Goal: Task Accomplishment & Management: Use online tool/utility

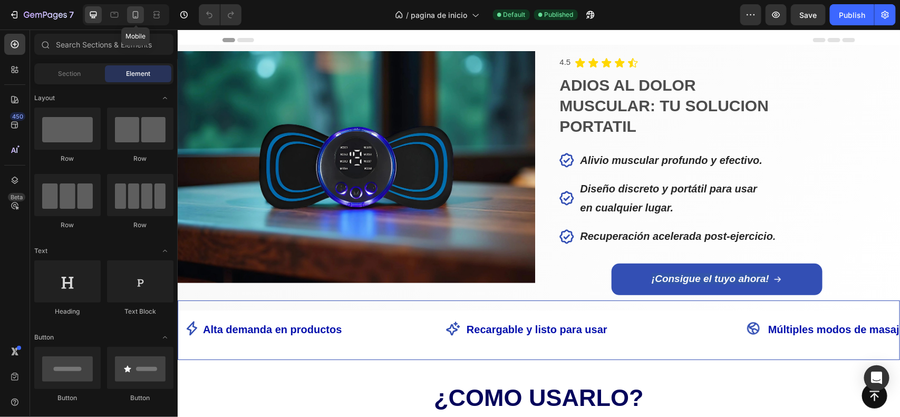
click at [130, 20] on icon at bounding box center [135, 14] width 11 height 11
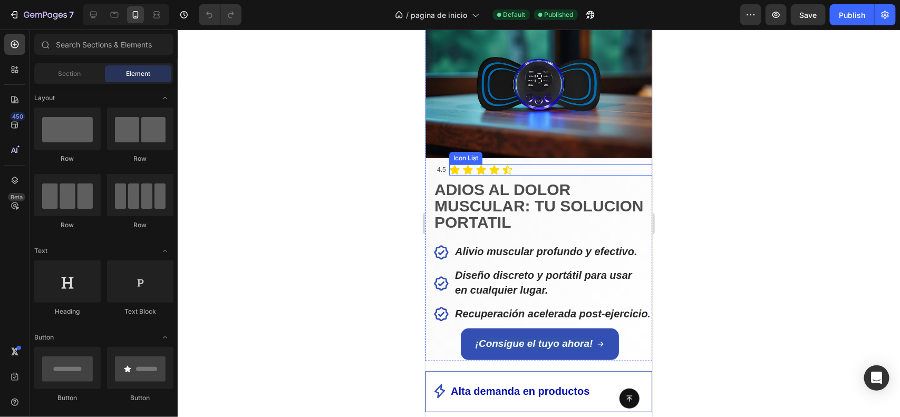
scroll to position [45, 0]
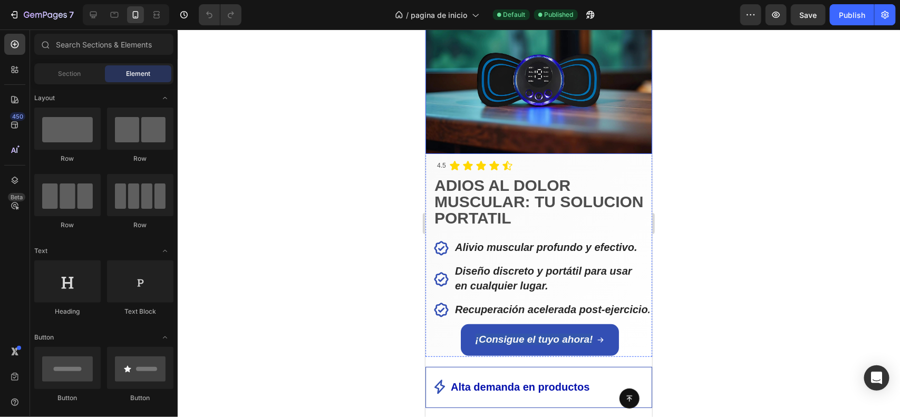
click at [631, 126] on img at bounding box center [538, 80] width 227 height 148
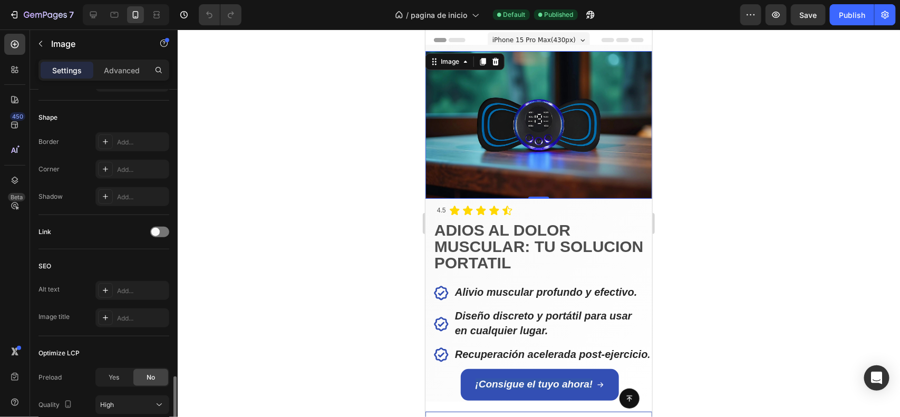
scroll to position [466, 0]
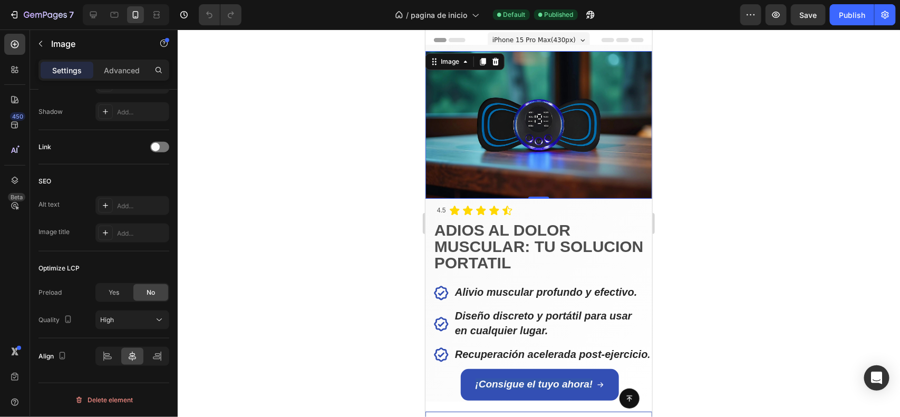
click at [692, 204] on div at bounding box center [539, 224] width 723 height 388
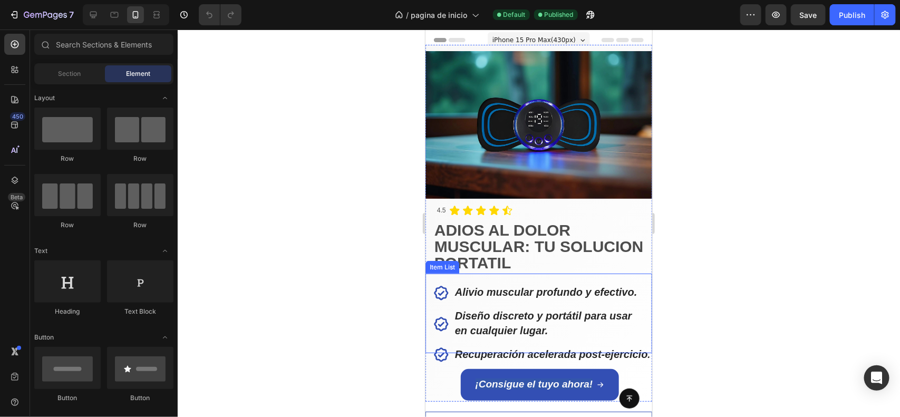
click at [448, 340] on div "Alivio muscular profundo y efectivo. Diseño discreto y portátil para usar en cu…" at bounding box center [542, 324] width 219 height 80
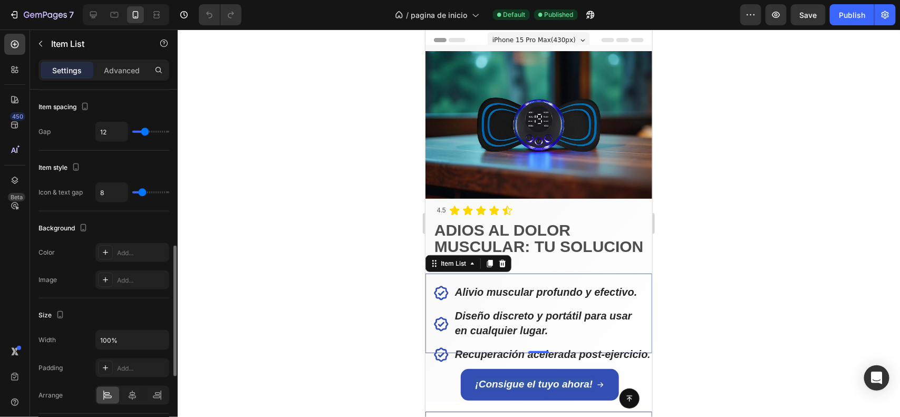
scroll to position [1, 0]
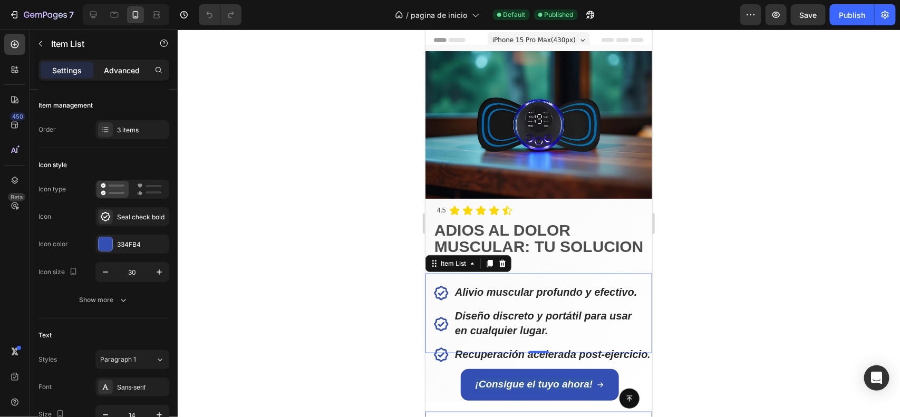
click at [128, 73] on p "Advanced" at bounding box center [122, 70] width 36 height 11
type input "100%"
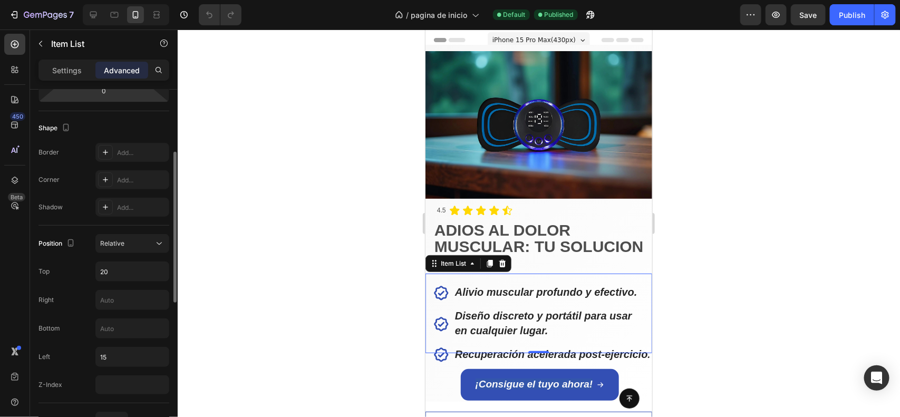
scroll to position [280, 0]
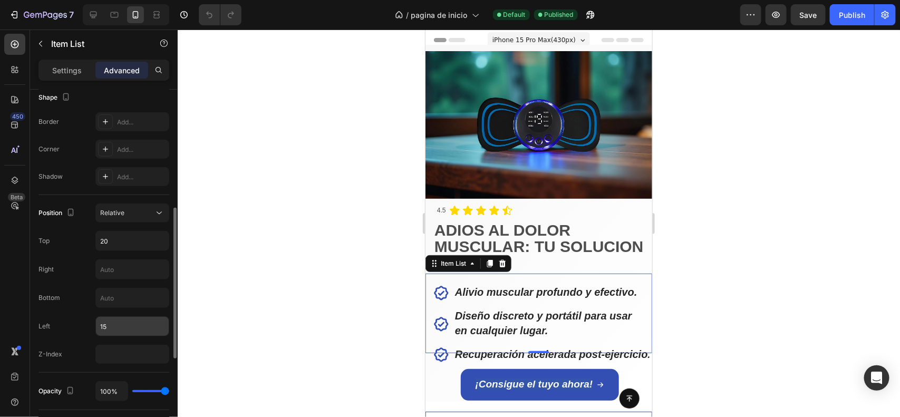
click at [116, 325] on input "15" at bounding box center [132, 326] width 73 height 19
type input "2"
type input "3"
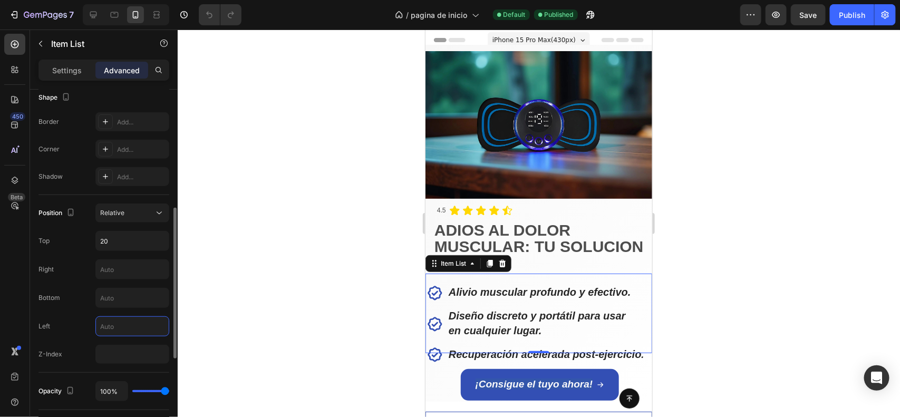
type input "4"
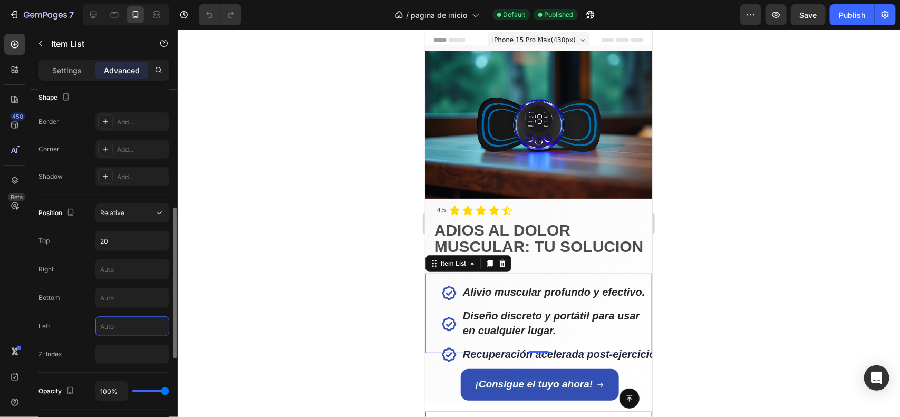
type input "5"
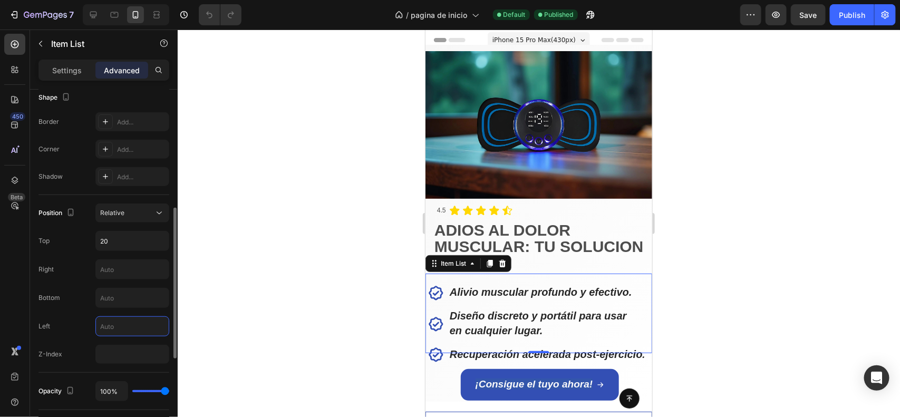
type input "6"
type input "7"
type input "8"
type input "1"
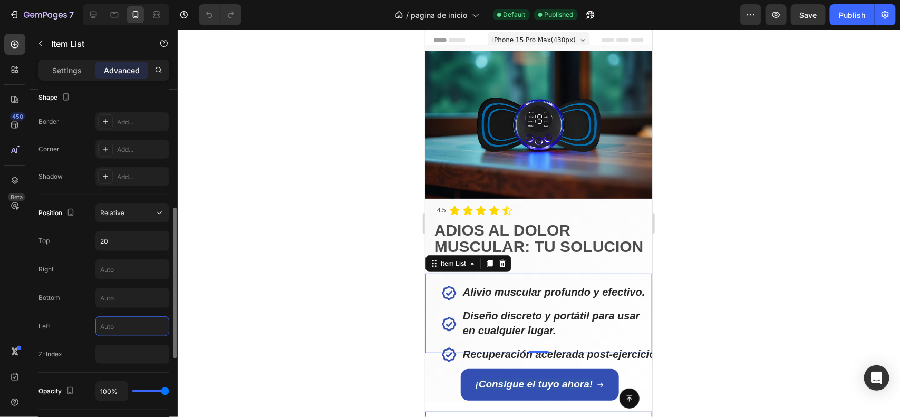
type input "5"
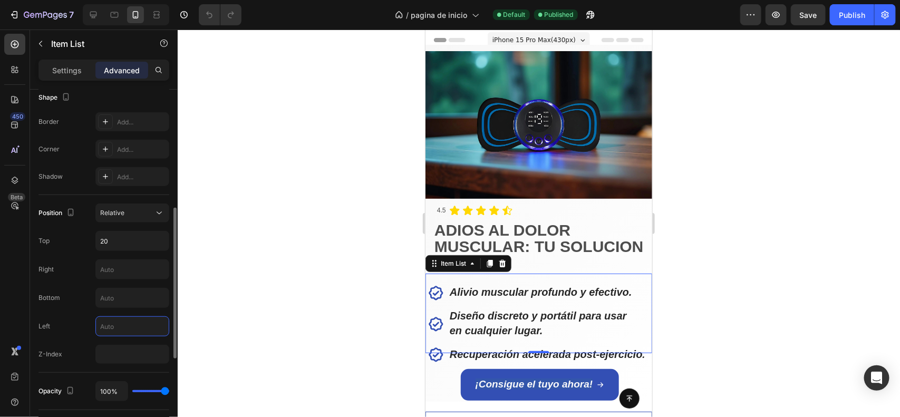
type input "8"
click at [742, 304] on div at bounding box center [539, 224] width 723 height 388
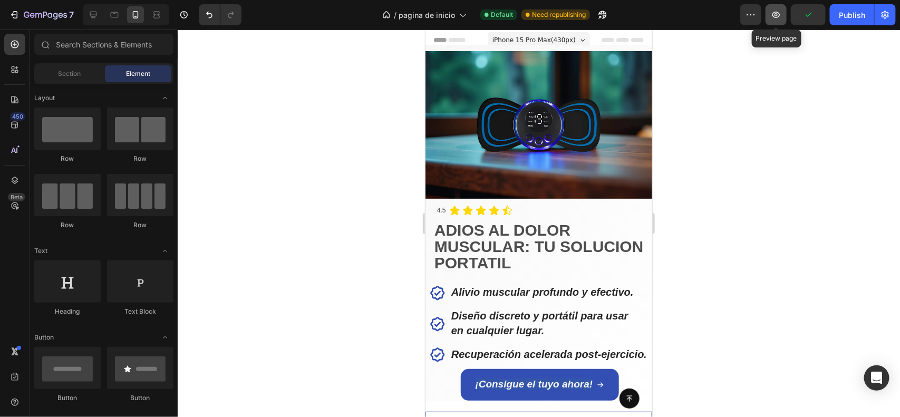
click at [777, 12] on icon "button" at bounding box center [776, 14] width 11 height 11
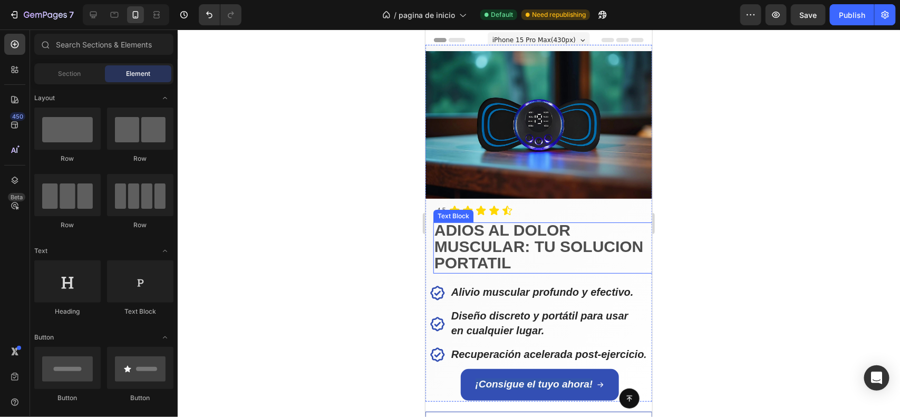
click at [582, 251] on strong "MUSCULAR: TU SOLUCION" at bounding box center [538, 245] width 209 height 17
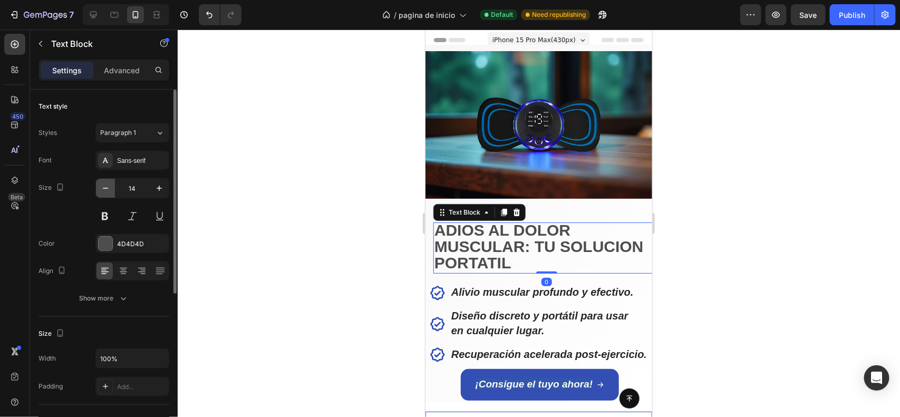
click at [100, 188] on icon "button" at bounding box center [105, 188] width 11 height 11
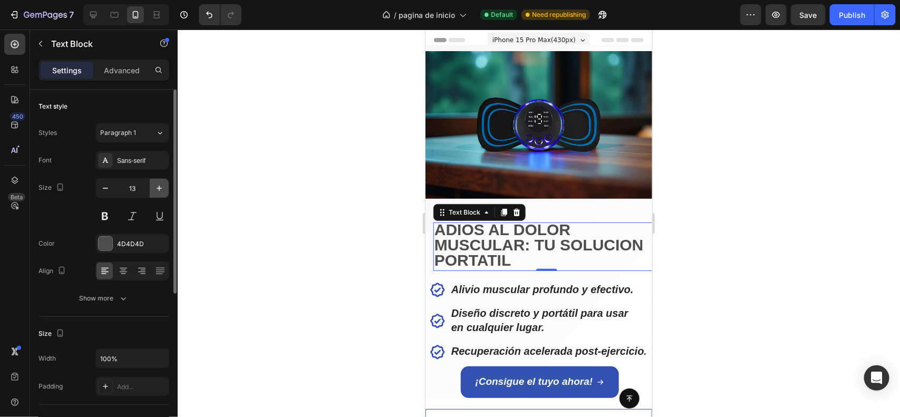
click at [156, 193] on icon "button" at bounding box center [159, 188] width 11 height 11
type input "14"
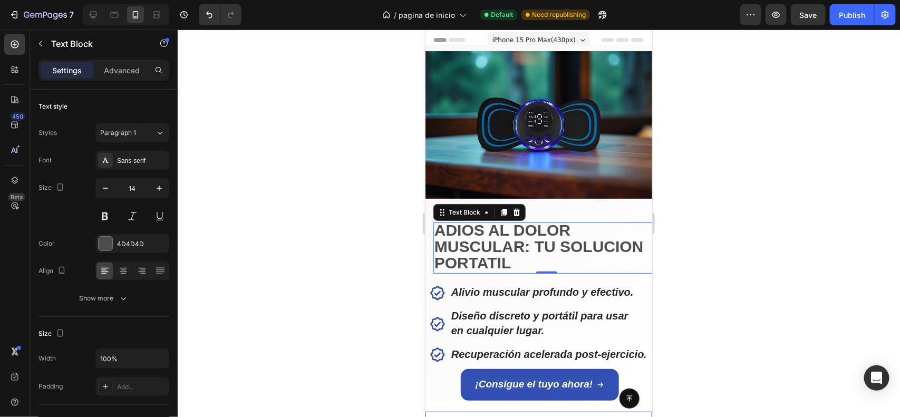
click at [501, 263] on strong "PORTATIL" at bounding box center [472, 262] width 77 height 17
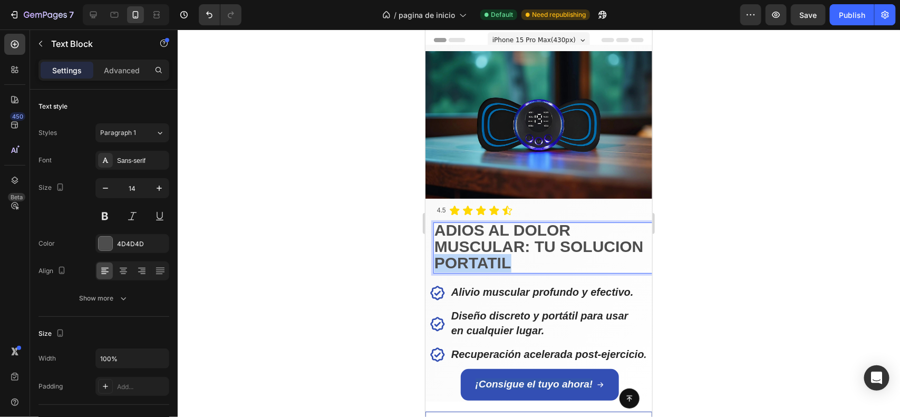
click at [501, 263] on strong "PORTATIL" at bounding box center [472, 262] width 77 height 17
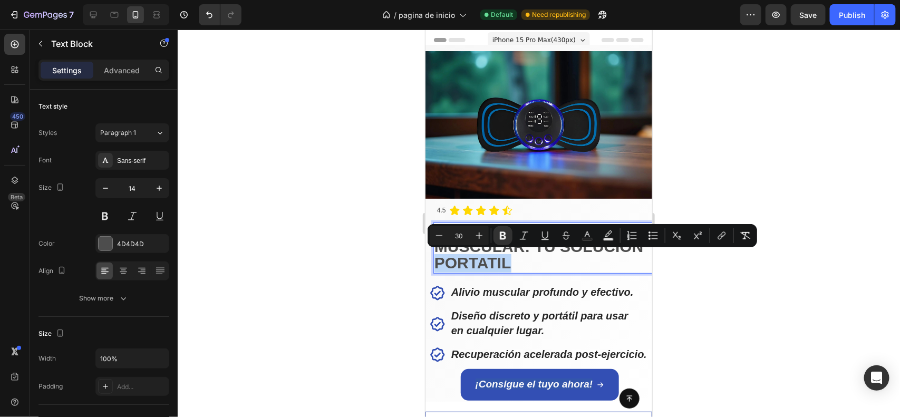
click at [501, 263] on strong "PORTATIL" at bounding box center [472, 262] width 77 height 17
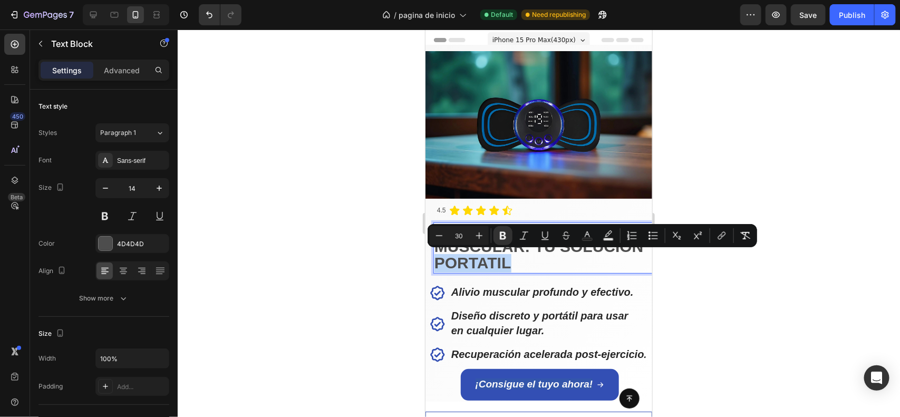
click at [501, 263] on strong "PORTATIL" at bounding box center [472, 262] width 77 height 17
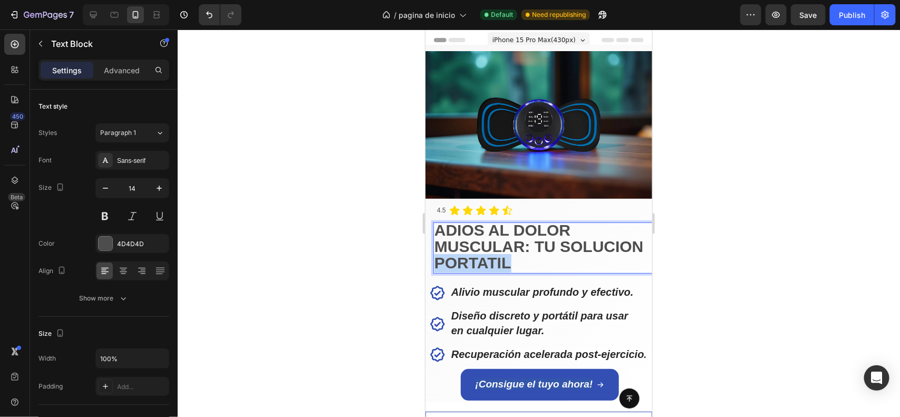
click at [501, 263] on strong "PORTATIL" at bounding box center [472, 262] width 77 height 17
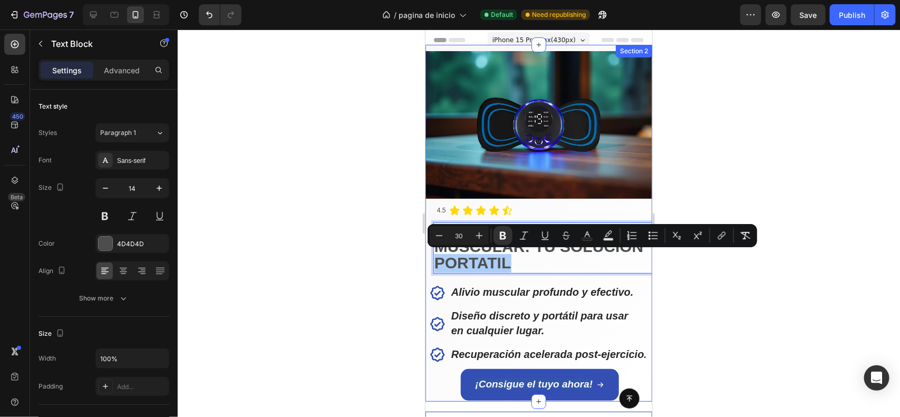
click at [407, 268] on div at bounding box center [539, 224] width 723 height 388
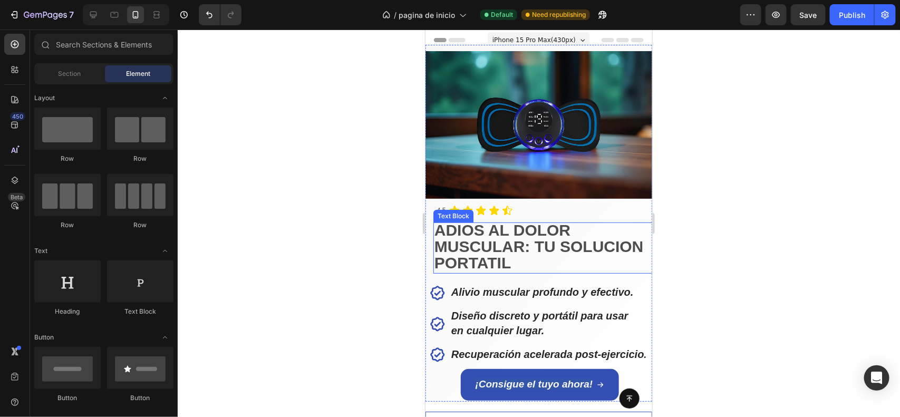
click at [453, 233] on strong "ADIOS AL DOLOR" at bounding box center [502, 229] width 136 height 17
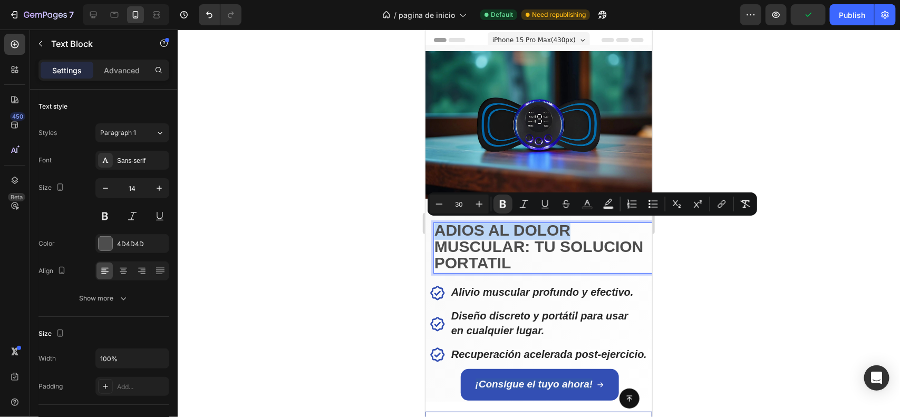
click at [453, 233] on strong "ADIOS AL DOLOR" at bounding box center [502, 229] width 136 height 17
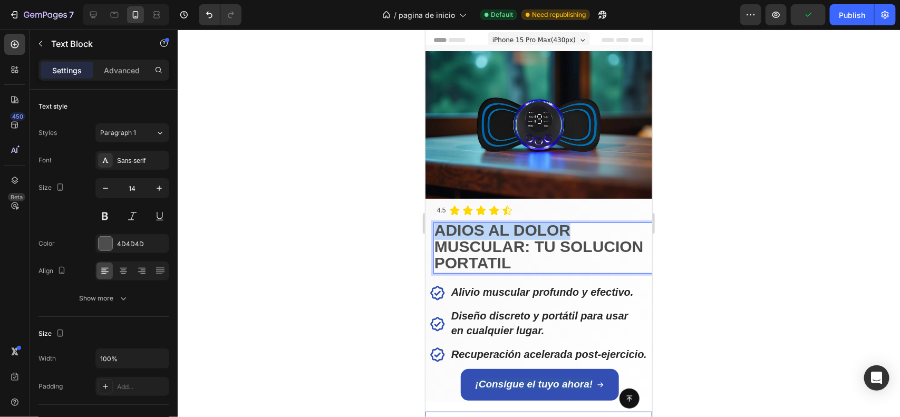
click at [453, 233] on strong "ADIOS AL DOLOR" at bounding box center [502, 229] width 136 height 17
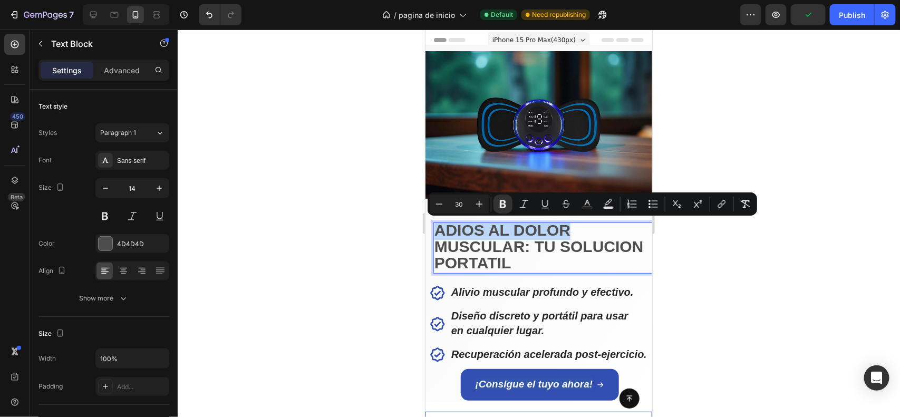
click at [453, 233] on strong "ADIOS AL DOLOR" at bounding box center [502, 229] width 136 height 17
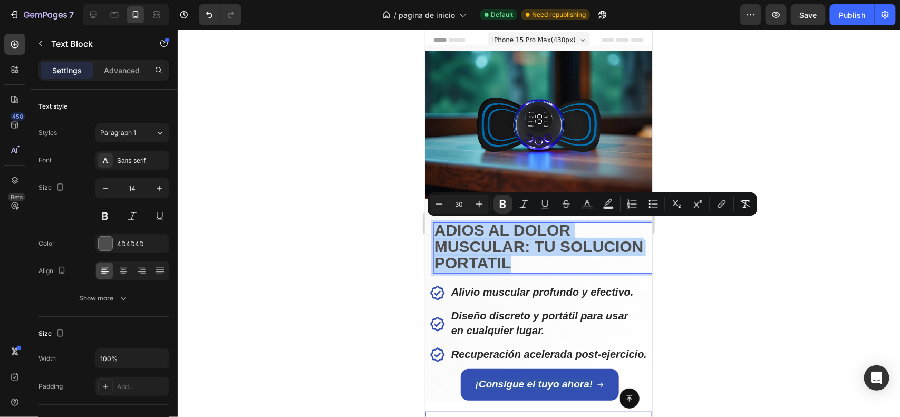
drag, startPoint x: 453, startPoint y: 233, endPoint x: 498, endPoint y: 256, distance: 51.2
click at [498, 256] on div "ADIOS AL DOLOR MUSCULAR: TU SOLUCION PORTATIL" at bounding box center [546, 248] width 227 height 52
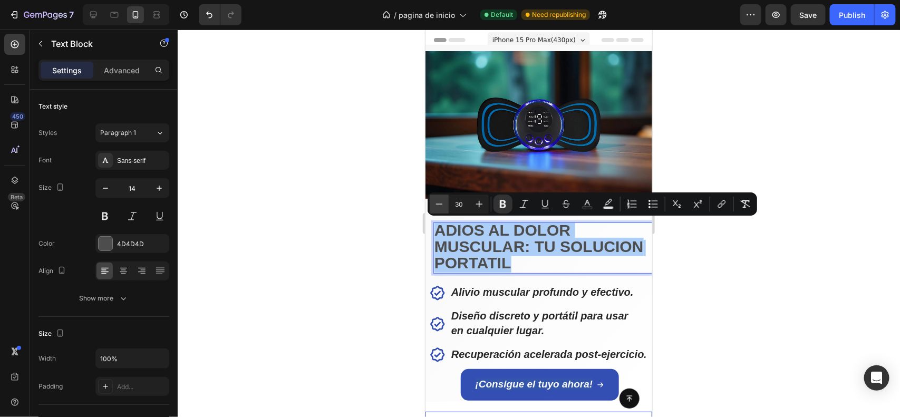
click at [441, 201] on icon "Editor contextual toolbar" at bounding box center [439, 204] width 11 height 11
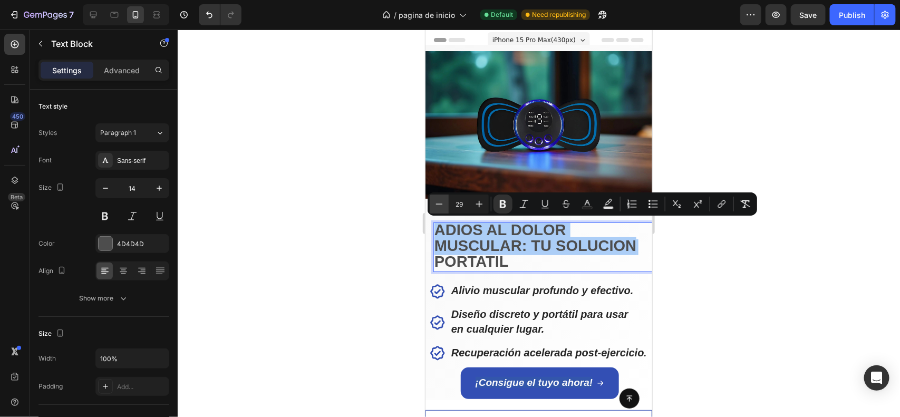
click at [441, 201] on icon "Editor contextual toolbar" at bounding box center [439, 204] width 11 height 11
type input "28"
click at [339, 264] on div at bounding box center [539, 224] width 723 height 388
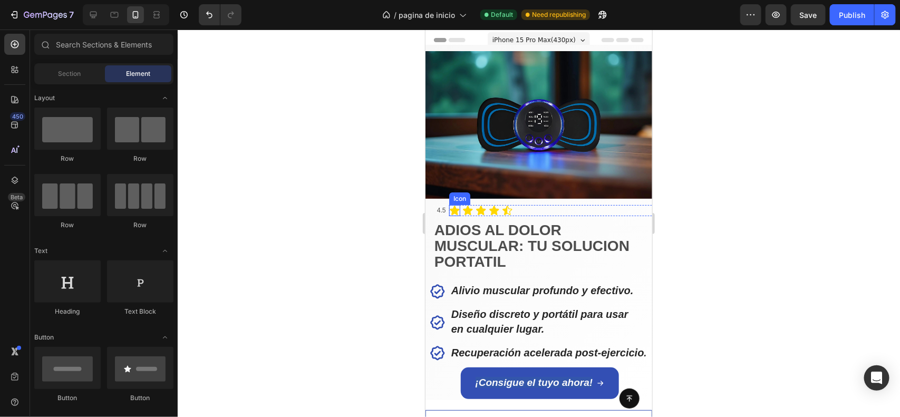
click at [455, 212] on icon at bounding box center [453, 209] width 9 height 9
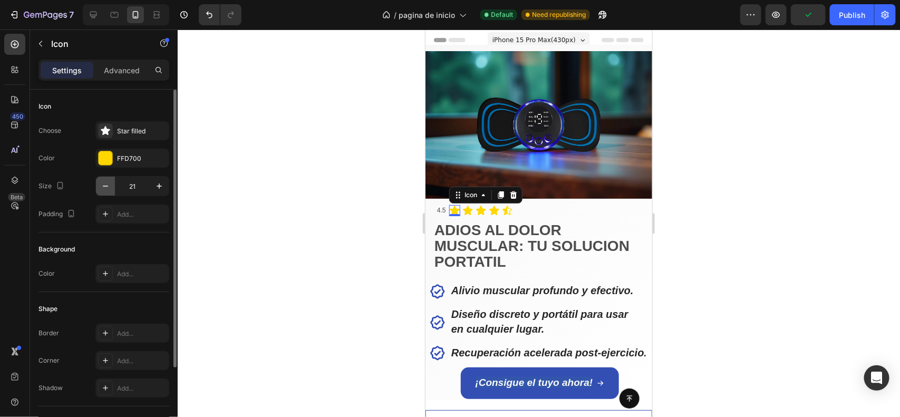
click at [110, 190] on icon "button" at bounding box center [105, 186] width 11 height 11
type input "20"
click at [469, 215] on icon at bounding box center [467, 210] width 11 height 11
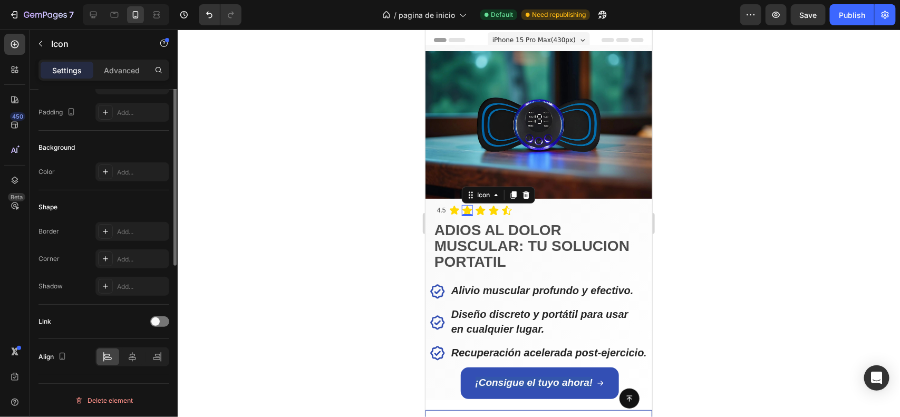
scroll to position [0, 0]
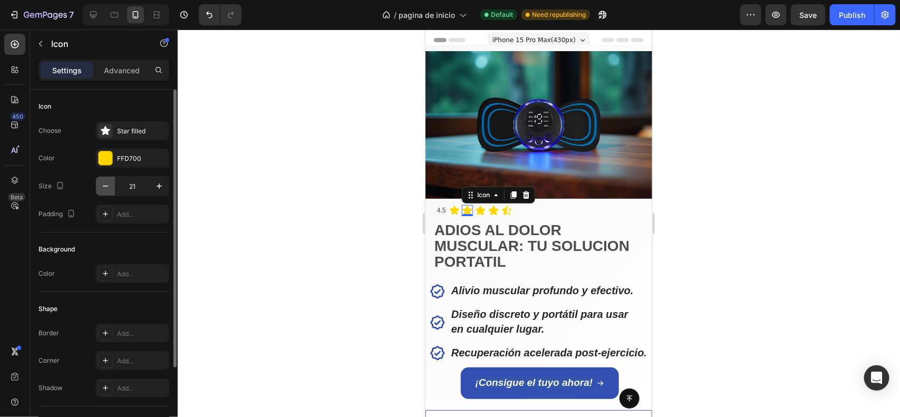
click at [97, 189] on button "button" at bounding box center [105, 186] width 19 height 19
type input "20"
click at [483, 208] on icon at bounding box center [479, 209] width 9 height 9
click at [108, 182] on icon "button" at bounding box center [105, 186] width 11 height 11
type input "20"
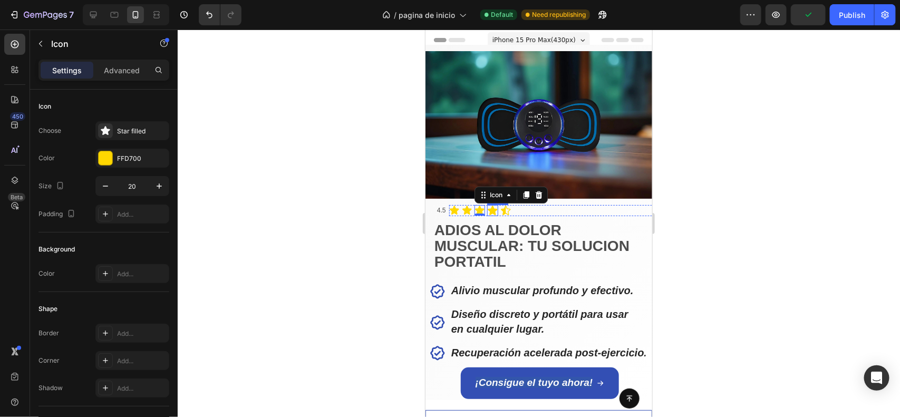
click at [497, 214] on icon at bounding box center [492, 210] width 11 height 11
click at [104, 181] on icon "button" at bounding box center [105, 186] width 11 height 11
type input "20"
click at [506, 212] on icon at bounding box center [505, 210] width 11 height 11
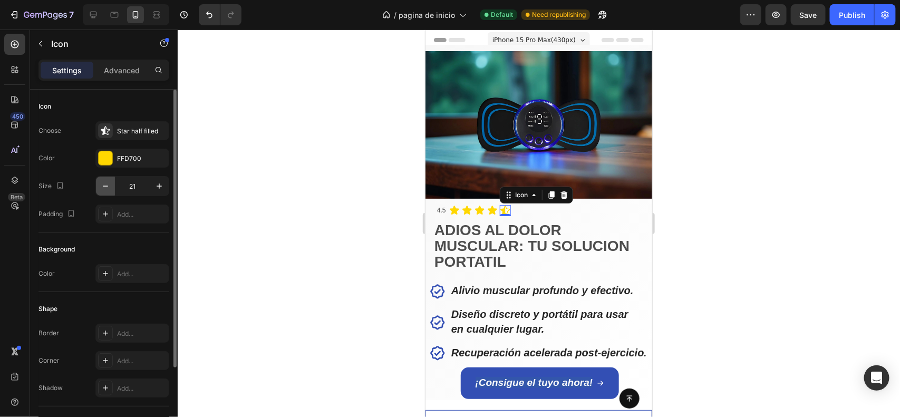
click at [111, 191] on button "button" at bounding box center [105, 186] width 19 height 19
type input "20"
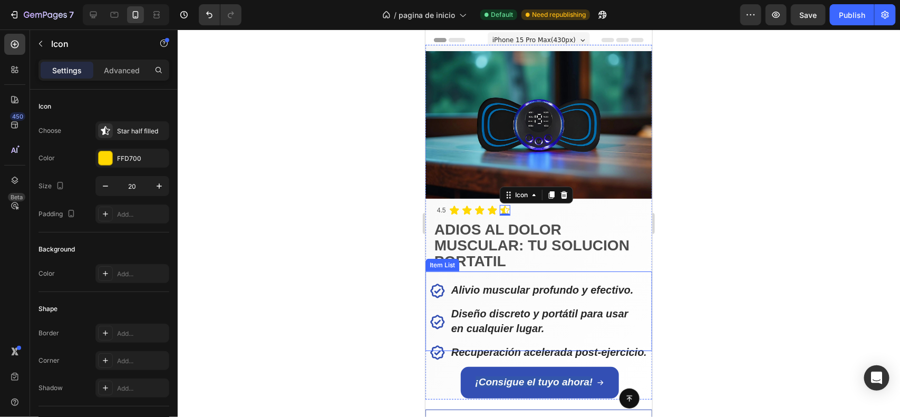
click at [454, 296] on p "Alivio muscular profundo y efectivo." at bounding box center [549, 290] width 196 height 14
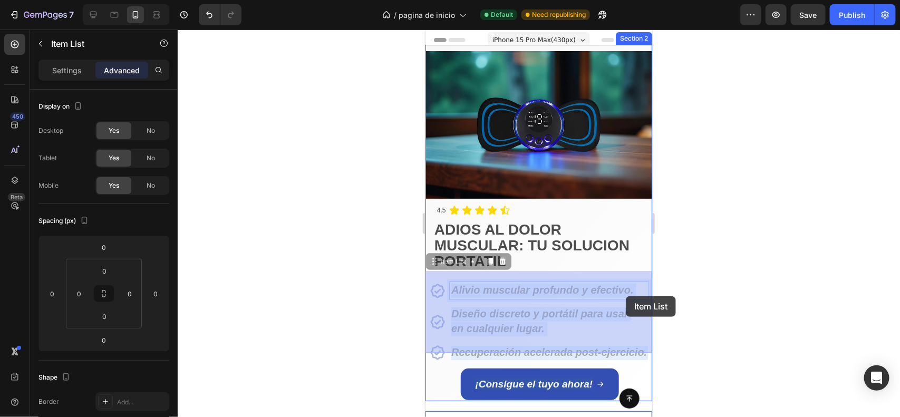
drag, startPoint x: 454, startPoint y: 296, endPoint x: 804, endPoint y: 318, distance: 351.4
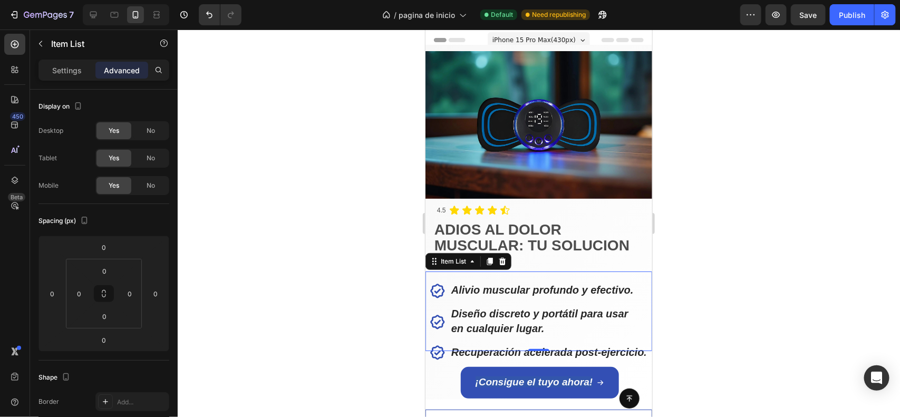
click at [326, 299] on div at bounding box center [539, 224] width 723 height 388
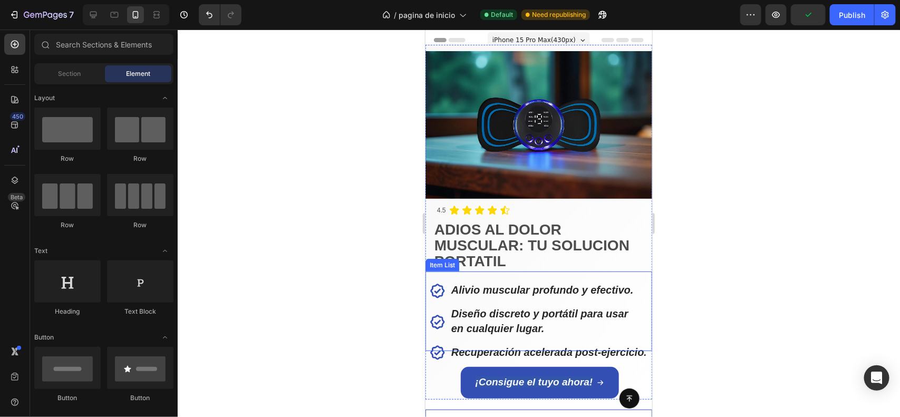
click at [460, 289] on strong "Alivio muscular profundo y efectivo." at bounding box center [542, 290] width 183 height 12
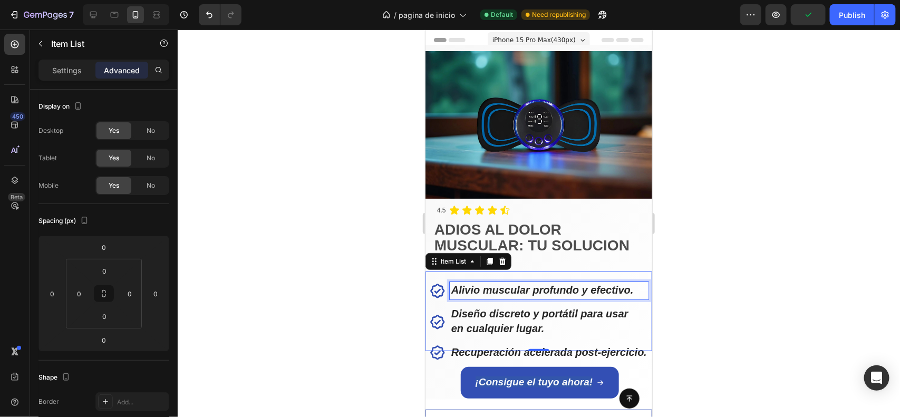
drag, startPoint x: 460, startPoint y: 289, endPoint x: 485, endPoint y: 287, distance: 24.9
click at [460, 290] on strong "Alivio muscular profundo y efectivo." at bounding box center [542, 290] width 183 height 12
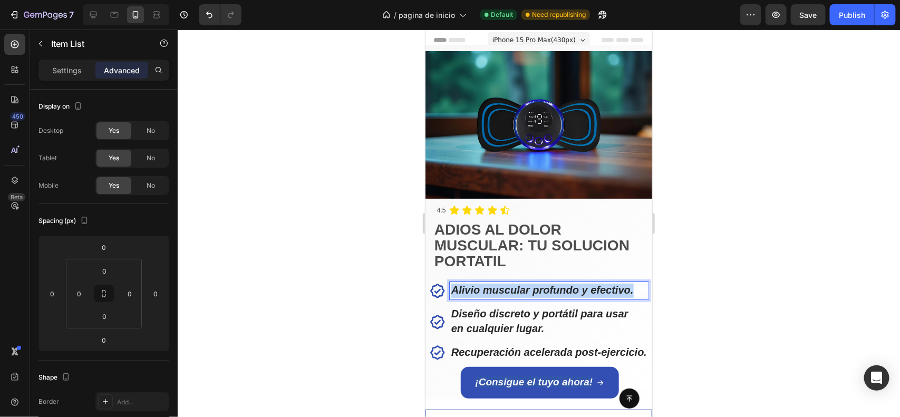
click at [460, 290] on strong "Alivio muscular profundo y efectivo." at bounding box center [542, 290] width 183 height 12
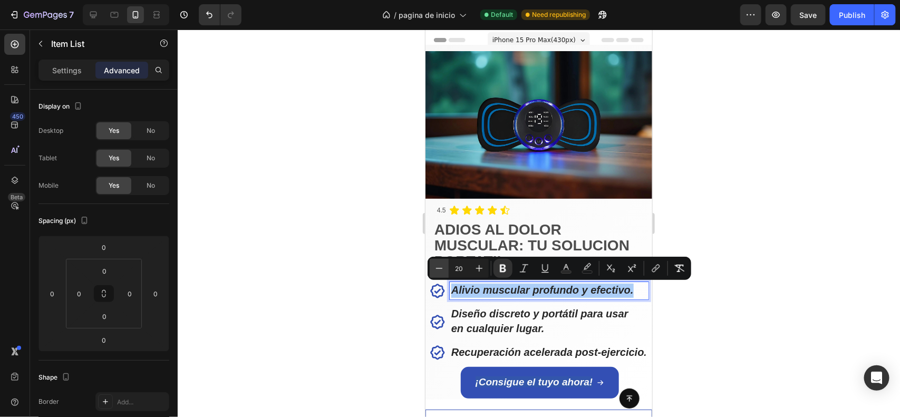
click at [437, 271] on icon "Editor contextual toolbar" at bounding box center [439, 268] width 11 height 11
type input "18"
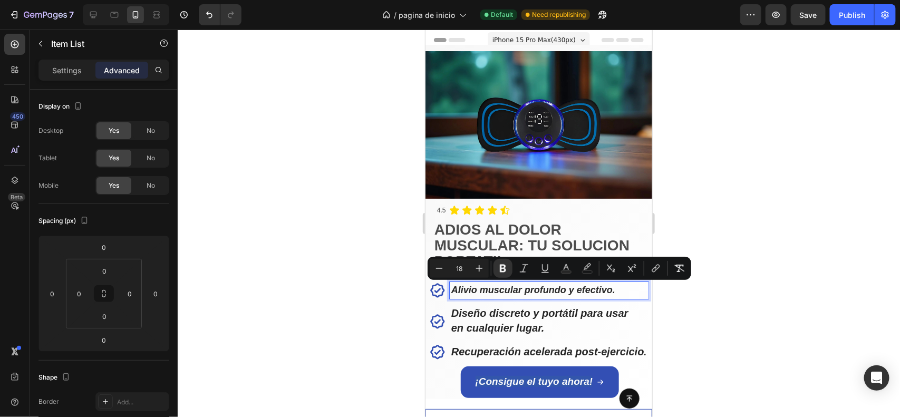
click at [458, 314] on strong "Diseño discreto y portátil para usar" at bounding box center [539, 313] width 177 height 12
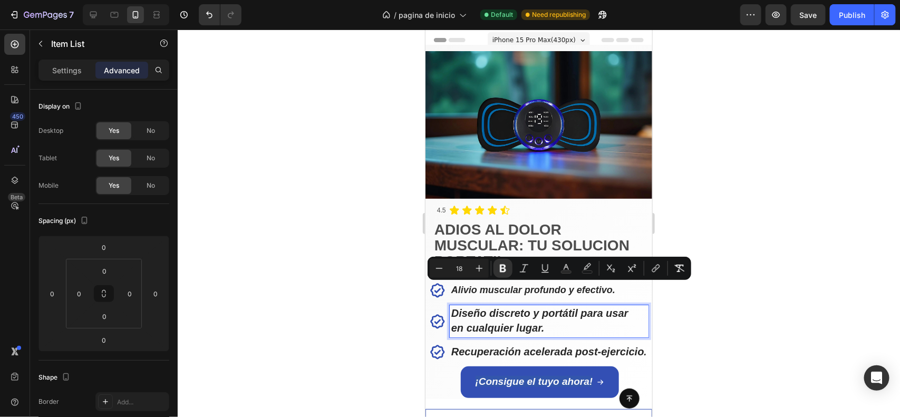
click at [458, 314] on strong "Diseño discreto y portátil para usar" at bounding box center [539, 313] width 177 height 12
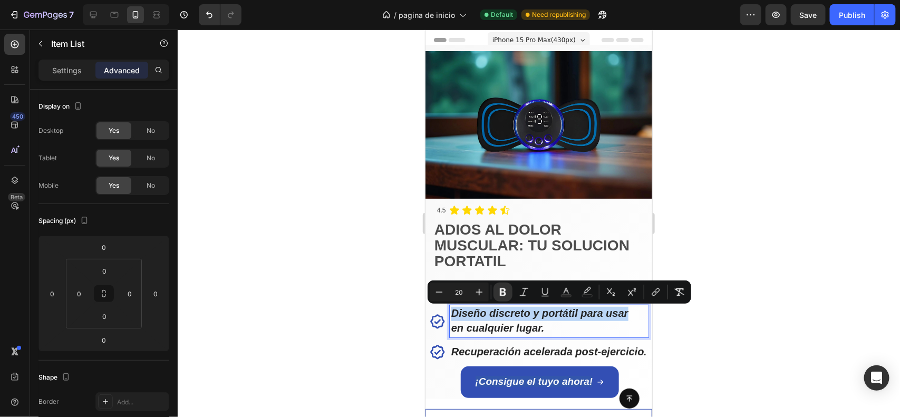
click at [455, 319] on strong "Diseño discreto y portátil para usar" at bounding box center [539, 313] width 177 height 12
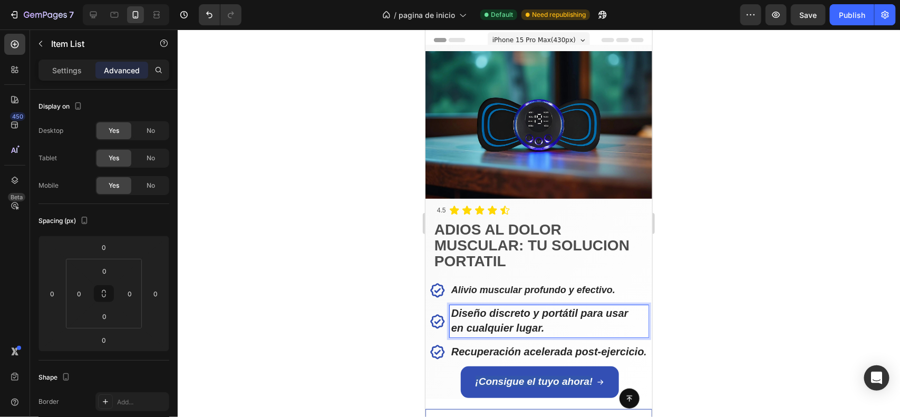
click at [455, 319] on strong "Diseño discreto y portátil para usar" at bounding box center [539, 313] width 177 height 12
drag, startPoint x: 460, startPoint y: 319, endPoint x: 477, endPoint y: 328, distance: 19.1
click at [477, 328] on div "Diseño discreto y portátil para usar en cualquier lugar." at bounding box center [548, 321] width 199 height 32
click at [455, 314] on strong "Diseño discreto y portátil para usar" at bounding box center [539, 313] width 177 height 12
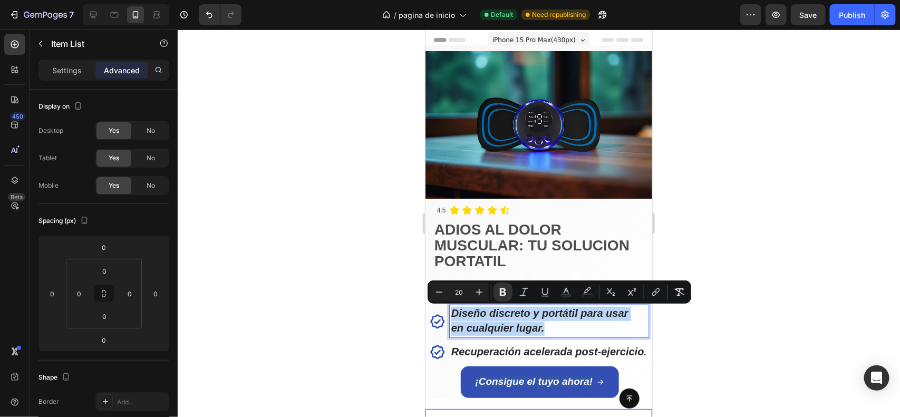
drag, startPoint x: 455, startPoint y: 314, endPoint x: 531, endPoint y: 327, distance: 77.0
click at [531, 327] on div "Diseño discreto y portátil para usar en cualquier lugar." at bounding box center [548, 321] width 199 height 32
click at [440, 290] on icon "Editor contextual toolbar" at bounding box center [439, 292] width 11 height 11
type input "18"
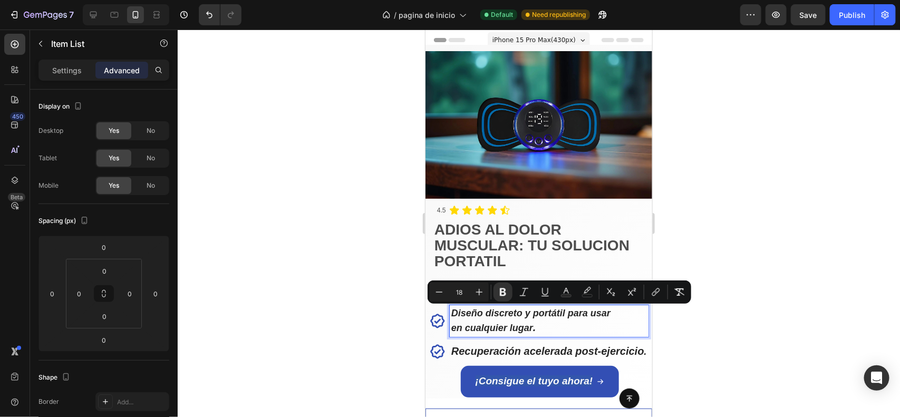
click at [454, 354] on strong "Recuperación acelerada post-ejercicio" at bounding box center [547, 351] width 193 height 12
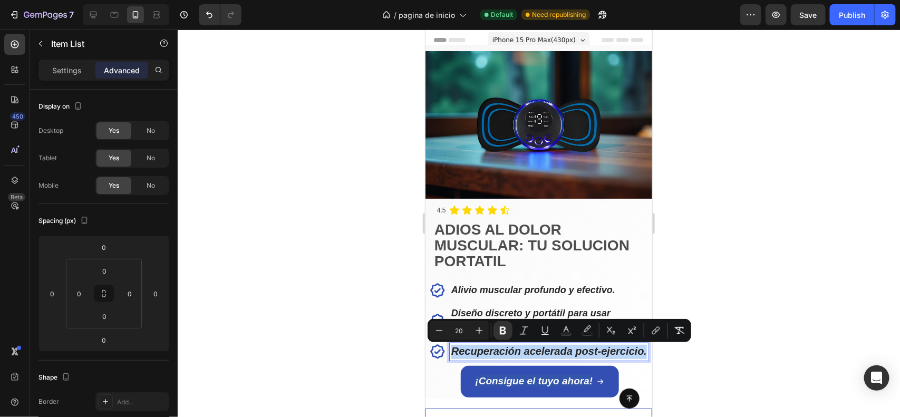
drag, startPoint x: 454, startPoint y: 354, endPoint x: 651, endPoint y: 347, distance: 197.4
click at [651, 347] on div "Alivio muscular profundo y efectivo. Diseño discreto y portátil para usar en cu…" at bounding box center [542, 321] width 227 height 79
click at [447, 331] on button "Minus" at bounding box center [439, 330] width 19 height 19
type input "18"
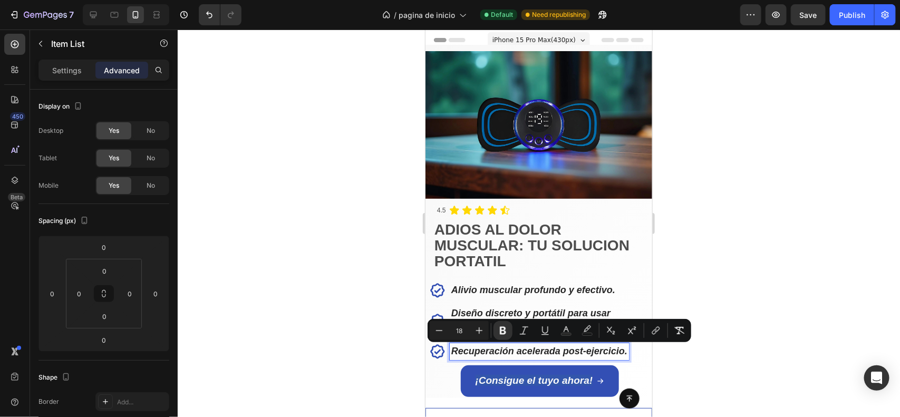
click at [350, 313] on div at bounding box center [539, 224] width 723 height 388
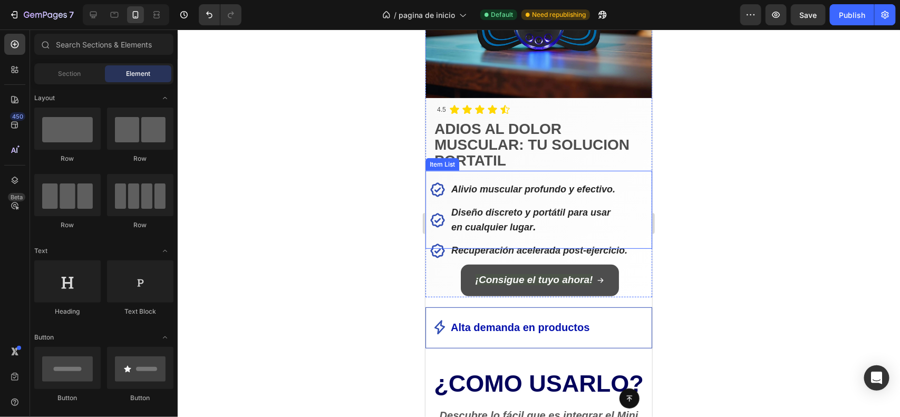
scroll to position [143, 0]
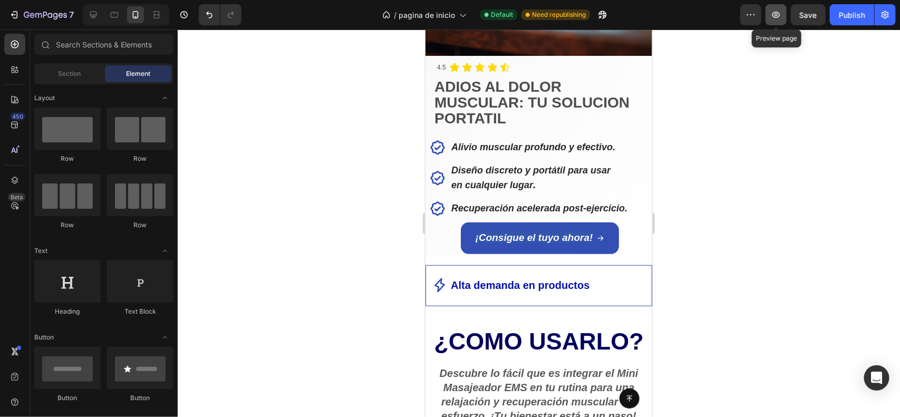
click at [781, 12] on icon "button" at bounding box center [776, 14] width 11 height 11
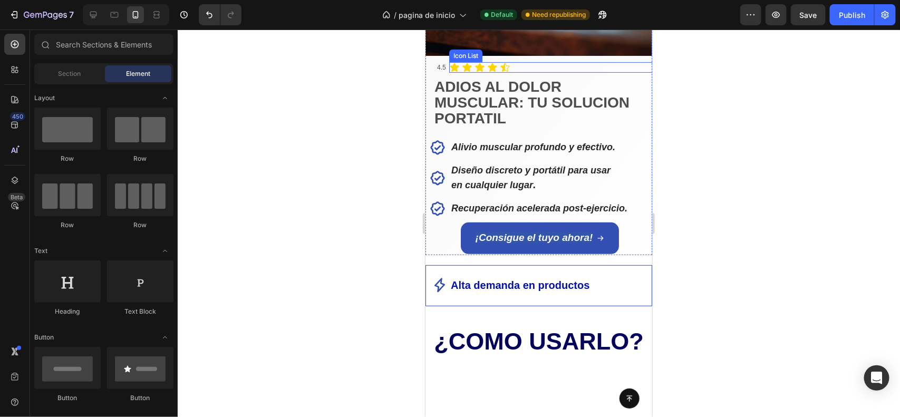
scroll to position [0, 0]
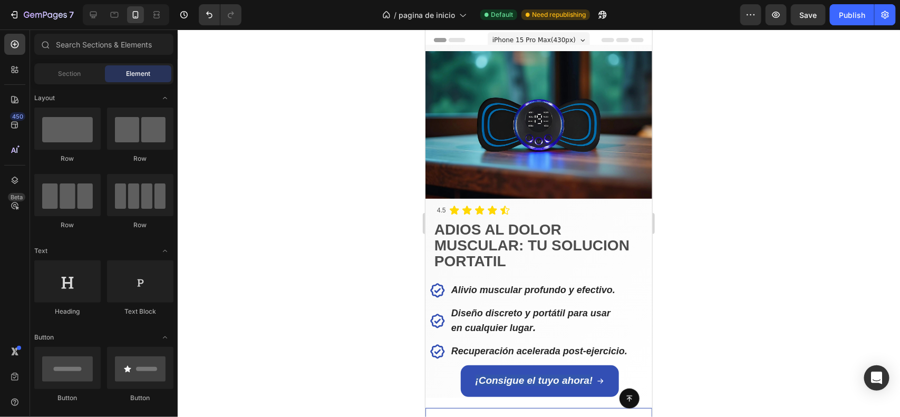
click at [567, 38] on div "iPhone 15 Pro Max ( 430 px)" at bounding box center [538, 40] width 102 height 16
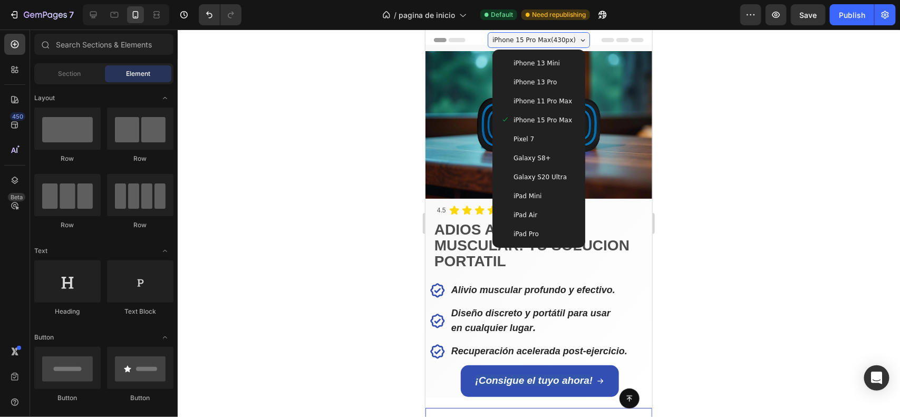
click at [548, 102] on span "iPhone 11 Pro Max" at bounding box center [542, 100] width 59 height 11
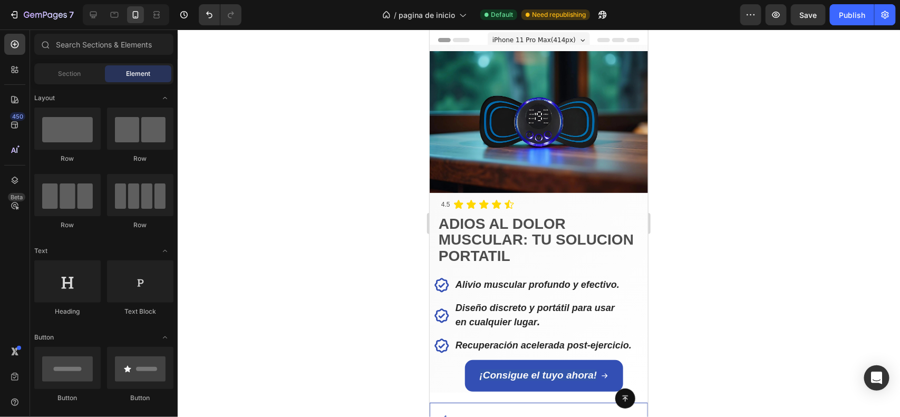
click at [529, 35] on span "iPhone 11 Pro Max ( 414 px)" at bounding box center [533, 39] width 83 height 11
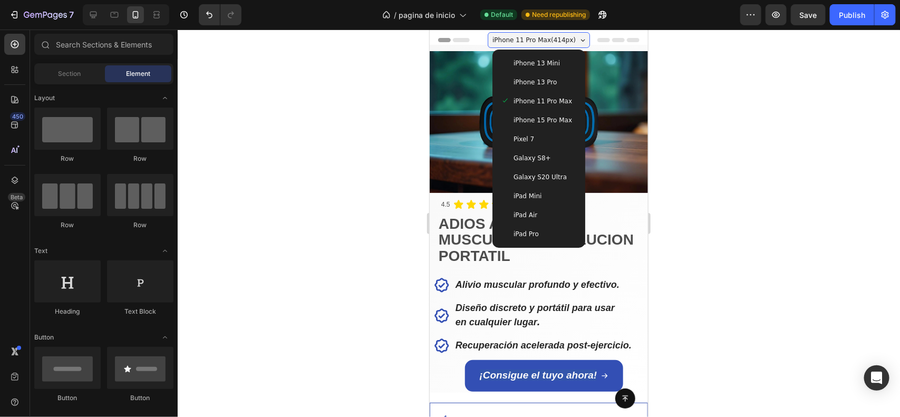
click at [548, 66] on span "iPhone 13 Mini" at bounding box center [536, 62] width 46 height 11
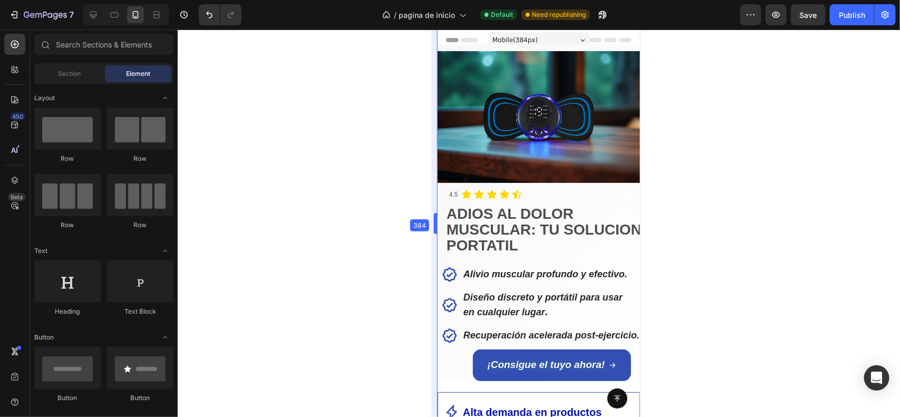
drag, startPoint x: 440, startPoint y: 219, endPoint x: 435, endPoint y: 230, distance: 11.6
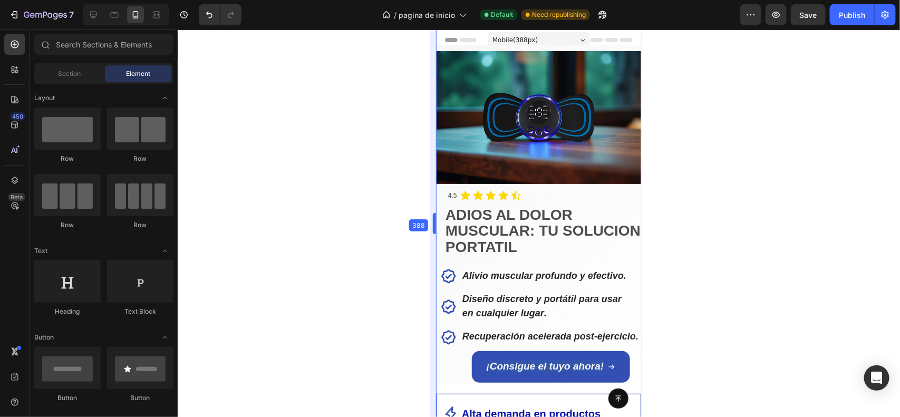
drag, startPoint x: 436, startPoint y: 227, endPoint x: 434, endPoint y: 238, distance: 11.3
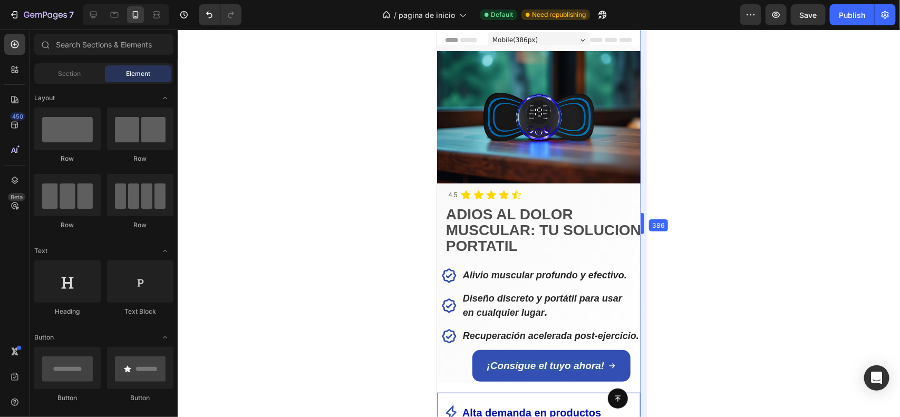
drag, startPoint x: 647, startPoint y: 221, endPoint x: 646, endPoint y: 229, distance: 8.0
click at [531, 38] on span "Mobile ( 386 px)" at bounding box center [514, 39] width 45 height 11
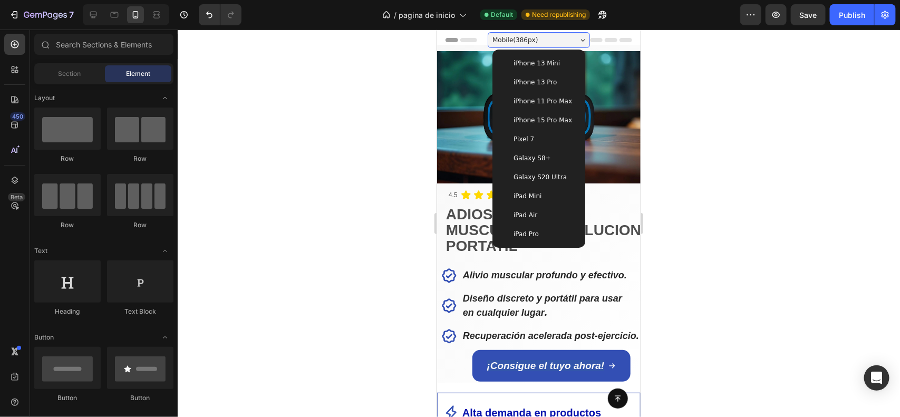
click at [532, 161] on span "Galaxy S8+" at bounding box center [531, 157] width 37 height 11
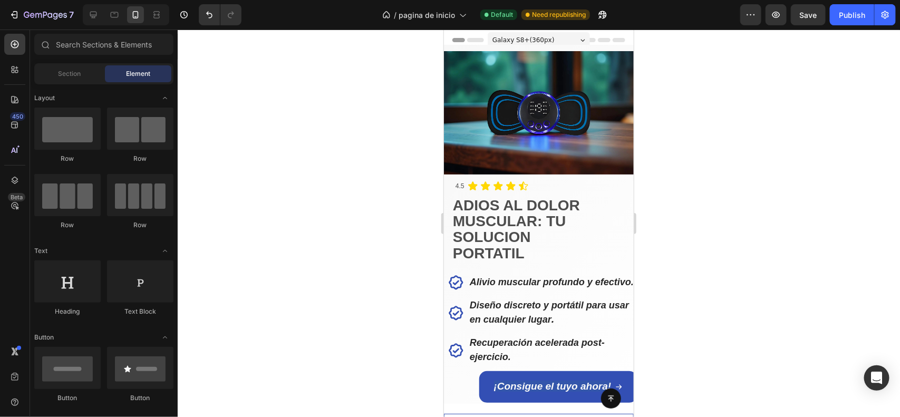
click at [522, 43] on span "Galaxy S8+ ( 360 px)" at bounding box center [523, 39] width 62 height 11
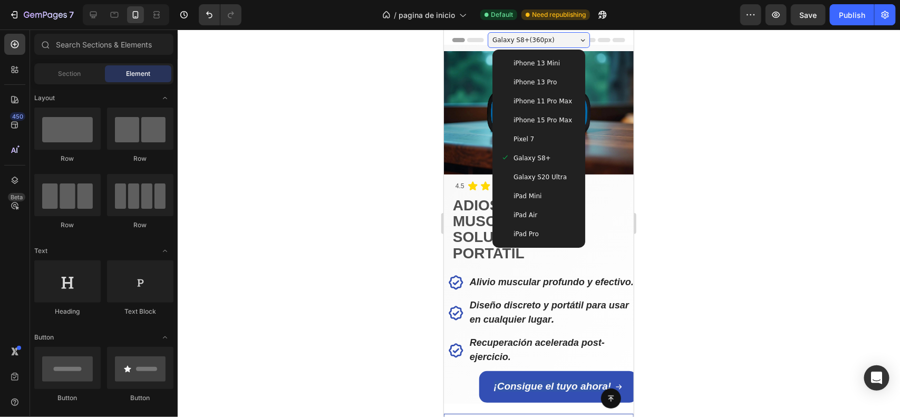
click at [532, 177] on span "Galaxy S20 Ultra" at bounding box center [539, 176] width 53 height 11
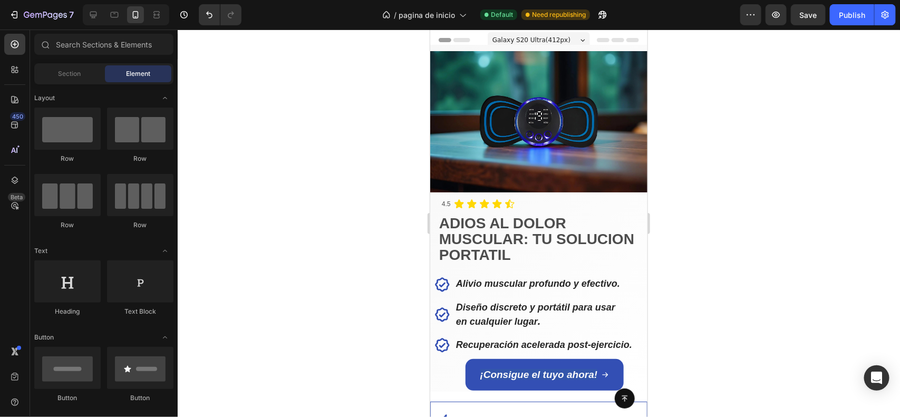
click at [548, 38] on span "Galaxy S20 Ultra ( 412 px)" at bounding box center [531, 39] width 78 height 11
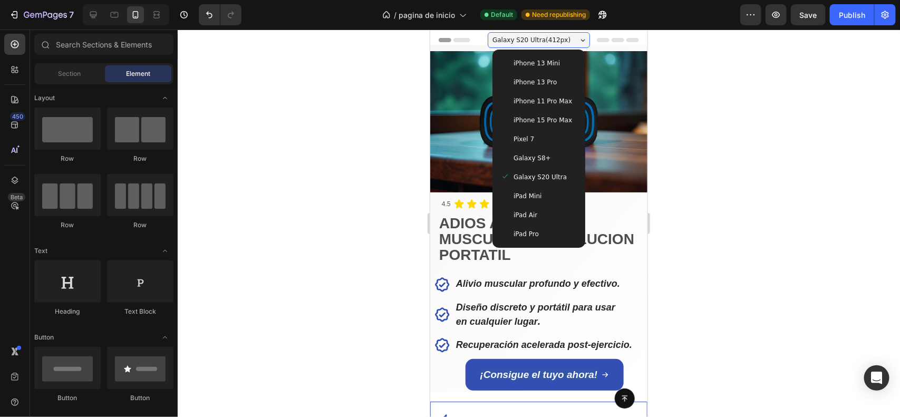
click at [523, 140] on span "Pixel 7" at bounding box center [523, 138] width 21 height 11
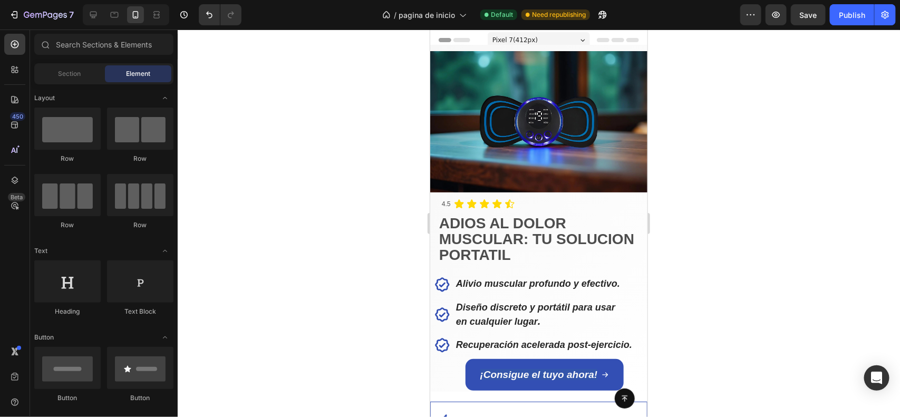
click at [552, 41] on div "Pixel 7 ( 412 px)" at bounding box center [538, 40] width 102 height 16
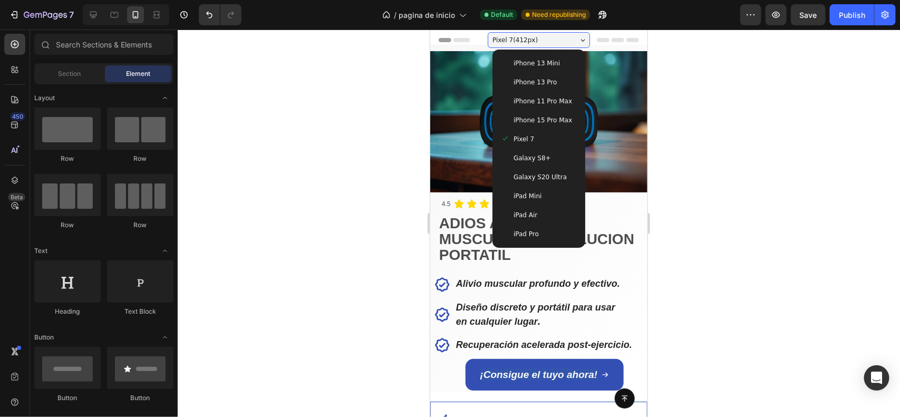
click at [544, 62] on span "iPhone 13 Mini" at bounding box center [536, 62] width 46 height 11
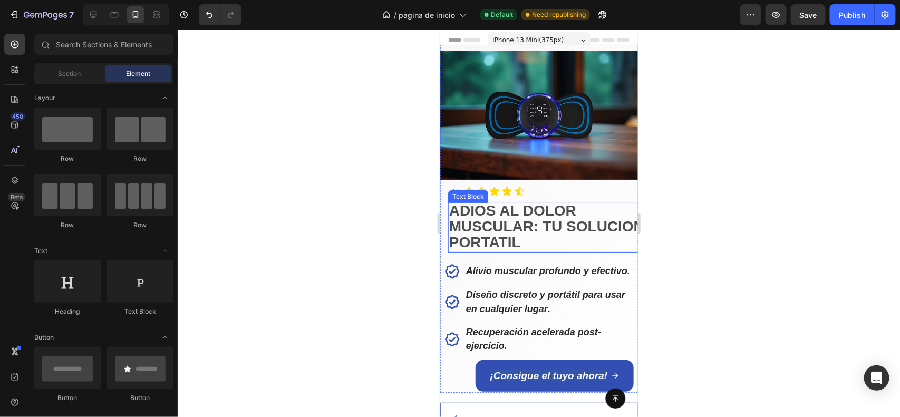
click at [503, 225] on strong "MUSCULAR: TU SOLUCION" at bounding box center [546, 226] width 195 height 16
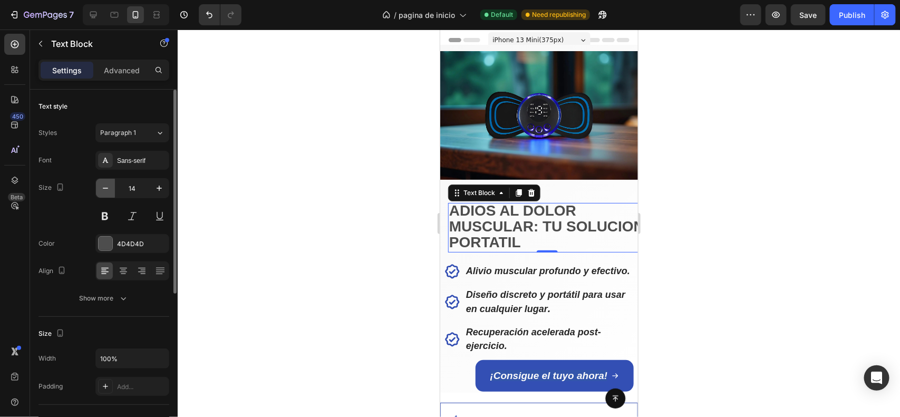
click at [108, 190] on icon "button" at bounding box center [105, 188] width 11 height 11
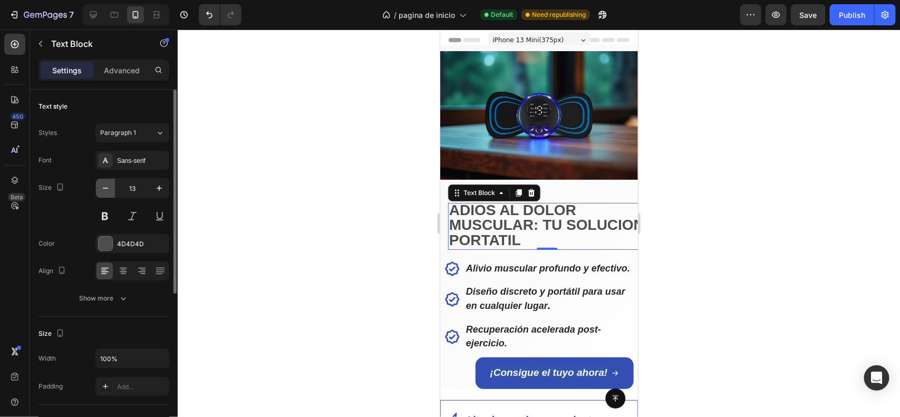
click at [108, 195] on button "button" at bounding box center [105, 188] width 19 height 19
type input "12"
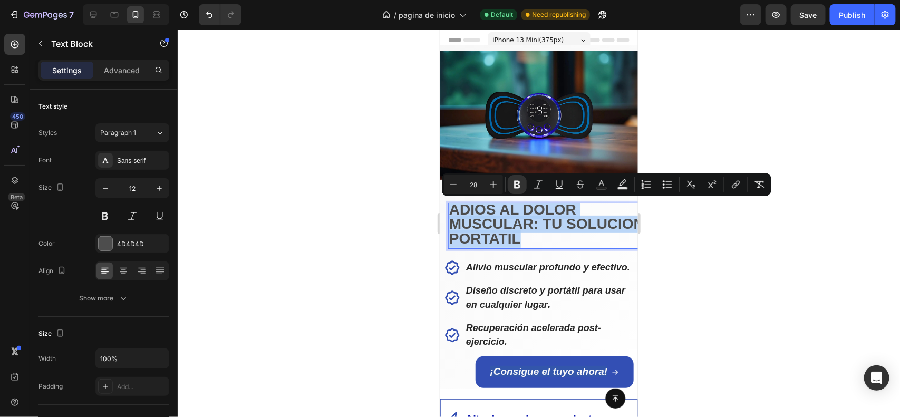
drag, startPoint x: 508, startPoint y: 239, endPoint x: 462, endPoint y: 207, distance: 56.5
click at [462, 207] on div "ADIOS AL DOLOR MUSCULAR: TU SOLUCION PORTATIL" at bounding box center [547, 226] width 198 height 46
click at [455, 187] on icon "Editor contextual toolbar" at bounding box center [453, 184] width 11 height 11
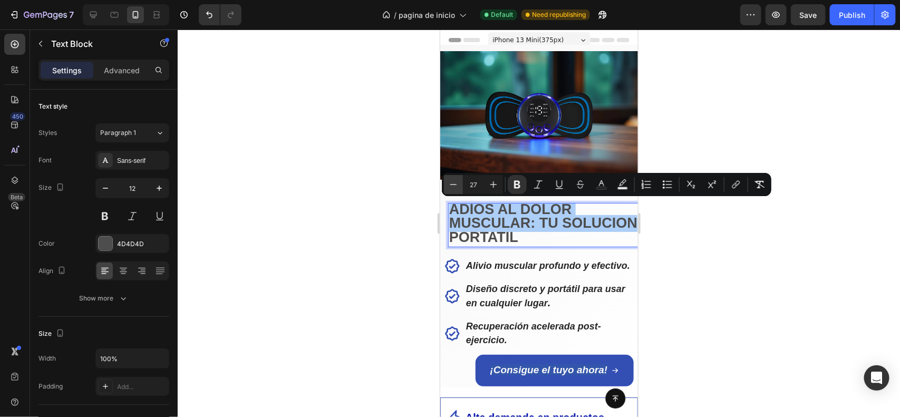
click at [455, 187] on icon "Editor contextual toolbar" at bounding box center [453, 184] width 11 height 11
type input "25"
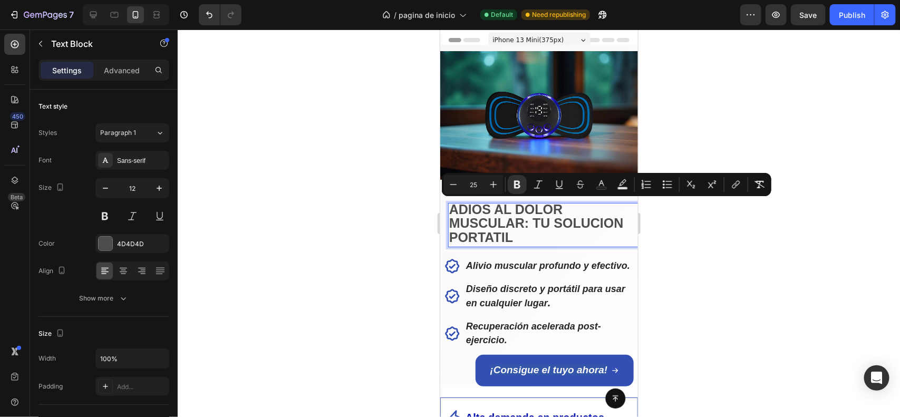
click at [378, 232] on div at bounding box center [539, 224] width 723 height 388
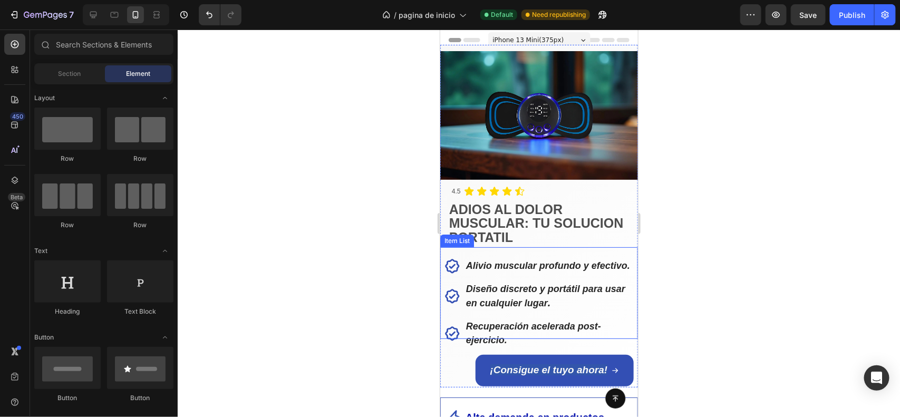
click at [495, 331] on strong "Recuperación acelerada post-ejercicio." at bounding box center [533, 333] width 135 height 24
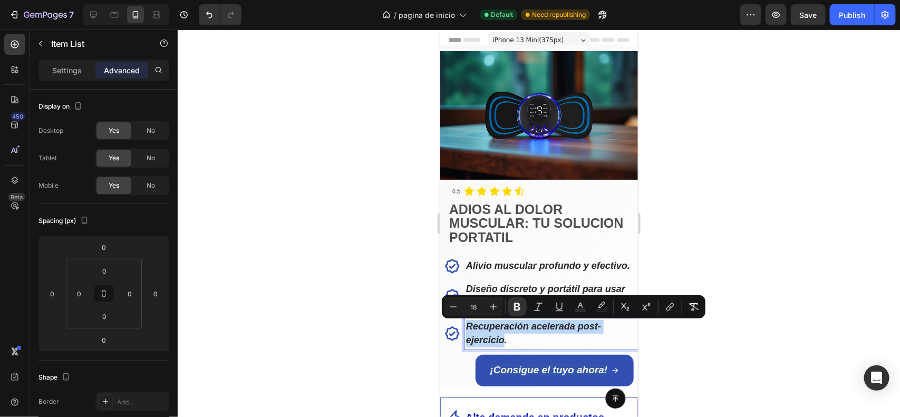
drag, startPoint x: 498, startPoint y: 341, endPoint x: 479, endPoint y: 327, distance: 24.5
click at [479, 327] on strong "Recuperación acelerada post-ejercicio." at bounding box center [533, 333] width 135 height 24
click at [456, 310] on icon "Editor contextual toolbar" at bounding box center [453, 307] width 11 height 11
type input "17"
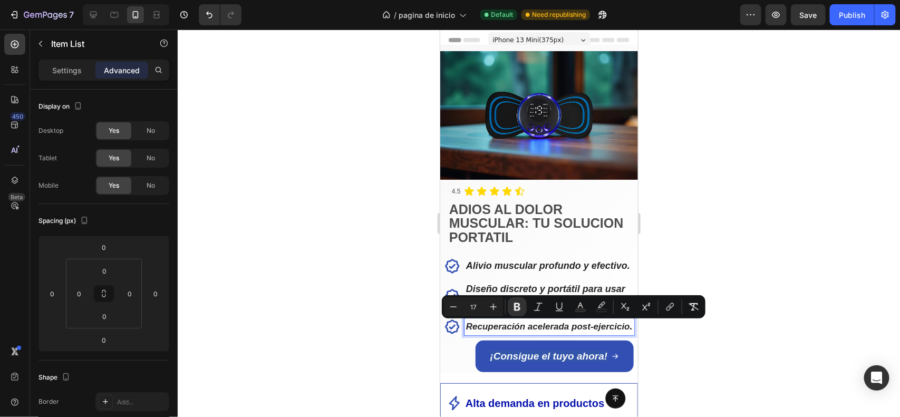
click at [453, 265] on icon at bounding box center [452, 265] width 14 height 14
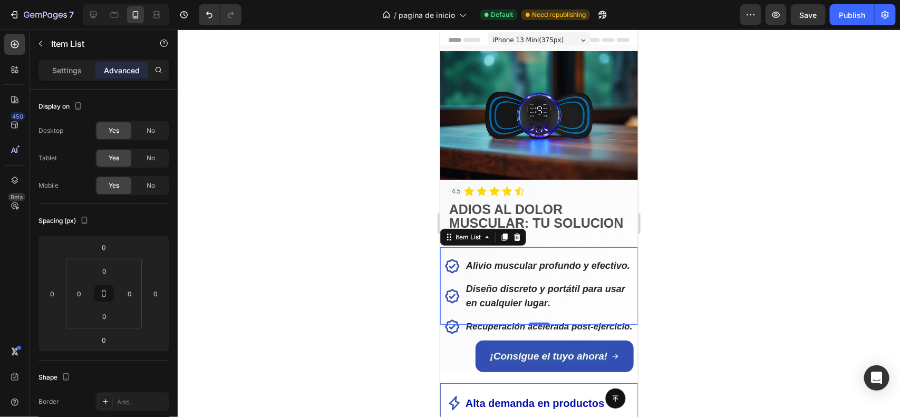
click at [478, 293] on strong "Diseño discreto y portátil para usar" at bounding box center [545, 288] width 159 height 11
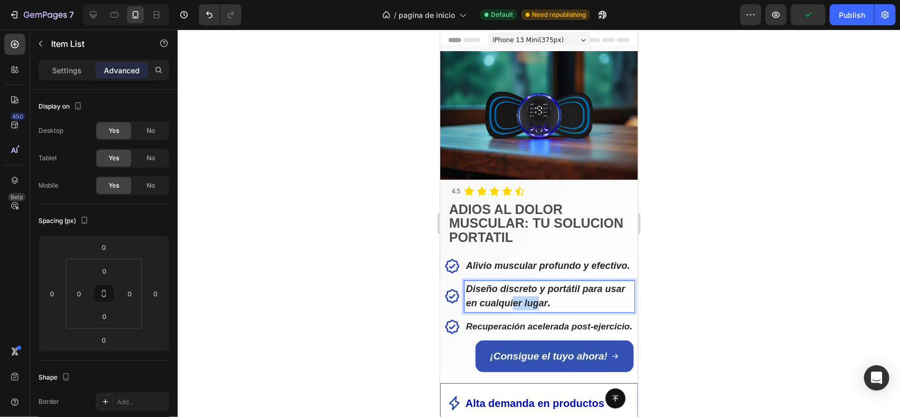
drag, startPoint x: 538, startPoint y: 303, endPoint x: 514, endPoint y: 299, distance: 24.6
click at [514, 299] on strong "en cualquier lugar" at bounding box center [507, 302] width 82 height 11
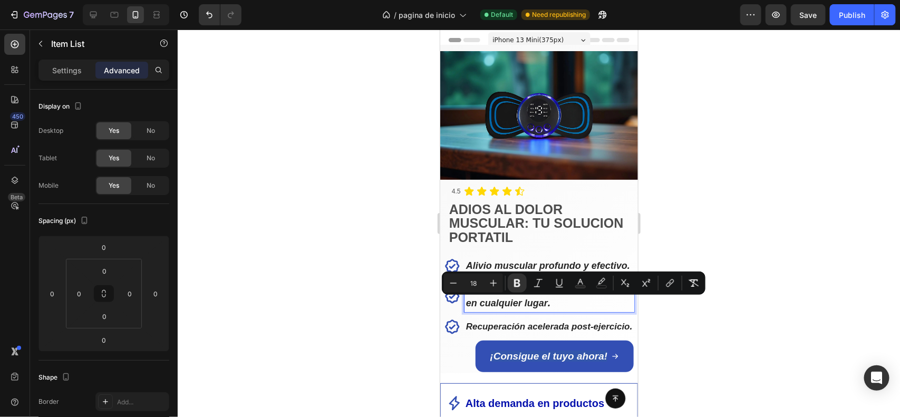
click at [474, 305] on strong "en cualquier lugar" at bounding box center [507, 302] width 82 height 11
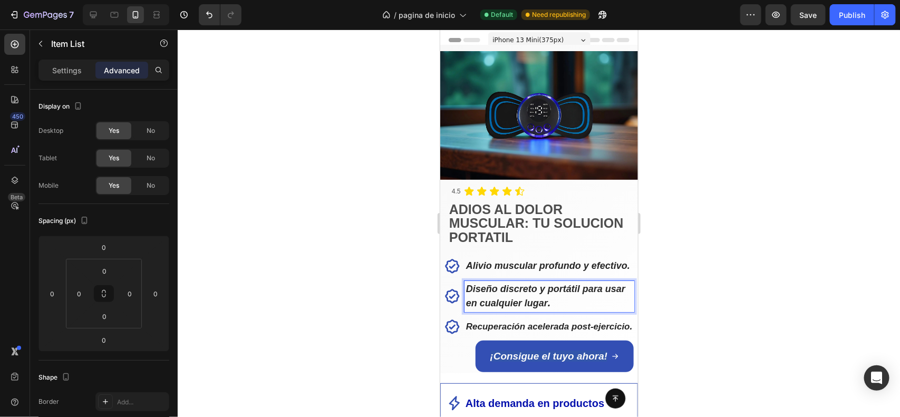
click at [476, 293] on strong "Diseño discreto y portátil para usar" at bounding box center [545, 288] width 159 height 11
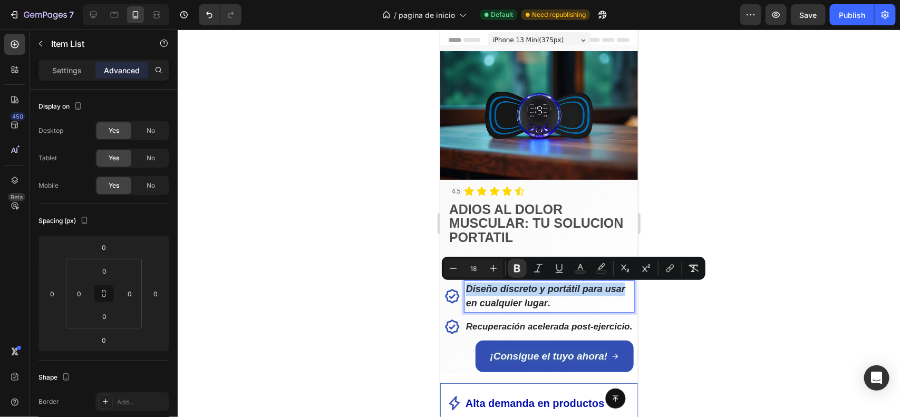
click at [476, 293] on strong "Diseño discreto y portátil para usar" at bounding box center [545, 288] width 159 height 11
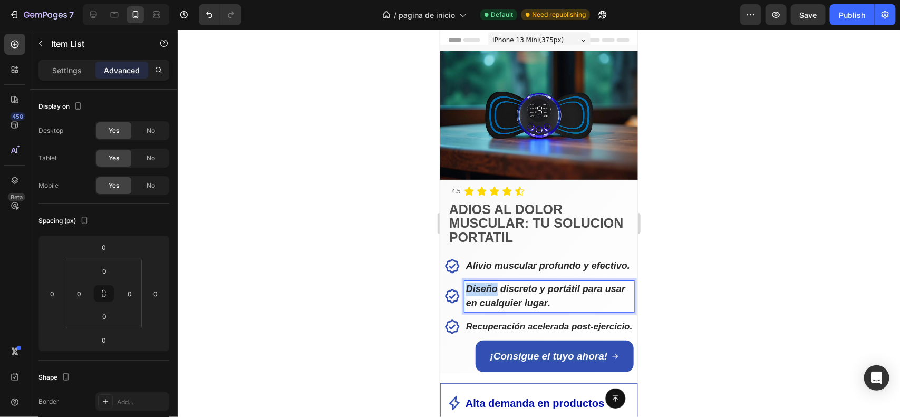
click at [476, 293] on strong "Diseño discreto y portátil para usar" at bounding box center [545, 288] width 159 height 11
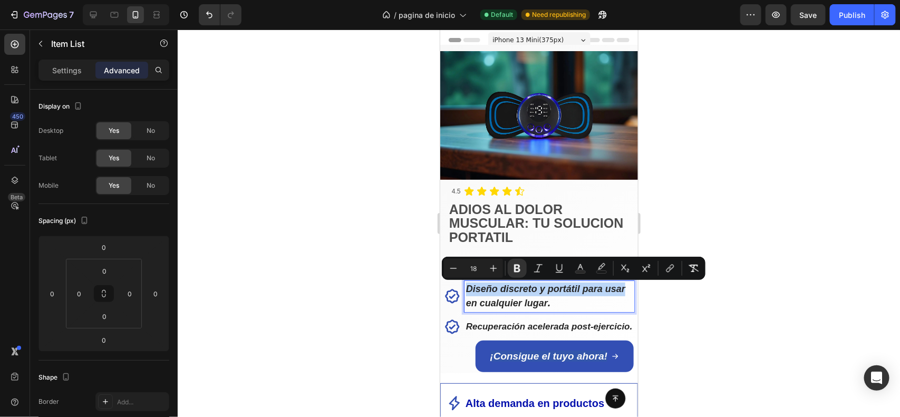
click at [476, 293] on strong "Diseño discreto y portátil para usar" at bounding box center [545, 288] width 159 height 11
drag, startPoint x: 476, startPoint y: 293, endPoint x: 524, endPoint y: 309, distance: 50.4
click at [524, 309] on div "Diseño discreto y portátil para usar en cualquier lugar ." at bounding box center [549, 296] width 170 height 31
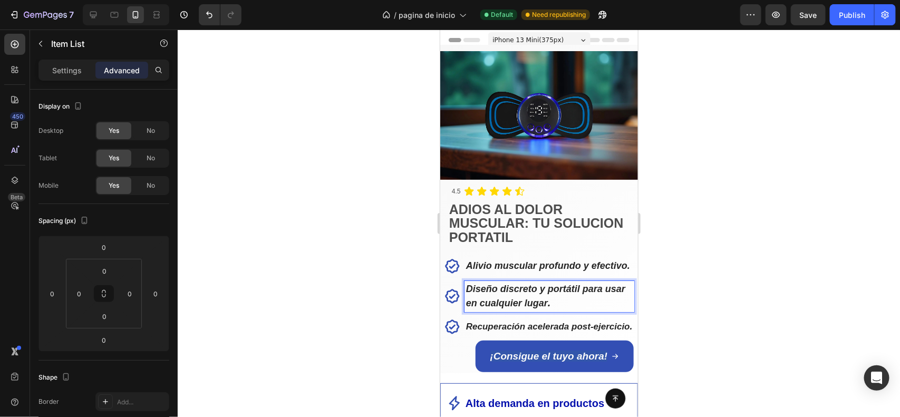
click at [466, 289] on strong "Diseño discreto y portátil para usar" at bounding box center [545, 288] width 159 height 11
click at [472, 289] on strong "Diseño discreto y portátil para usar" at bounding box center [545, 288] width 159 height 11
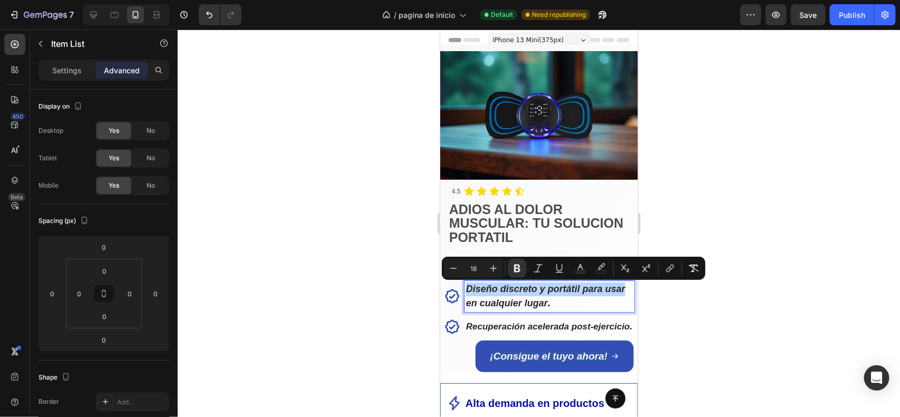
click at [472, 289] on strong "Diseño discreto y portátil para usar" at bounding box center [545, 288] width 159 height 11
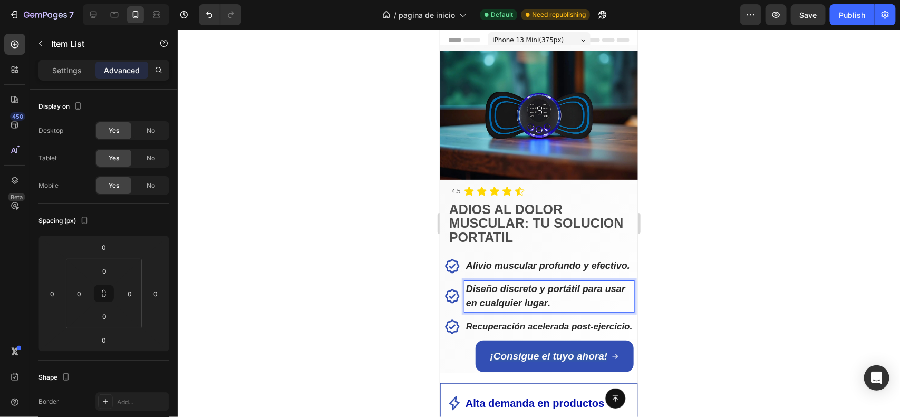
drag, startPoint x: 469, startPoint y: 292, endPoint x: 481, endPoint y: 296, distance: 12.1
click at [481, 296] on div "Diseño discreto y portátil para usar en cualquier lugar ." at bounding box center [549, 296] width 170 height 31
click at [468, 290] on strong "Diseño discreto y portátil para usar" at bounding box center [545, 288] width 159 height 11
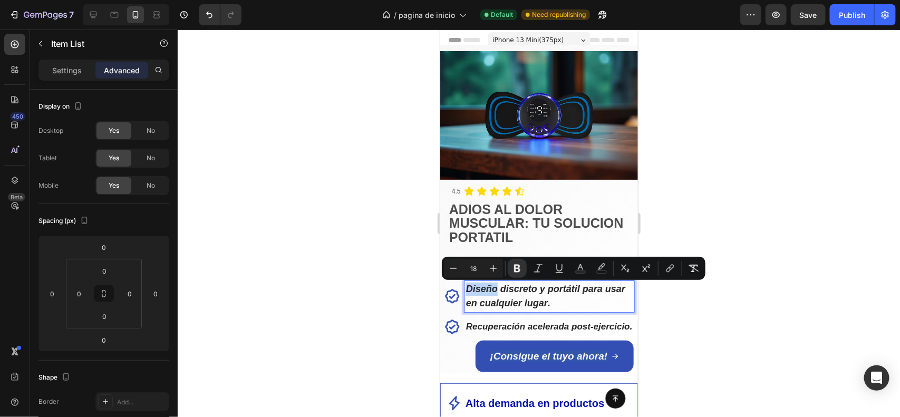
click at [468, 290] on strong "Diseño discreto y portátil para usar" at bounding box center [545, 288] width 159 height 11
drag, startPoint x: 468, startPoint y: 290, endPoint x: 554, endPoint y: 311, distance: 88.7
click at [554, 311] on div "Diseño discreto y portátil para usar en cualquier lugar ." at bounding box center [549, 296] width 170 height 31
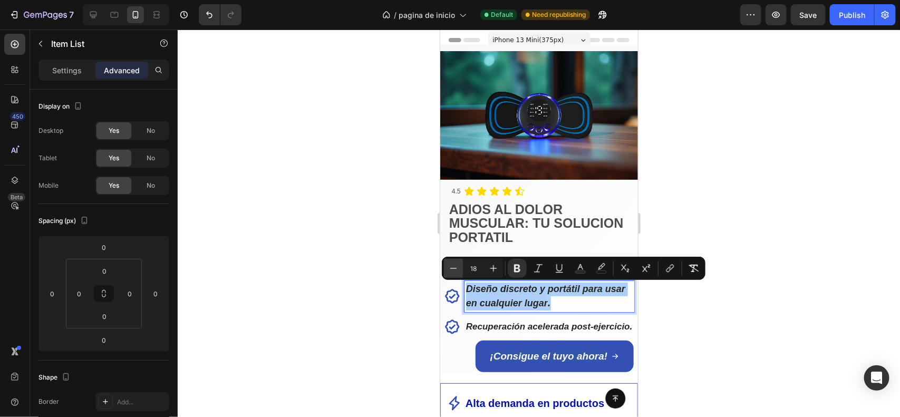
click at [456, 266] on icon "Editor contextual toolbar" at bounding box center [453, 268] width 11 height 11
type input "17"
click at [399, 309] on div at bounding box center [539, 224] width 723 height 388
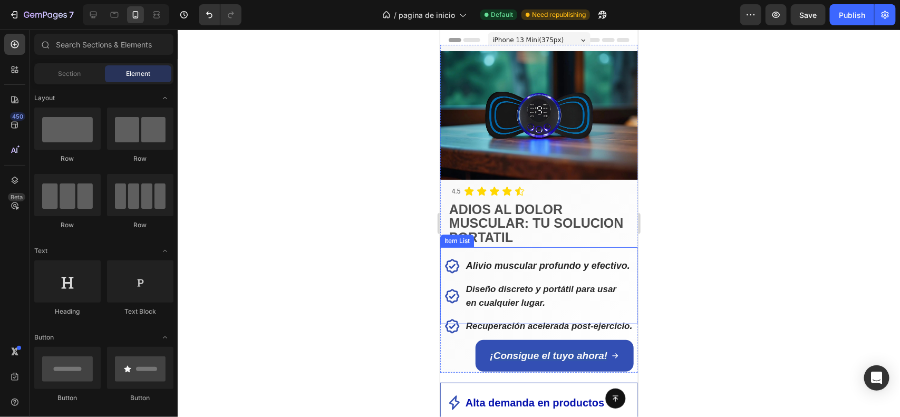
click at [468, 268] on strong "Alivio muscular profundo y efectivo." at bounding box center [548, 265] width 164 height 11
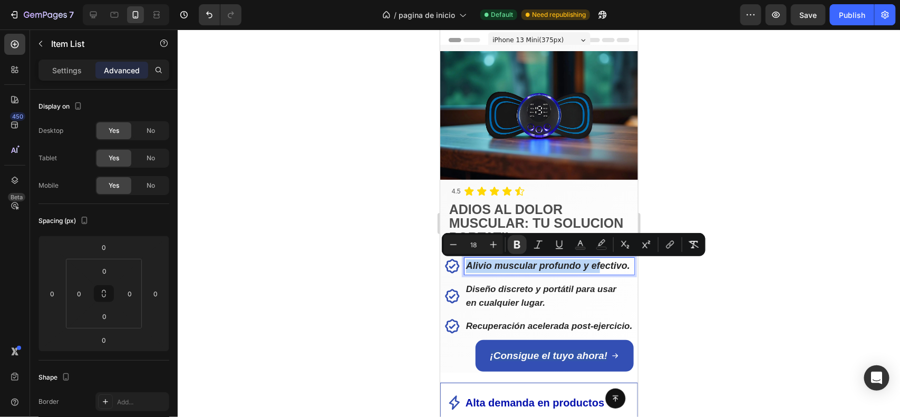
drag, startPoint x: 468, startPoint y: 268, endPoint x: 613, endPoint y: 279, distance: 145.0
click at [613, 279] on div "Alivio muscular profundo y efectivo. Diseño discreto y portátil para usar en cu…" at bounding box center [539, 296] width 190 height 78
click at [479, 265] on strong "Alivio muscular profundo y efectivo." at bounding box center [548, 265] width 164 height 11
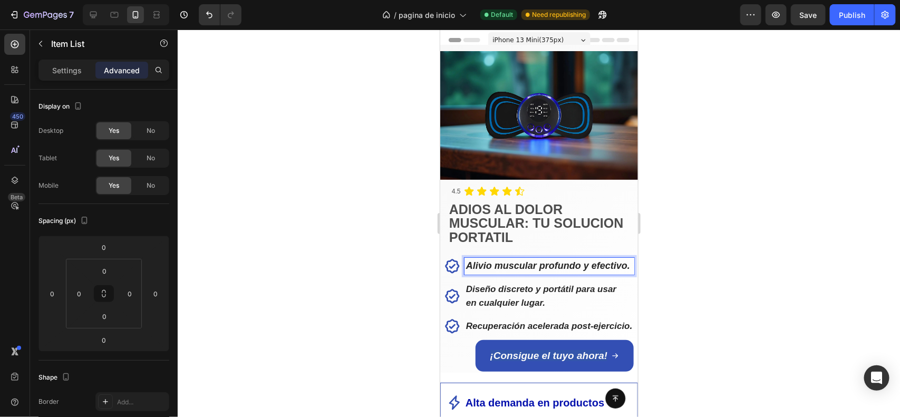
drag, startPoint x: 469, startPoint y: 267, endPoint x: 521, endPoint y: 264, distance: 51.8
click at [521, 264] on strong "Alivio muscular profundo y efectivo." at bounding box center [548, 265] width 164 height 11
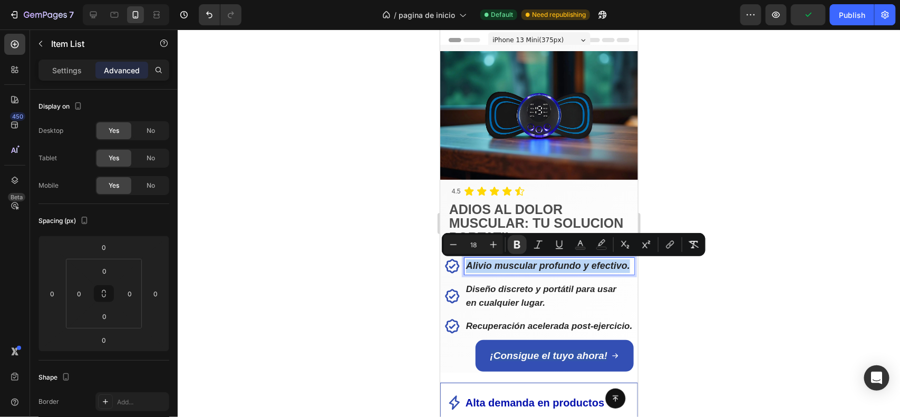
drag, startPoint x: 468, startPoint y: 267, endPoint x: 641, endPoint y: 274, distance: 173.1
click at [453, 245] on icon "Editor contextual toolbar" at bounding box center [453, 244] width 7 height 1
type input "17"
click at [411, 255] on div at bounding box center [539, 224] width 723 height 388
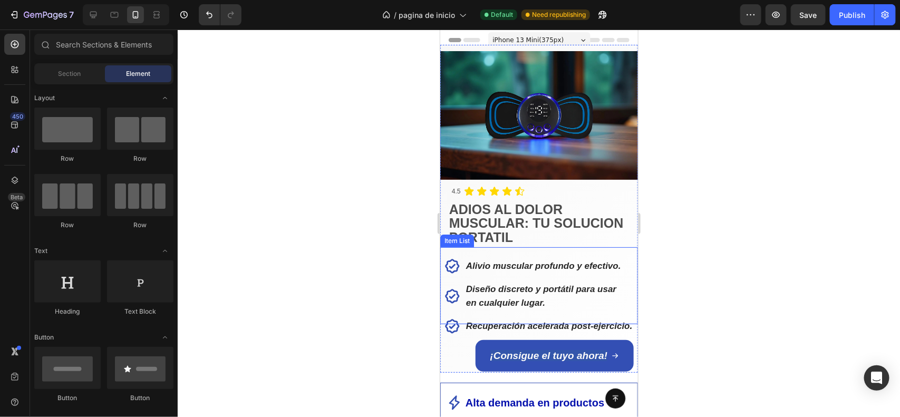
click at [454, 266] on icon at bounding box center [452, 266] width 16 height 16
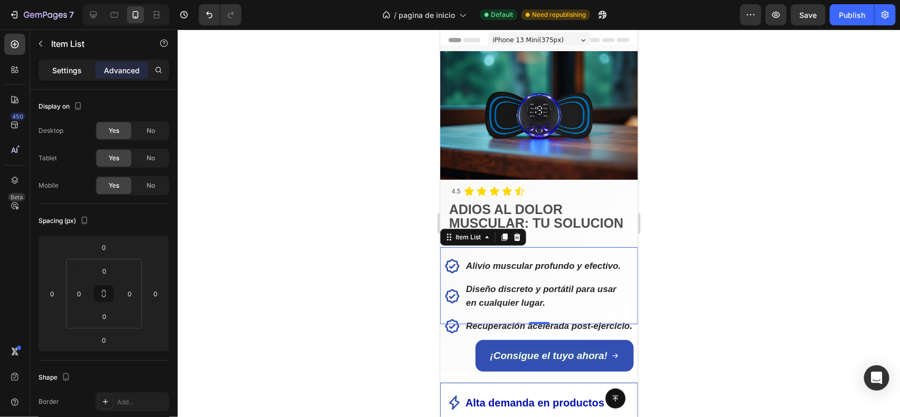
click at [77, 71] on p "Settings" at bounding box center [67, 70] width 30 height 11
type input "8"
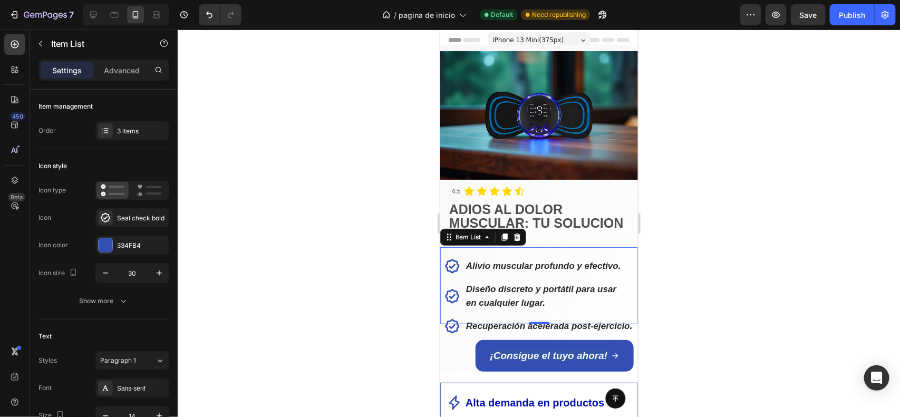
click at [77, 71] on p "Settings" at bounding box center [67, 70] width 30 height 11
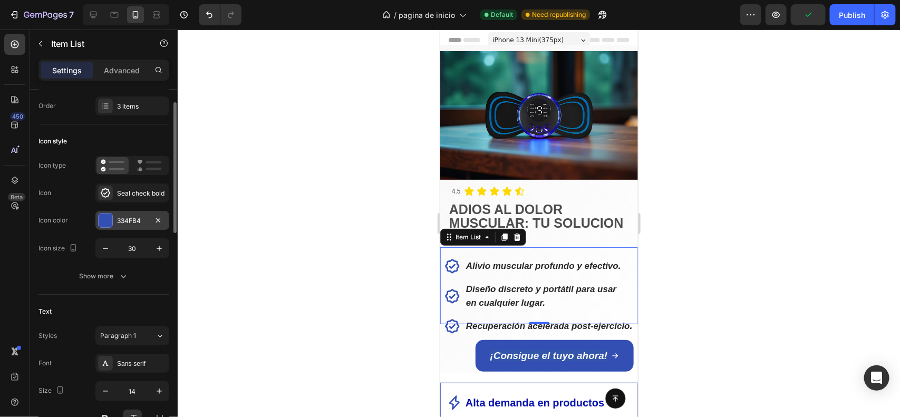
scroll to position [28, 0]
click at [107, 243] on icon "button" at bounding box center [105, 245] width 11 height 11
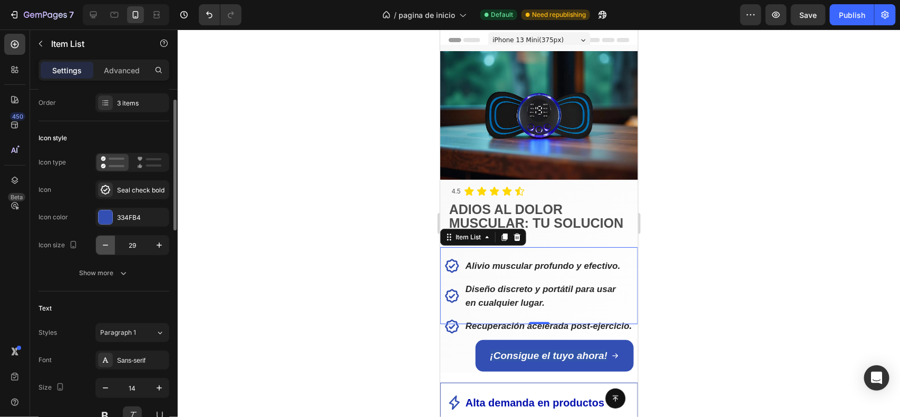
click at [107, 243] on icon "button" at bounding box center [105, 245] width 11 height 11
type input "28"
click at [279, 282] on div at bounding box center [539, 224] width 723 height 388
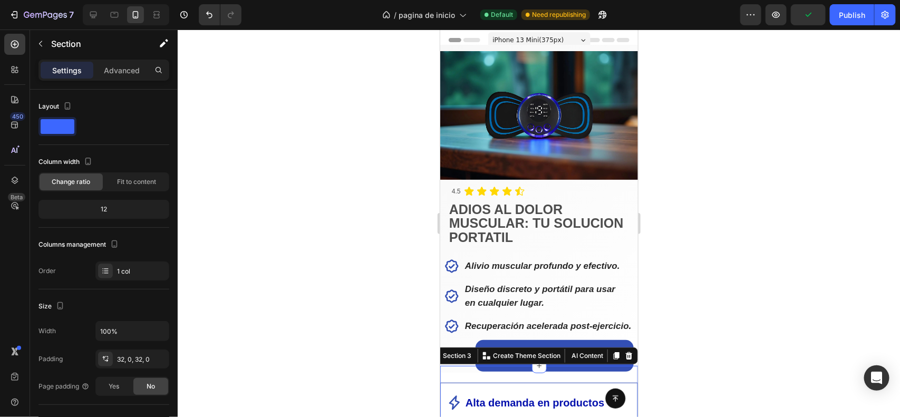
click at [388, 334] on div at bounding box center [539, 224] width 723 height 388
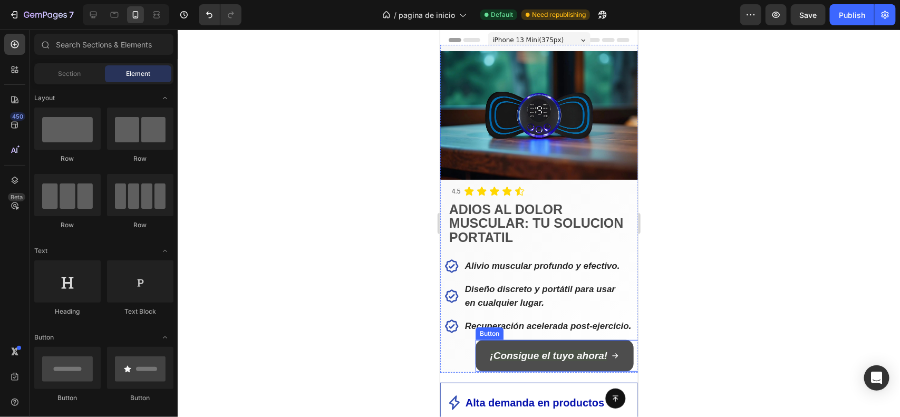
click at [482, 358] on link "¡Consigue el tuyo ahora!" at bounding box center [554, 356] width 158 height 32
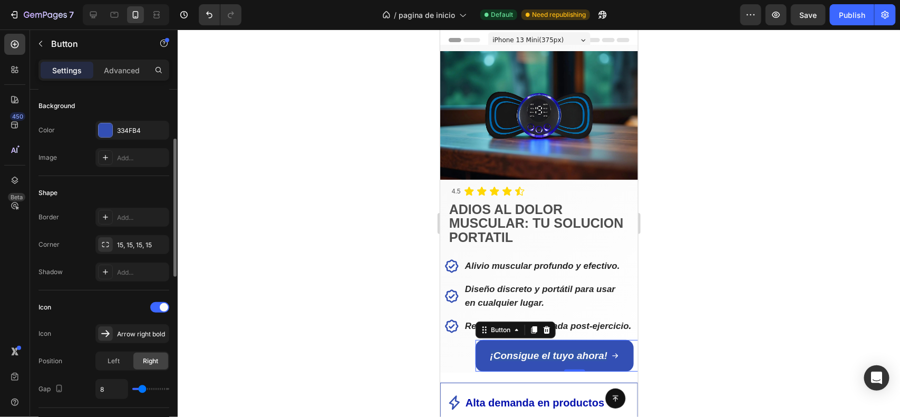
scroll to position [120, 0]
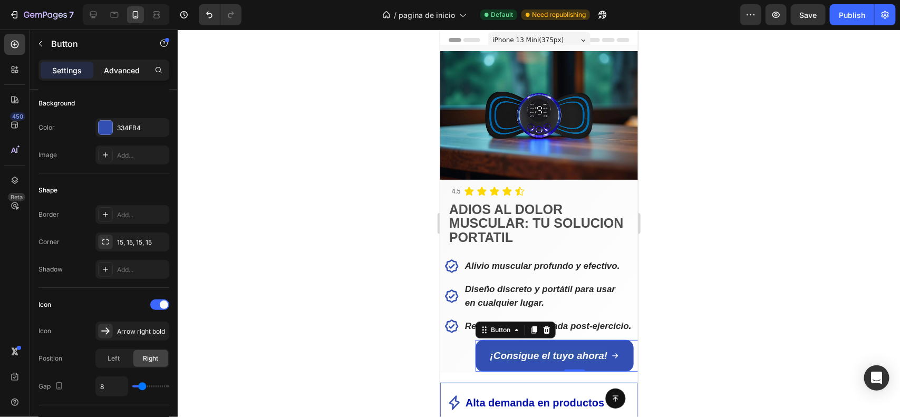
click at [129, 76] on div "Advanced" at bounding box center [121, 70] width 53 height 17
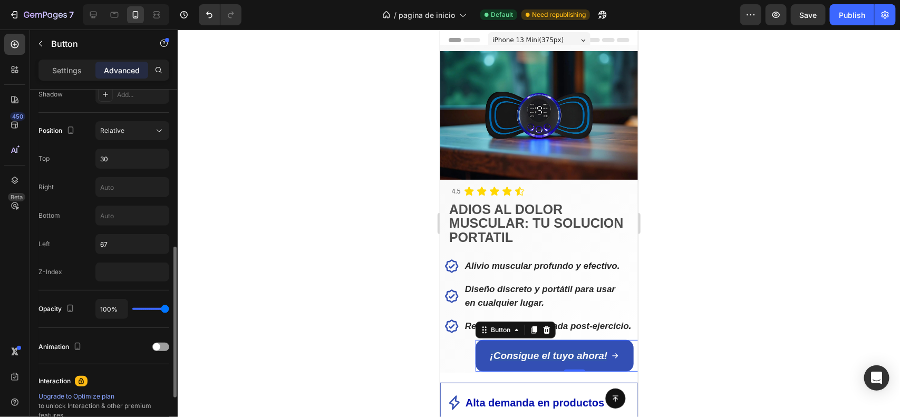
scroll to position [367, 0]
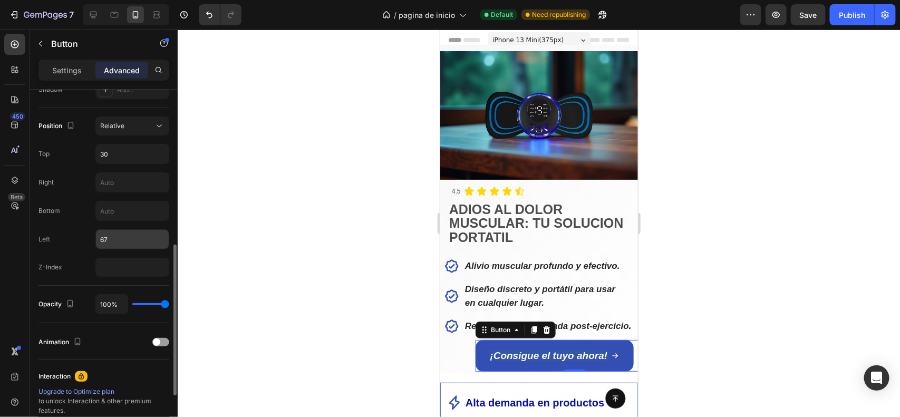
click at [114, 243] on input "67" at bounding box center [132, 239] width 73 height 19
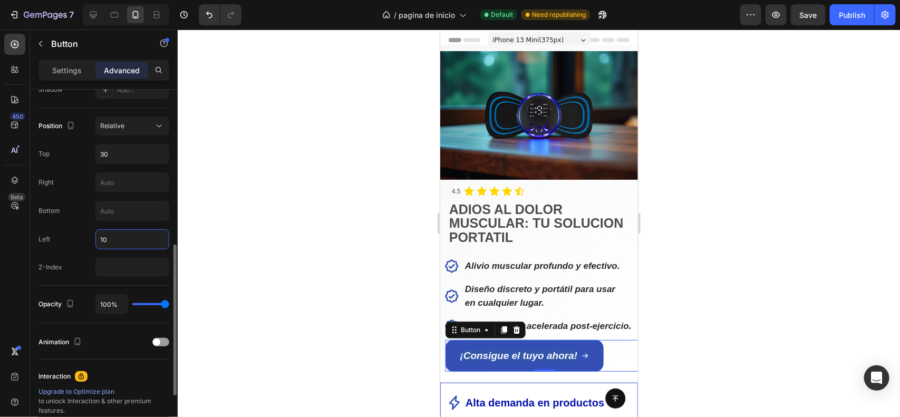
type input "1"
type input "4"
type input "3"
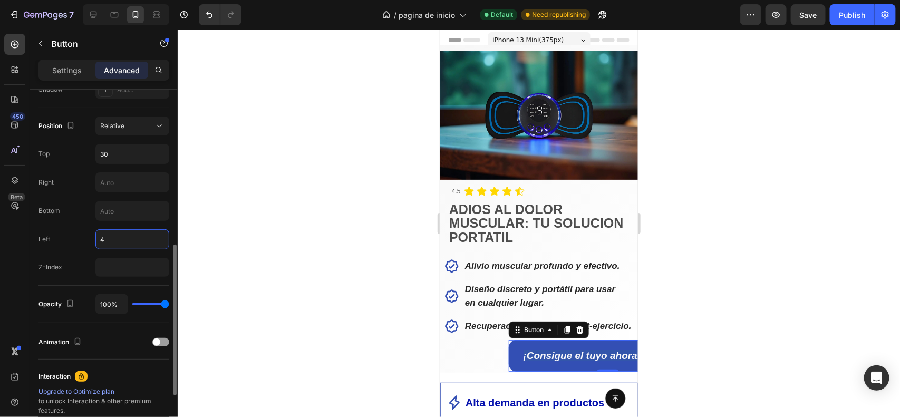
type input "40"
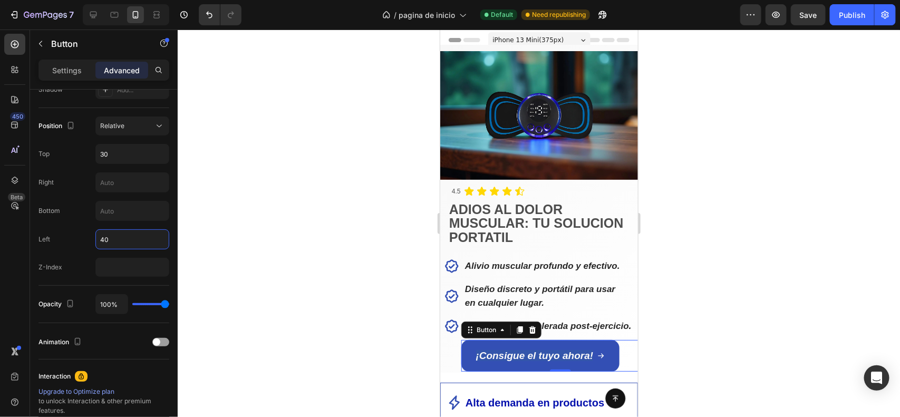
click at [267, 243] on div at bounding box center [539, 224] width 723 height 388
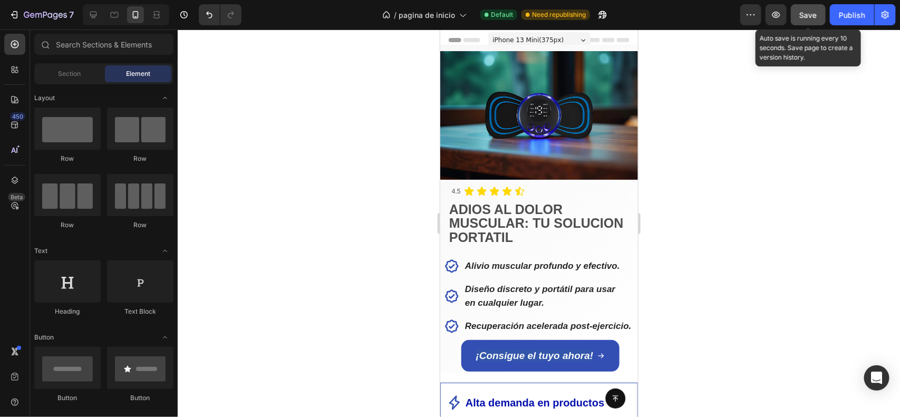
click at [811, 15] on span "Save" at bounding box center [808, 15] width 17 height 9
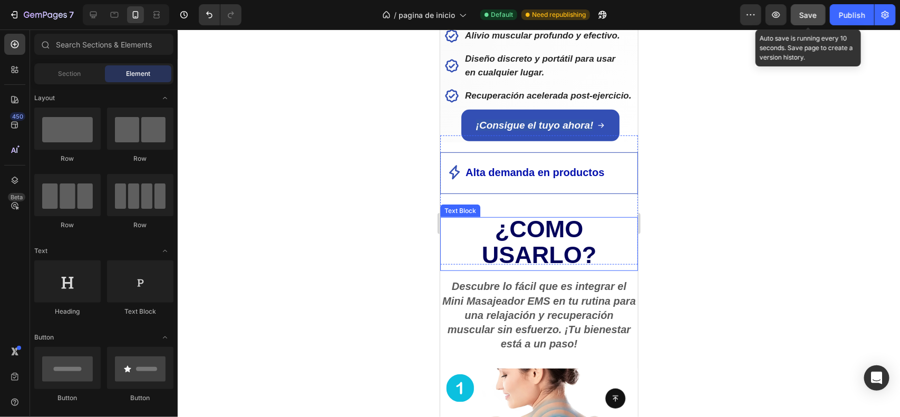
scroll to position [233, 0]
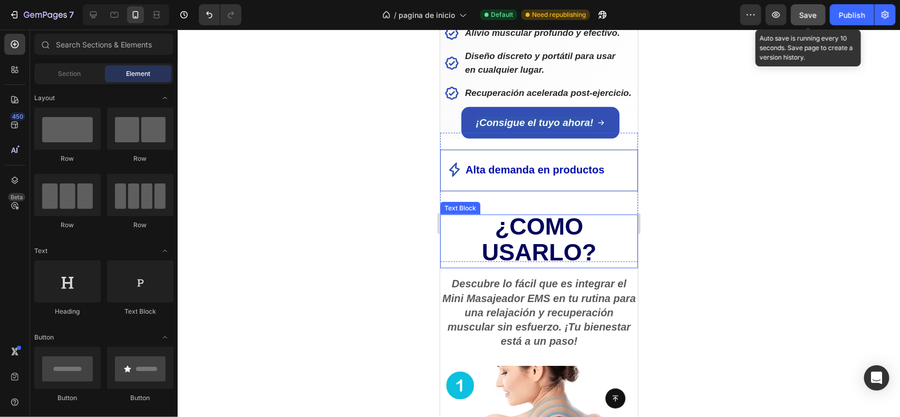
click at [565, 239] on strong "¿COMO USARLO?" at bounding box center [539, 239] width 115 height 53
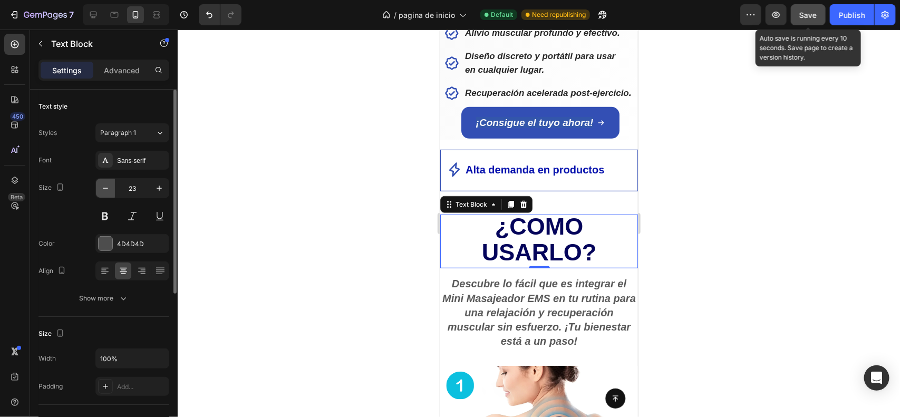
click at [106, 194] on icon "button" at bounding box center [105, 188] width 11 height 11
type input "22"
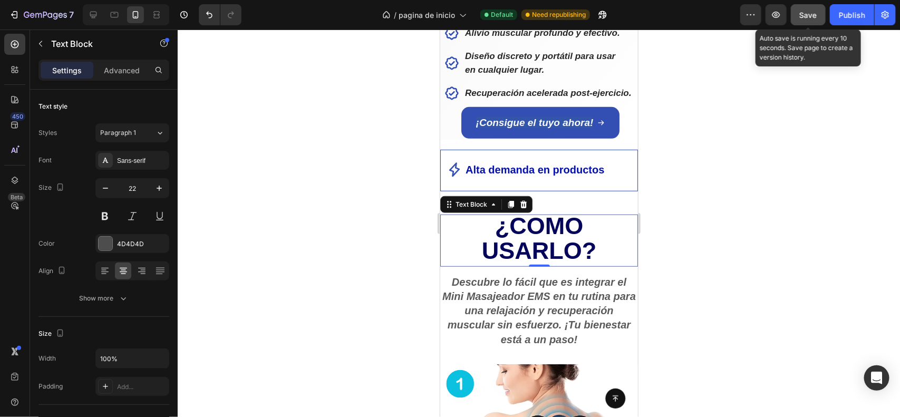
click at [585, 254] on strong "¿COMO USARLO?" at bounding box center [539, 238] width 115 height 52
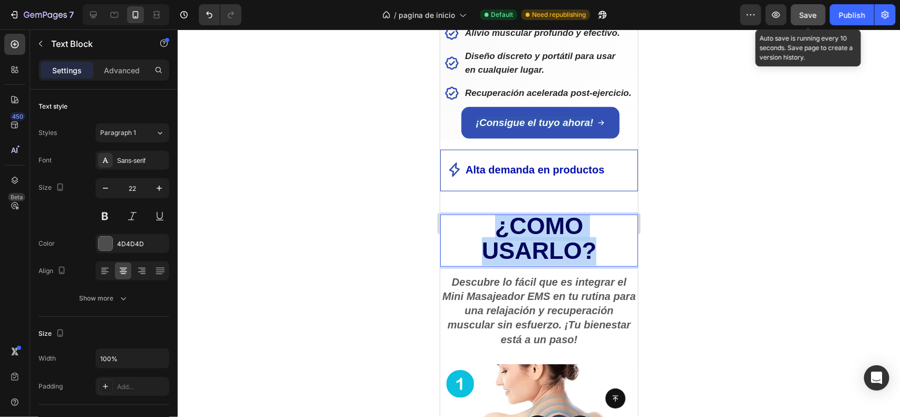
drag, startPoint x: 585, startPoint y: 254, endPoint x: 501, endPoint y: 227, distance: 89.1
click at [501, 227] on strong "¿COMO USARLO?" at bounding box center [539, 238] width 115 height 52
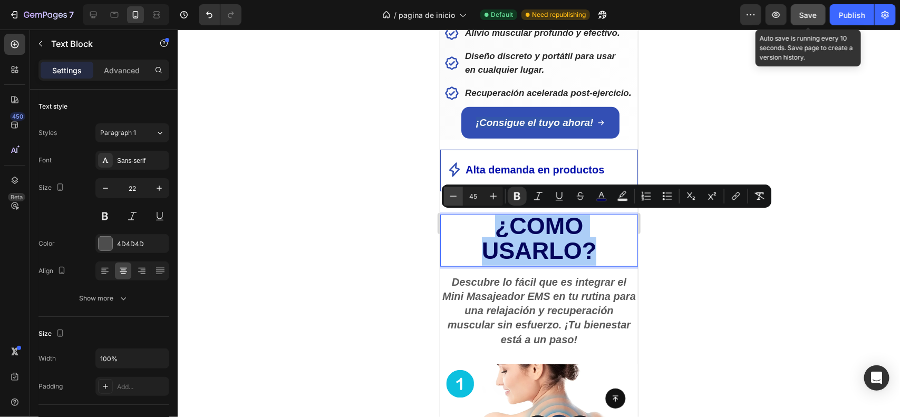
click at [449, 200] on icon "Editor contextual toolbar" at bounding box center [453, 196] width 11 height 11
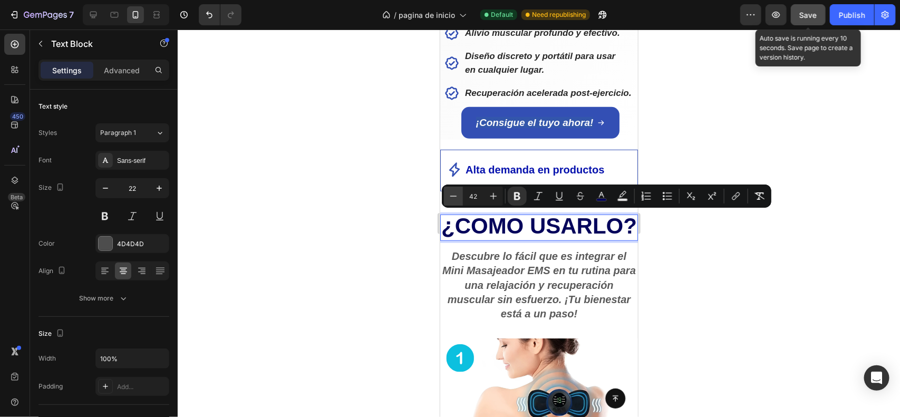
click at [449, 200] on icon "Editor contextual toolbar" at bounding box center [453, 196] width 11 height 11
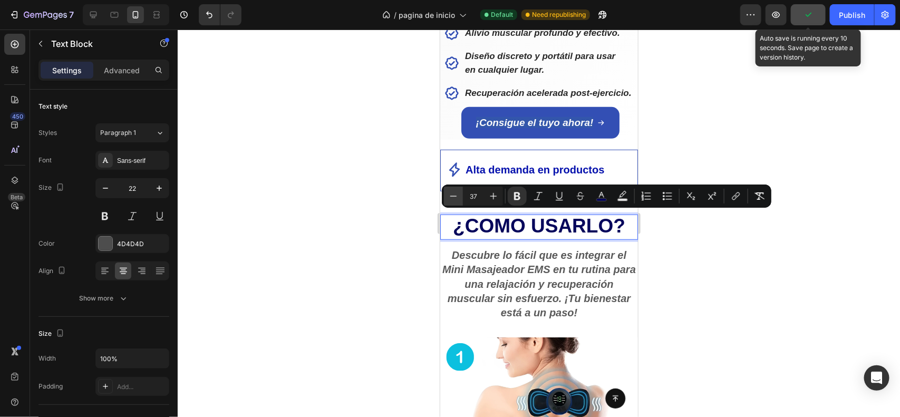
click at [449, 200] on icon "Editor contextual toolbar" at bounding box center [453, 196] width 11 height 11
type input "35"
click at [745, 265] on div at bounding box center [539, 224] width 723 height 388
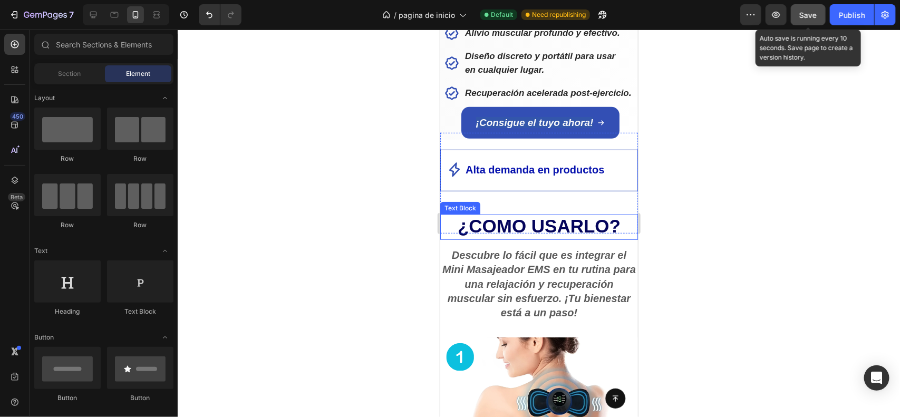
click at [620, 237] on p "¿COMO USARLO?" at bounding box center [539, 227] width 196 height 24
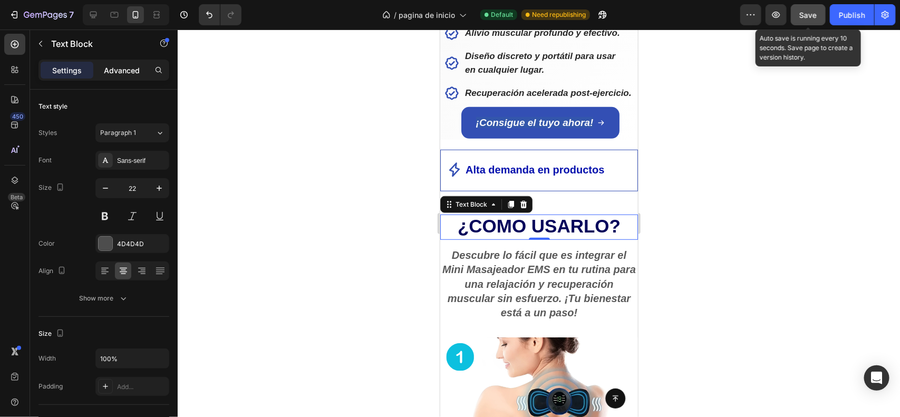
click at [111, 72] on p "Advanced" at bounding box center [122, 70] width 36 height 11
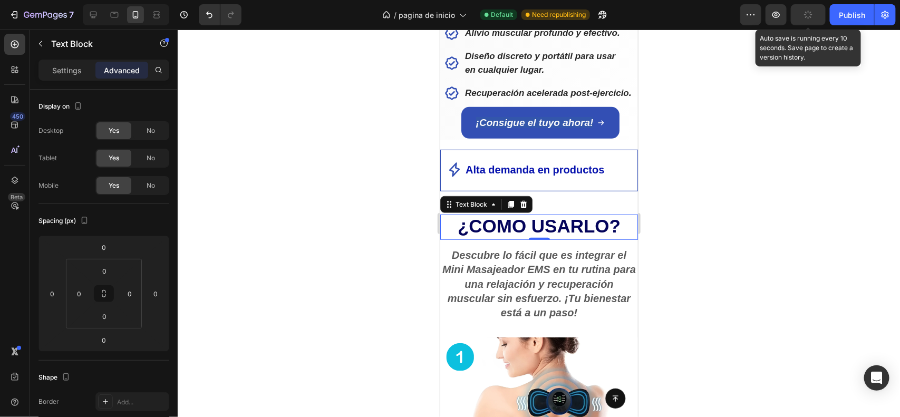
scroll to position [326, 0]
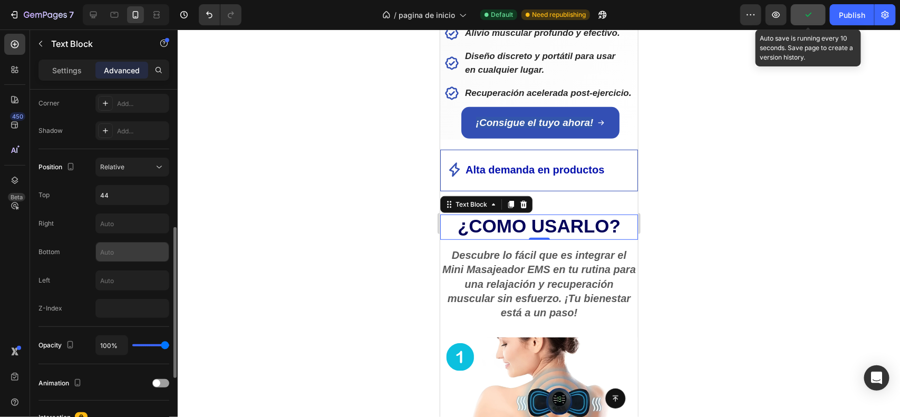
click at [128, 260] on input "text" at bounding box center [132, 252] width 73 height 19
type input "3"
type input "1"
click at [126, 216] on input "text" at bounding box center [132, 223] width 73 height 19
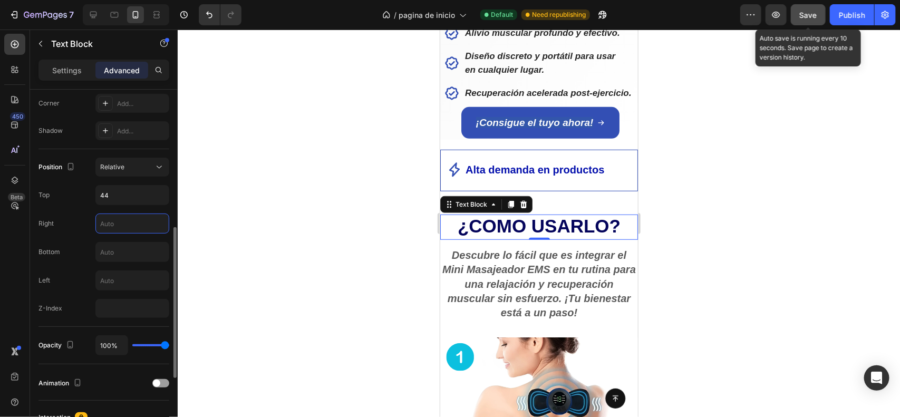
type input "2"
click at [267, 214] on div at bounding box center [539, 224] width 723 height 388
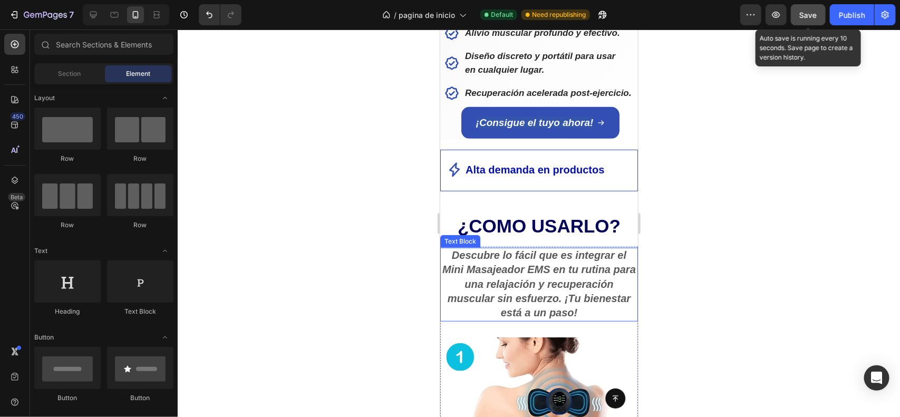
scroll to position [278, 0]
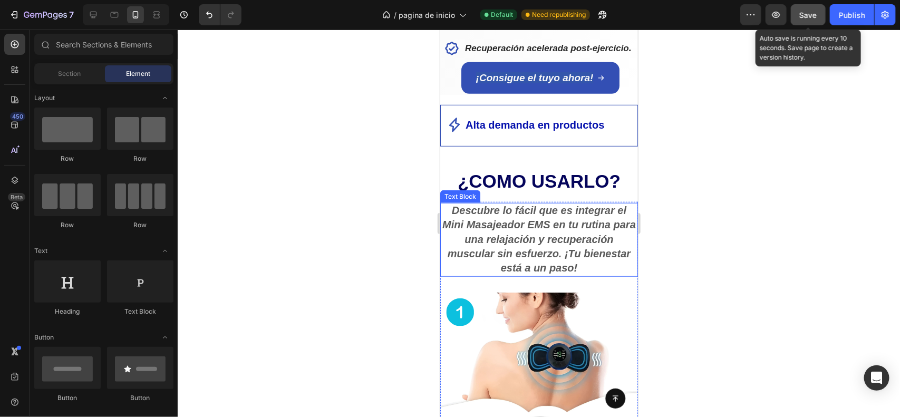
click at [576, 268] on strong "Descubre lo fácil que es integrar el Mini Masajeador EMS en tu rutina para una …" at bounding box center [539, 238] width 194 height 69
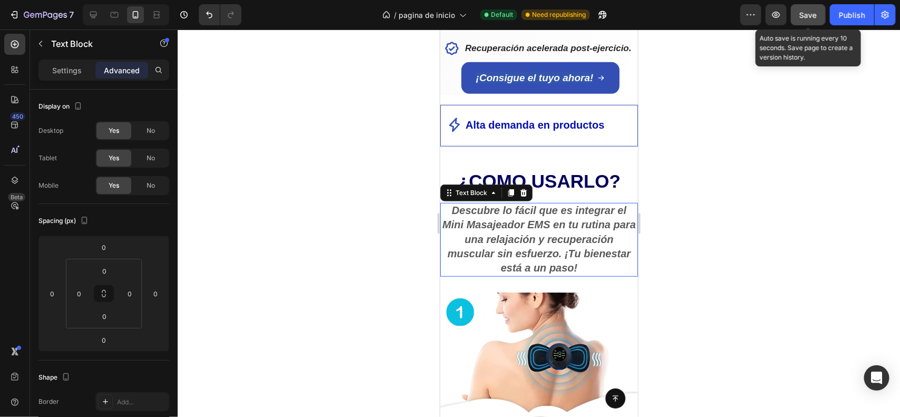
click at [594, 270] on p "Descubre lo fácil que es integrar el Mini Masajeador EMS en tu rutina para una …" at bounding box center [539, 240] width 196 height 72
click at [74, 75] on div "Settings" at bounding box center [67, 70] width 53 height 17
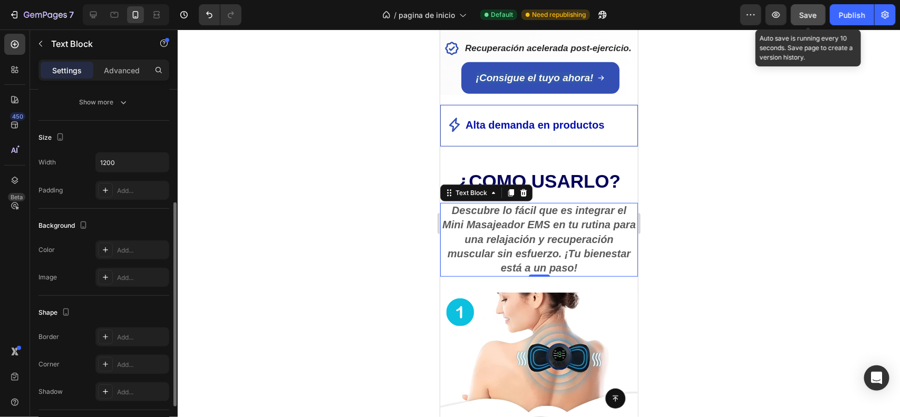
scroll to position [198, 0]
click at [103, 191] on icon at bounding box center [105, 188] width 8 height 8
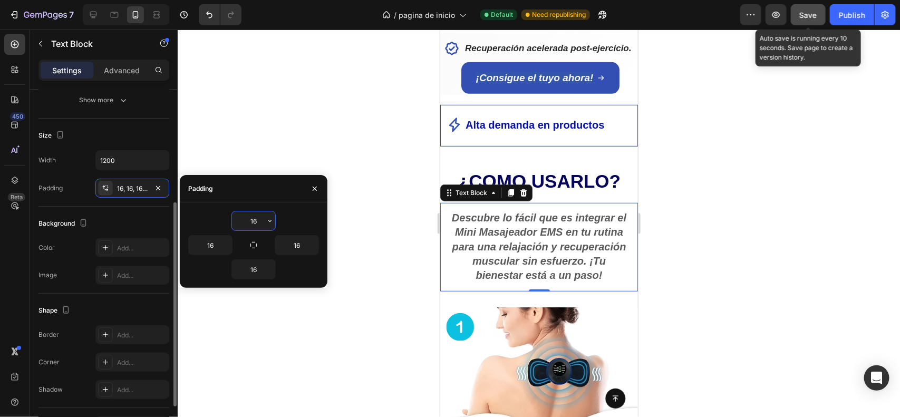
click at [103, 191] on icon at bounding box center [105, 188] width 8 height 8
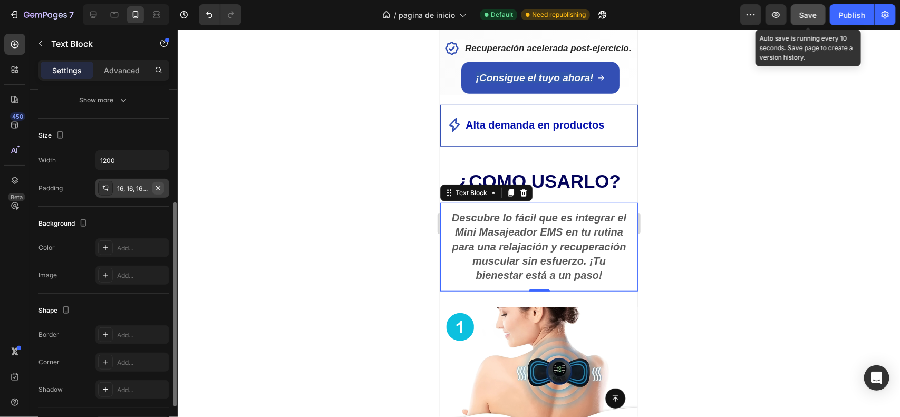
click at [157, 186] on icon "button" at bounding box center [158, 188] width 8 height 8
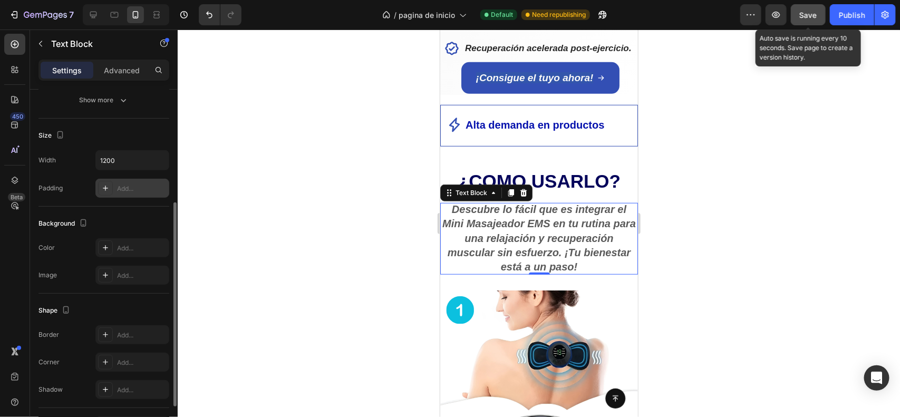
click at [104, 190] on icon at bounding box center [105, 188] width 8 height 8
type input "16"
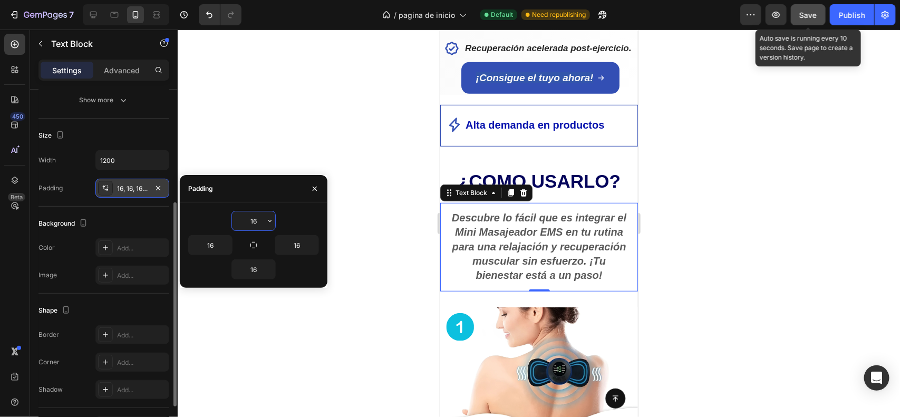
click at [338, 140] on div at bounding box center [539, 224] width 723 height 388
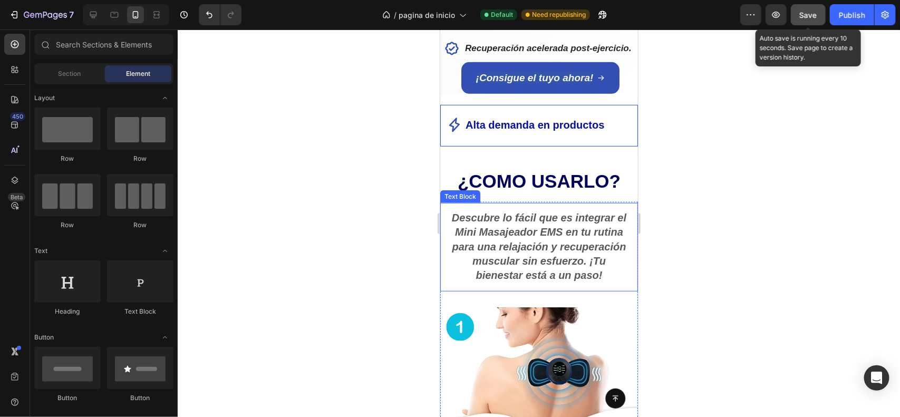
click at [519, 239] on p "Descubre lo fácil que es integrar el Mini Masajeador EMS en tu rutina para una …" at bounding box center [538, 247] width 181 height 72
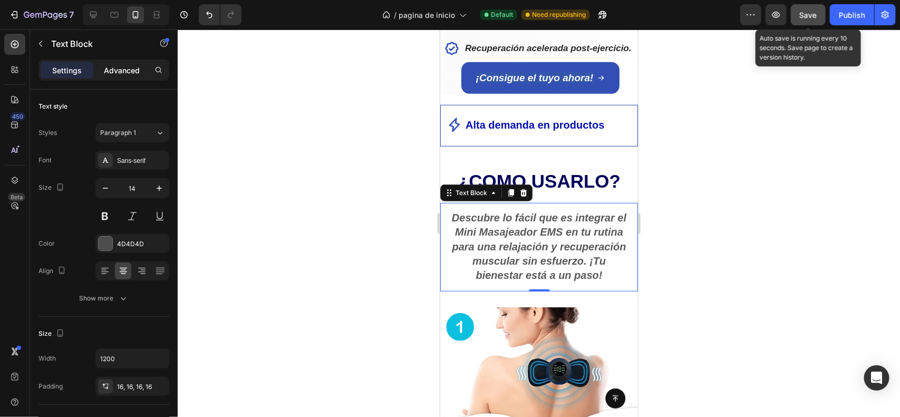
click at [121, 67] on p "Advanced" at bounding box center [122, 70] width 36 height 11
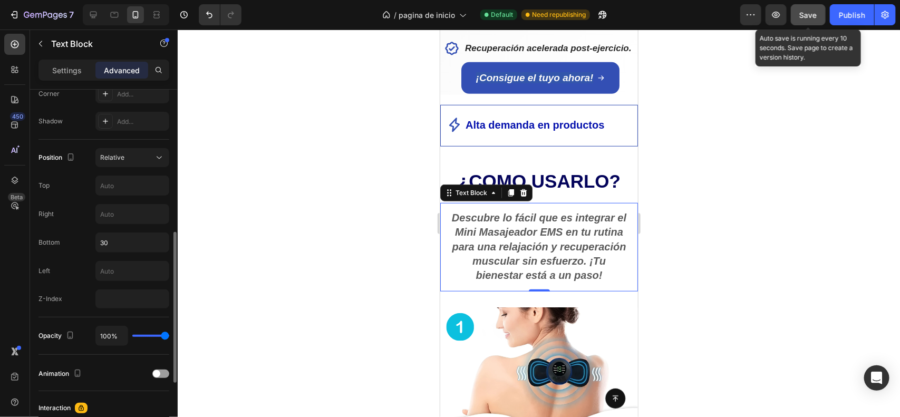
scroll to position [336, 0]
click at [120, 245] on input "30" at bounding box center [132, 242] width 73 height 19
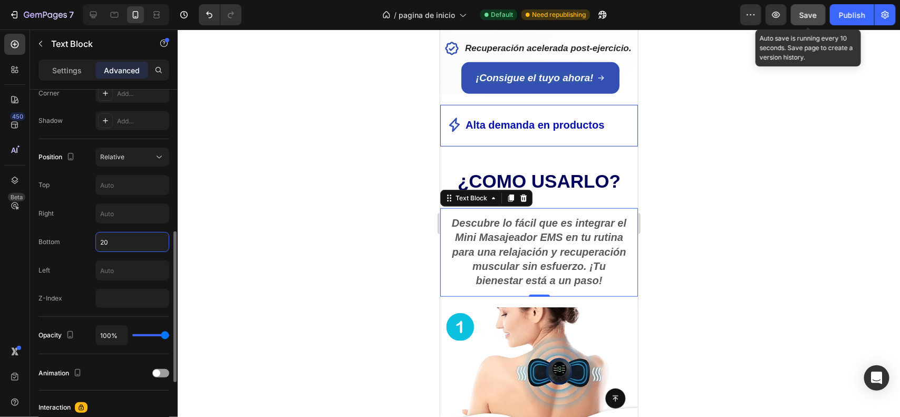
type input "2"
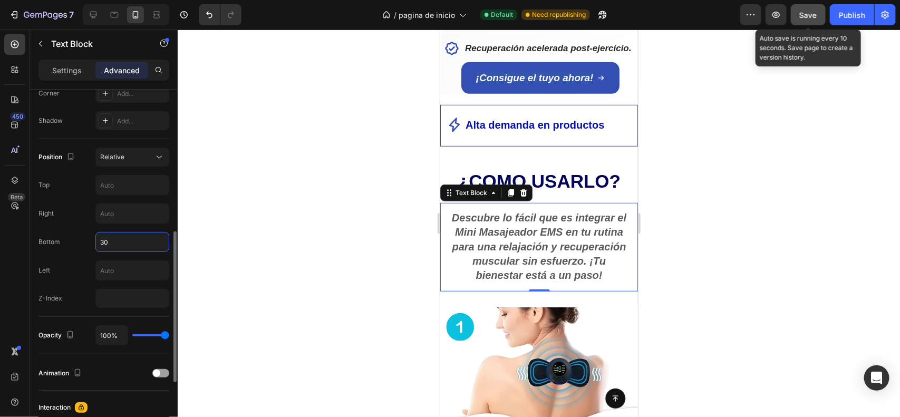
type input "3"
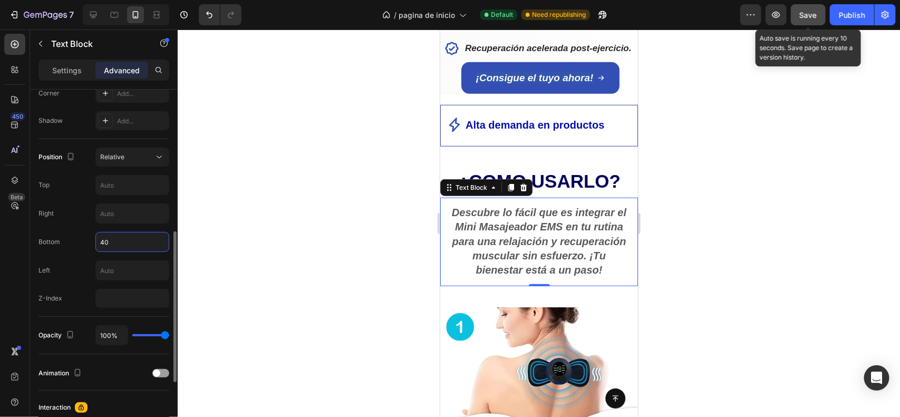
type input "4"
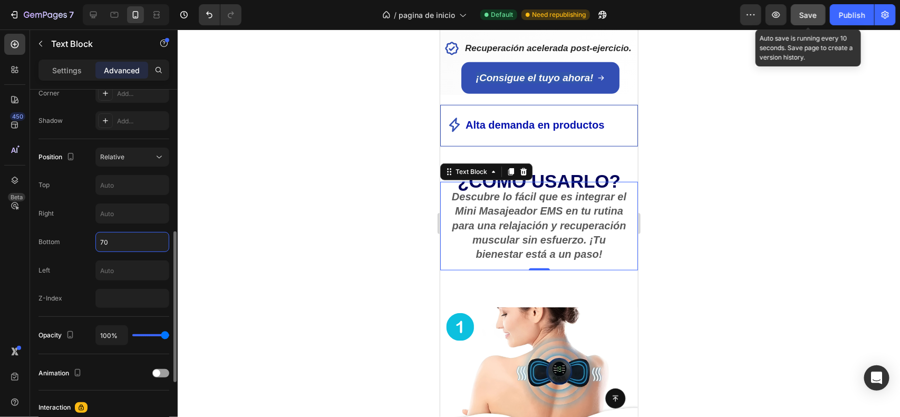
type input "7"
type input "60"
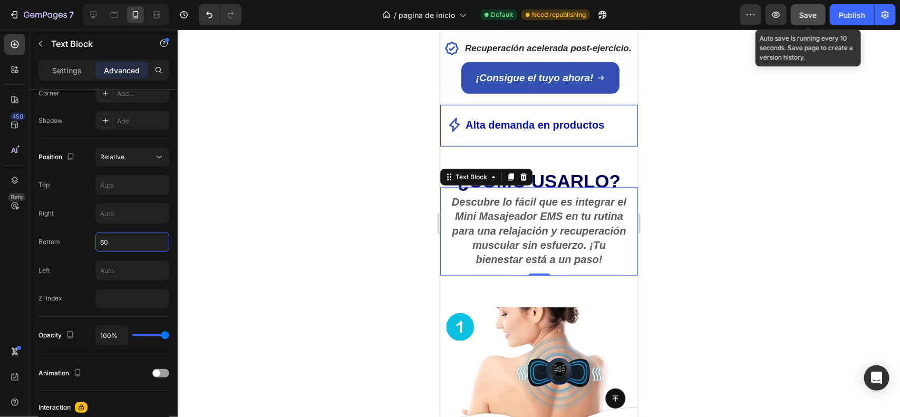
click at [343, 218] on div at bounding box center [539, 224] width 723 height 388
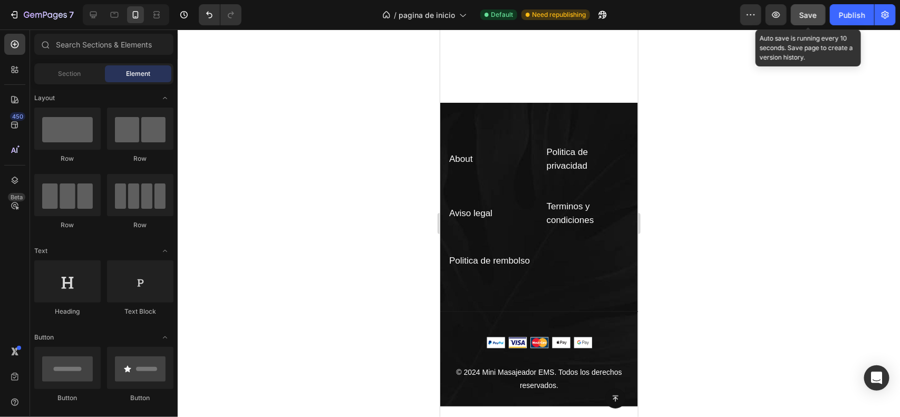
scroll to position [2598, 0]
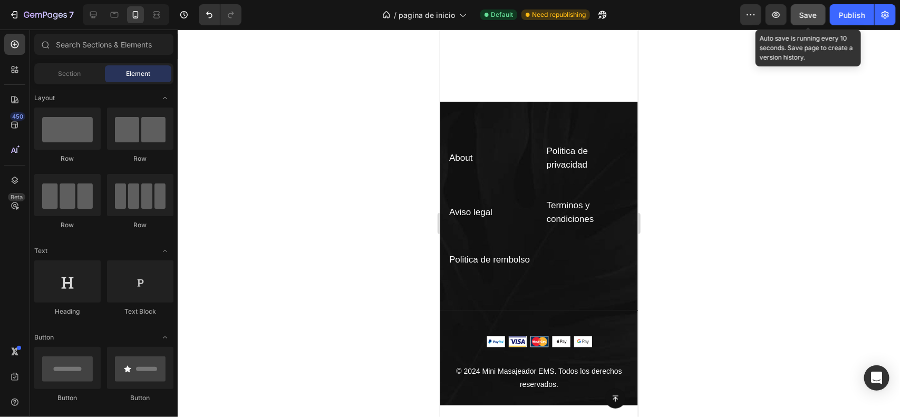
click at [801, 18] on span "Save" at bounding box center [808, 15] width 17 height 9
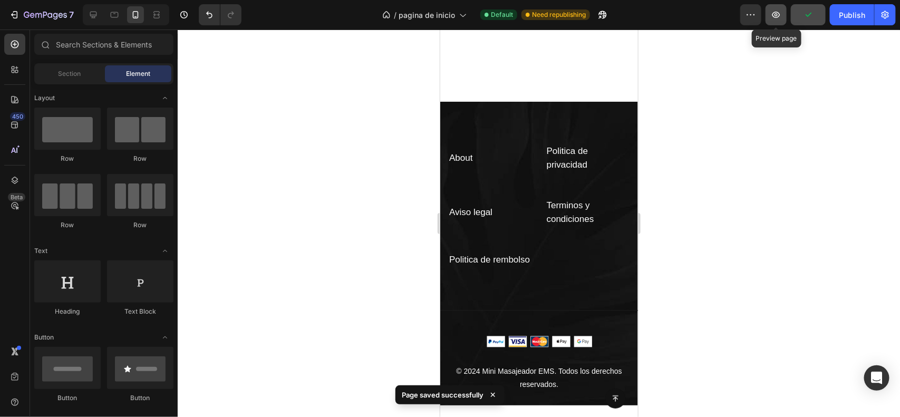
click at [782, 16] on icon "button" at bounding box center [776, 14] width 11 height 11
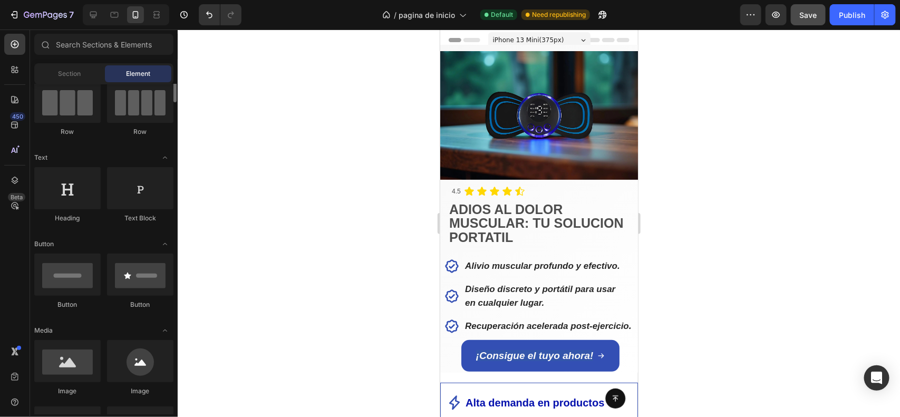
scroll to position [0, 0]
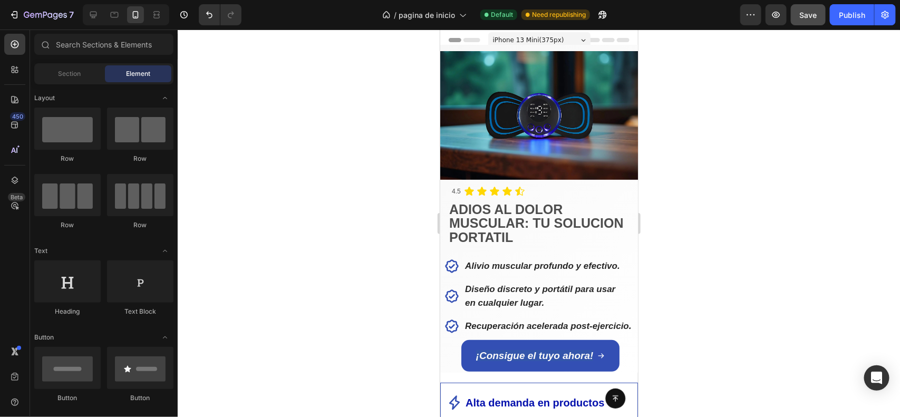
click at [542, 36] on span "iPhone 13 Mini ( 375 px)" at bounding box center [528, 39] width 71 height 11
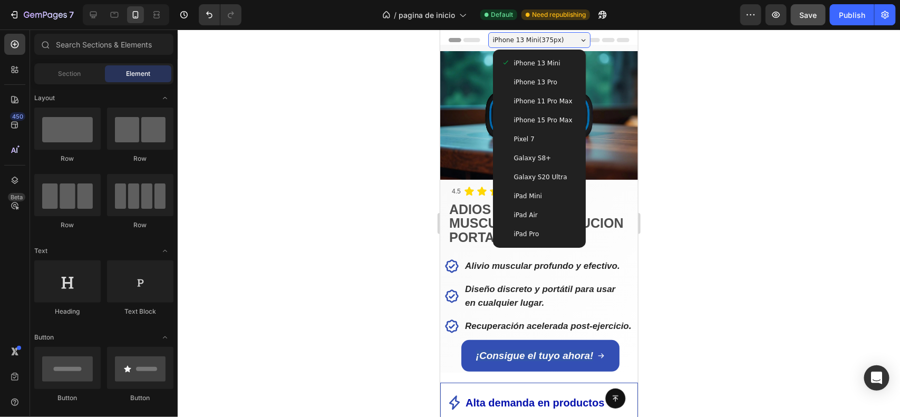
click at [559, 39] on div "iPhone 13 Mini ( 375 px)" at bounding box center [539, 40] width 102 height 16
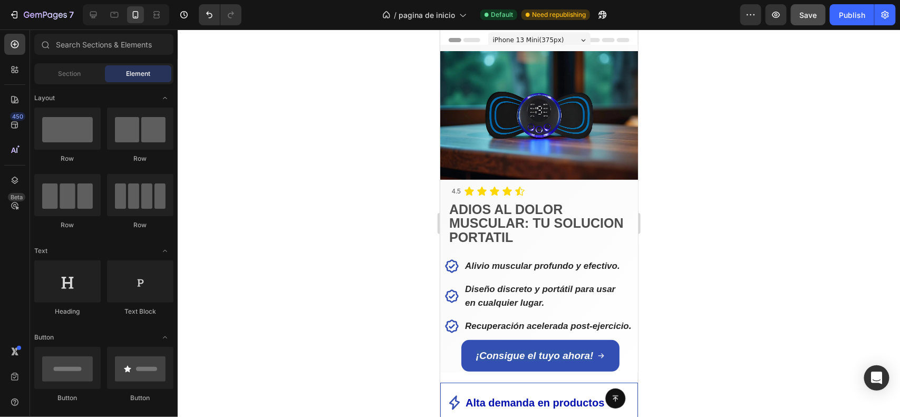
click at [620, 41] on icon at bounding box center [623, 39] width 13 height 4
click at [469, 41] on span "Header" at bounding box center [471, 39] width 23 height 11
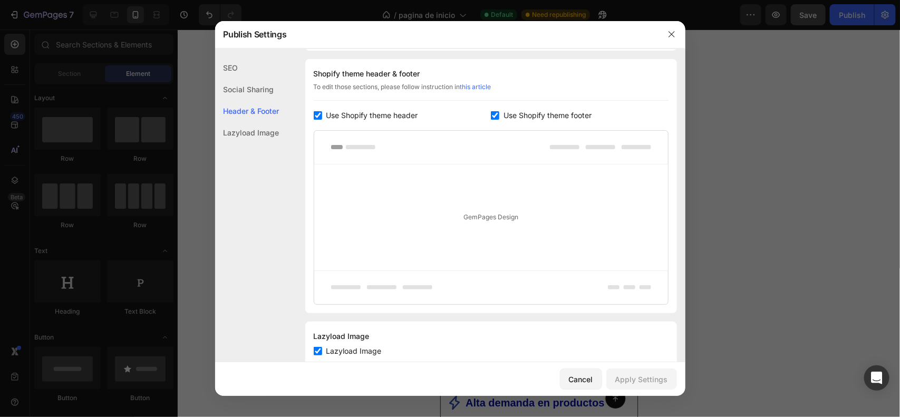
scroll to position [170, 0]
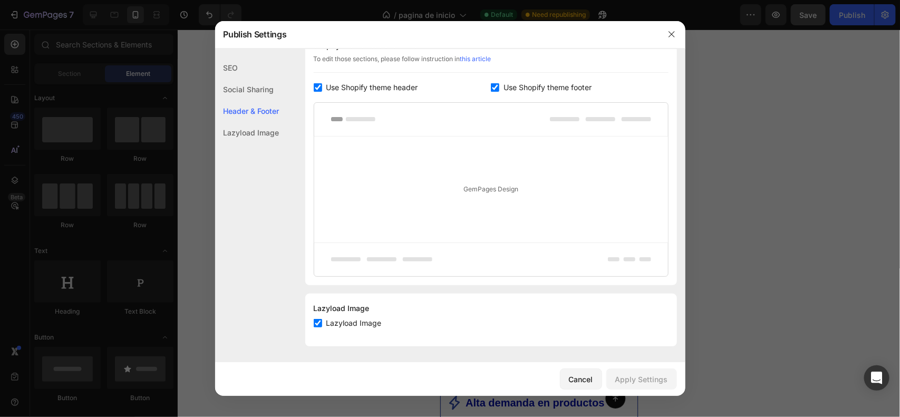
click at [346, 320] on span "Lazyload Image" at bounding box center [354, 323] width 55 height 13
checkbox input "true"
click at [339, 122] on div at bounding box center [491, 120] width 354 height 34
click at [256, 135] on div "Lazyload Image" at bounding box center [247, 133] width 64 height 22
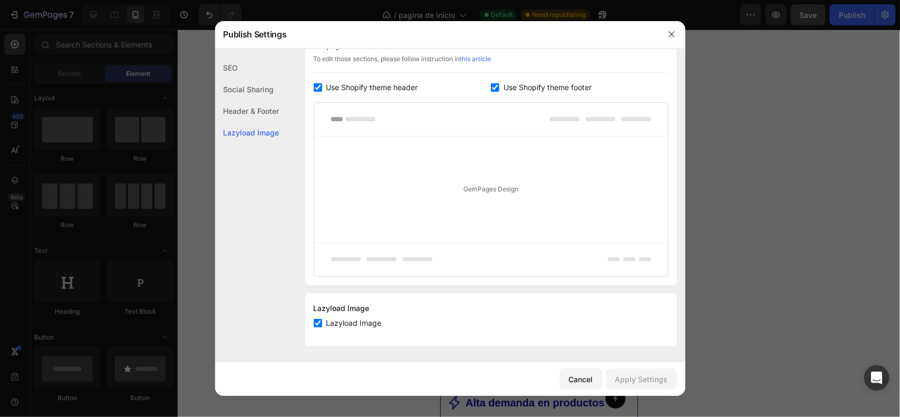
click at [260, 100] on div "Social Sharing" at bounding box center [247, 111] width 64 height 22
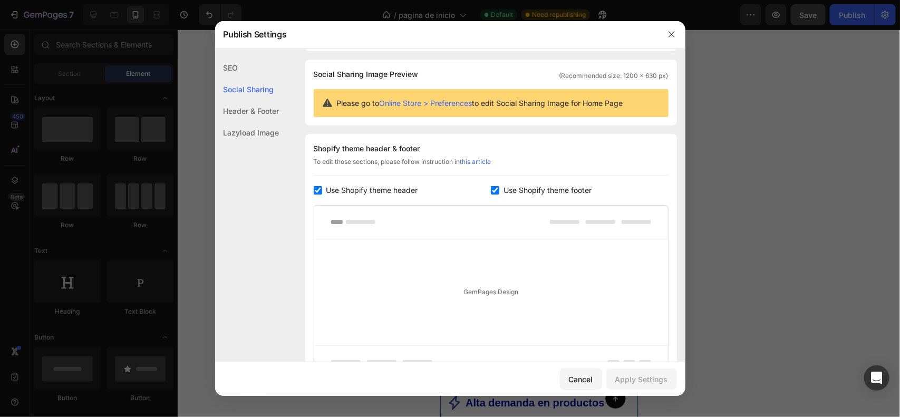
click at [261, 122] on div "Header & Footer" at bounding box center [247, 133] width 64 height 22
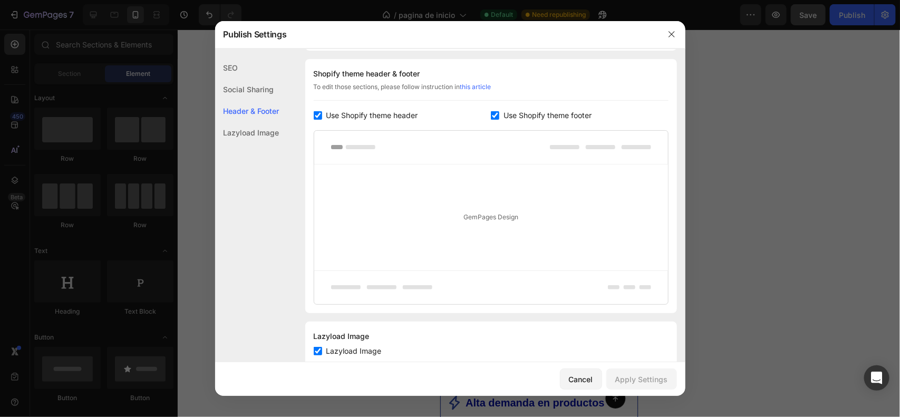
click at [237, 79] on div "SEO" at bounding box center [247, 90] width 64 height 22
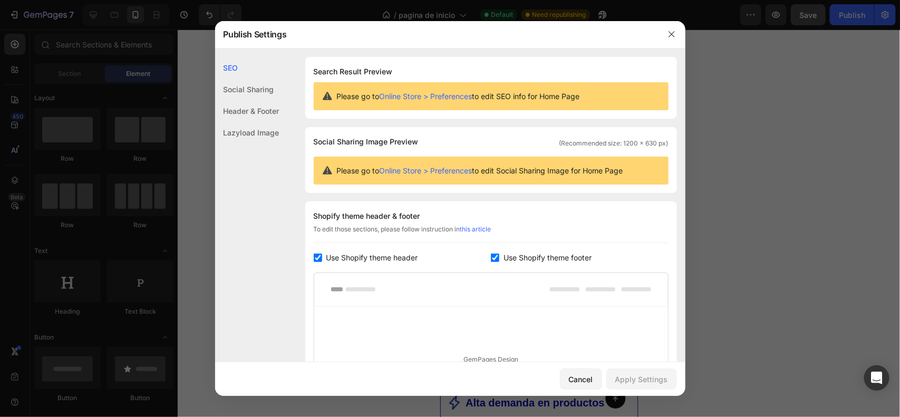
click at [246, 122] on div "Header & Footer" at bounding box center [247, 133] width 64 height 22
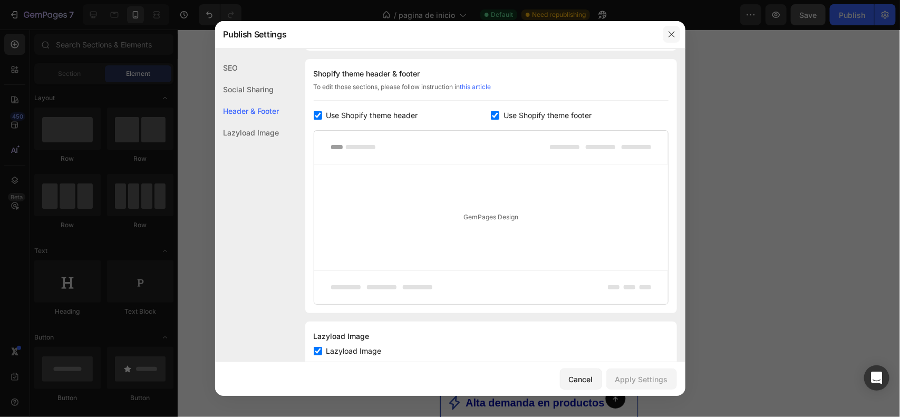
click at [675, 38] on icon "button" at bounding box center [672, 34] width 8 height 8
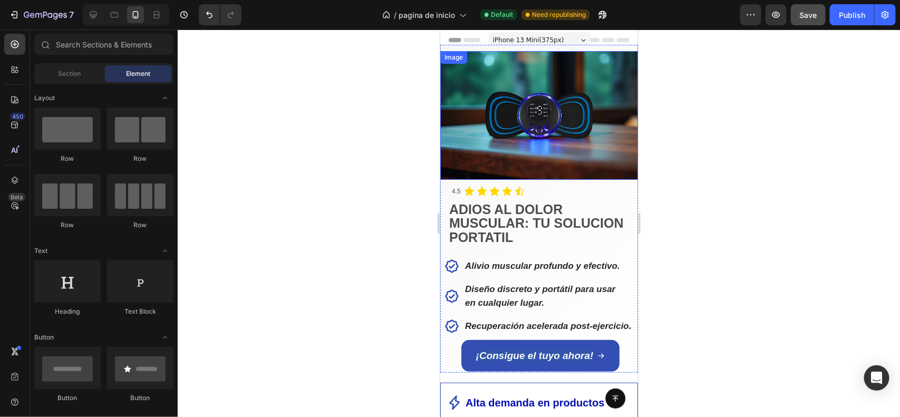
click at [404, 148] on div at bounding box center [539, 224] width 723 height 388
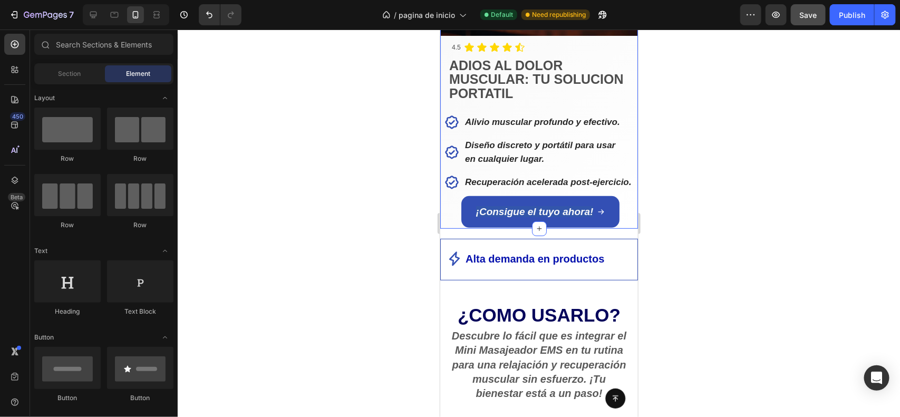
scroll to position [149, 0]
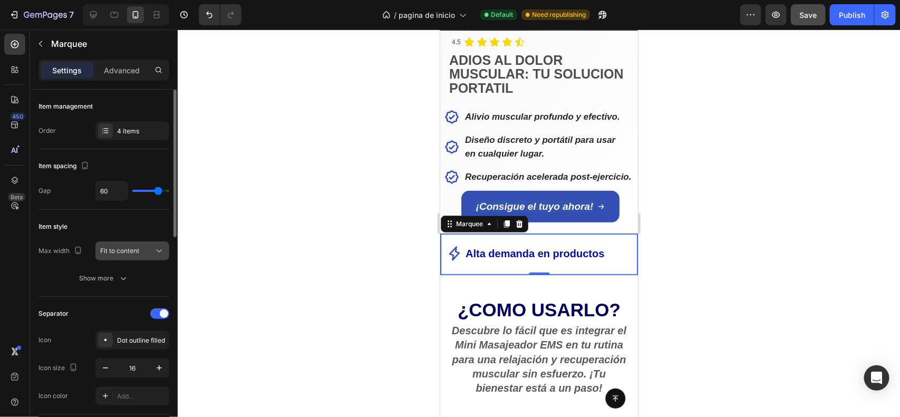
click at [134, 254] on span "Fit to content" at bounding box center [119, 251] width 39 height 8
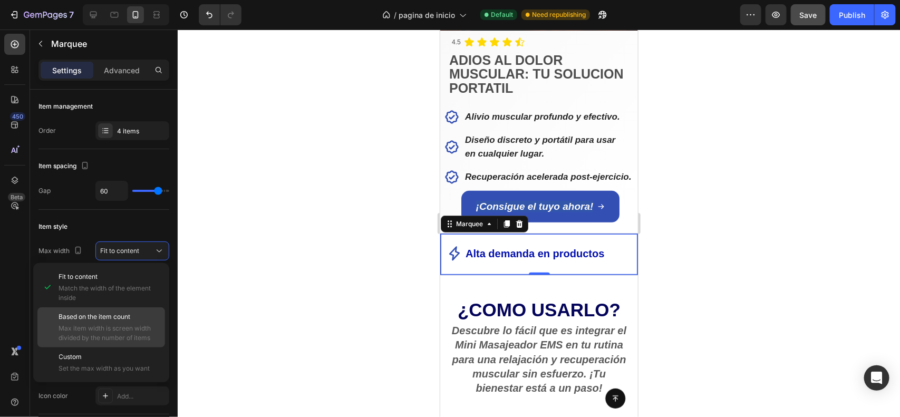
click at [112, 338] on span "Max item width is screen width divided by the number of items" at bounding box center [109, 333] width 101 height 19
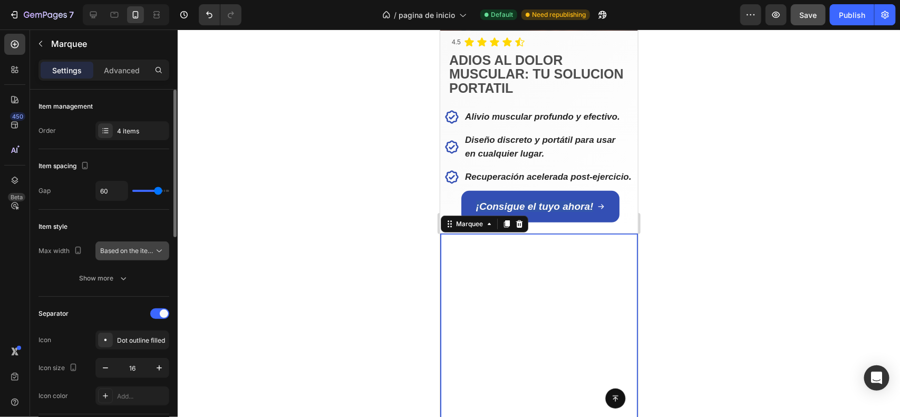
click at [138, 252] on span "Based on the item count" at bounding box center [136, 251] width 72 height 8
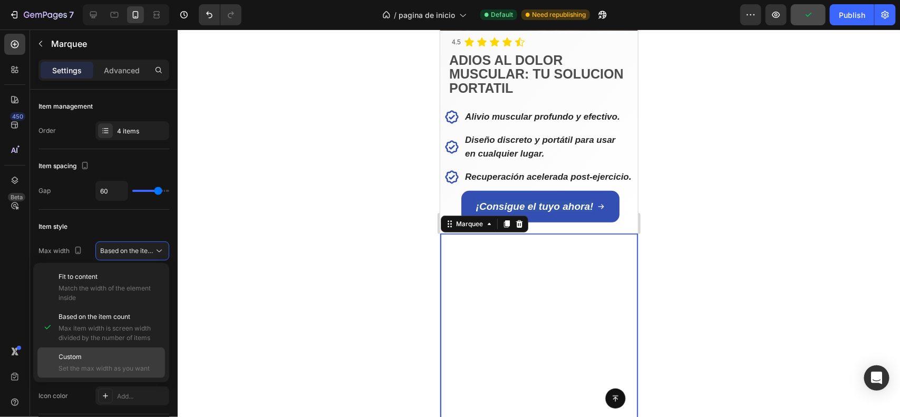
click at [105, 360] on p "Custom" at bounding box center [109, 356] width 101 height 9
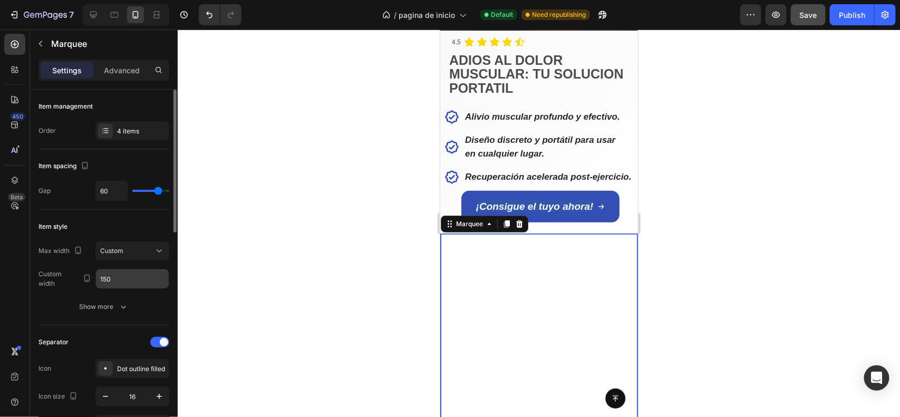
click at [131, 281] on input "150" at bounding box center [132, 279] width 73 height 19
type input "2"
type input "1"
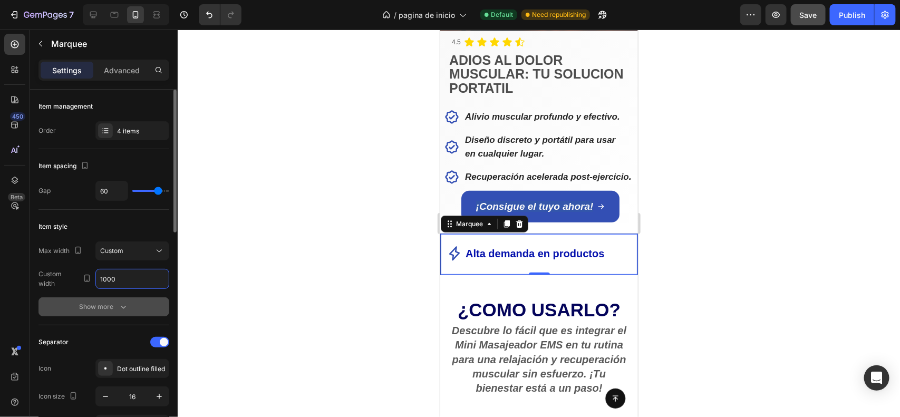
type input "1000"
click at [95, 304] on div "Show more" at bounding box center [104, 307] width 49 height 11
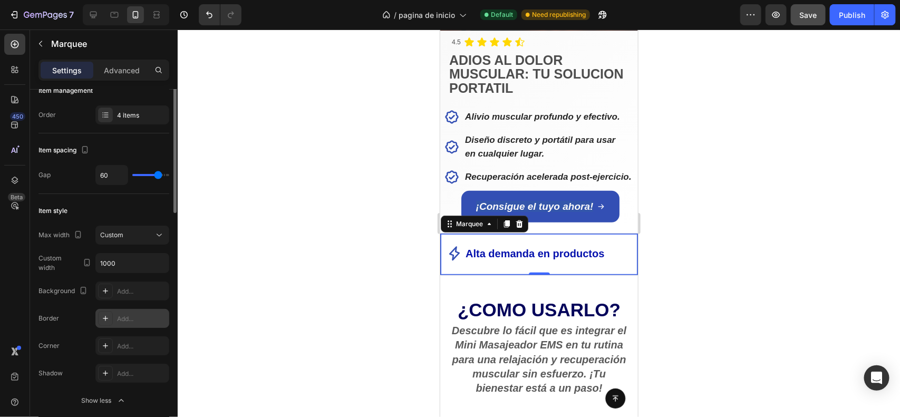
scroll to position [0, 0]
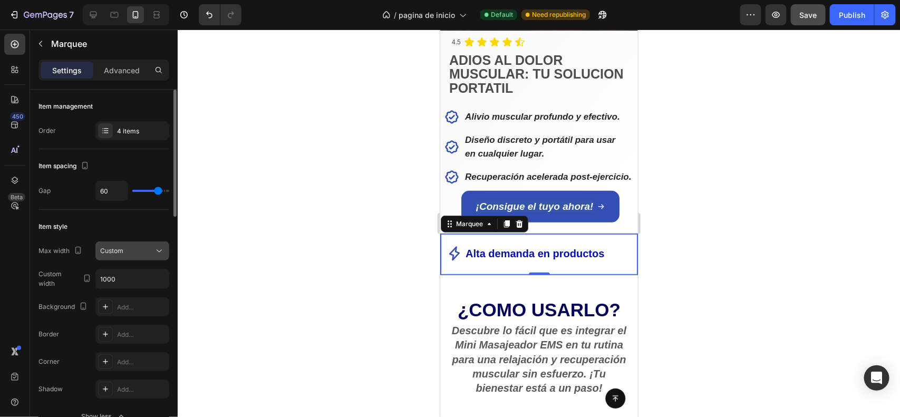
click at [146, 249] on div "Custom" at bounding box center [127, 250] width 54 height 9
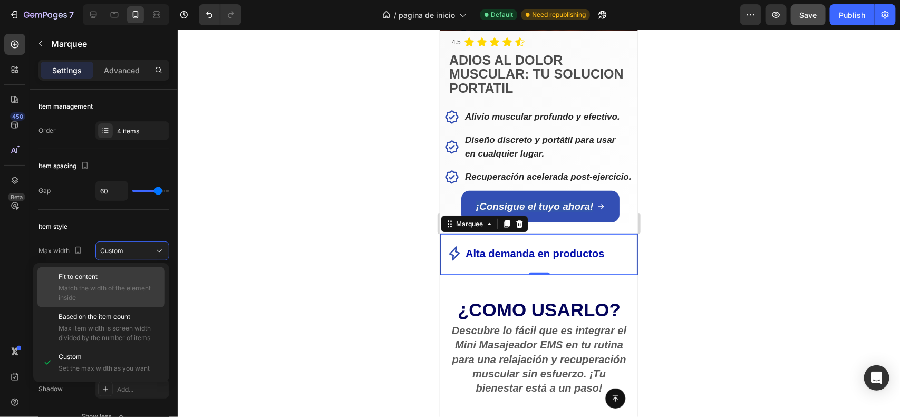
click at [119, 273] on p "Fit to content" at bounding box center [109, 276] width 101 height 9
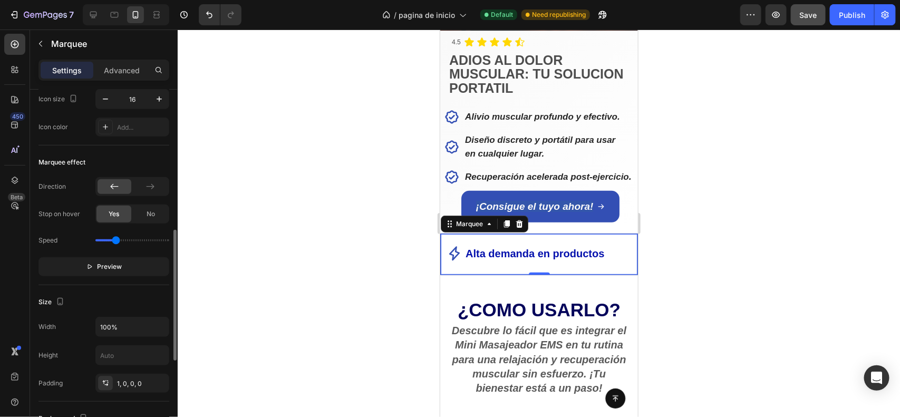
scroll to position [380, 0]
click at [108, 273] on button "Preview" at bounding box center [104, 265] width 131 height 19
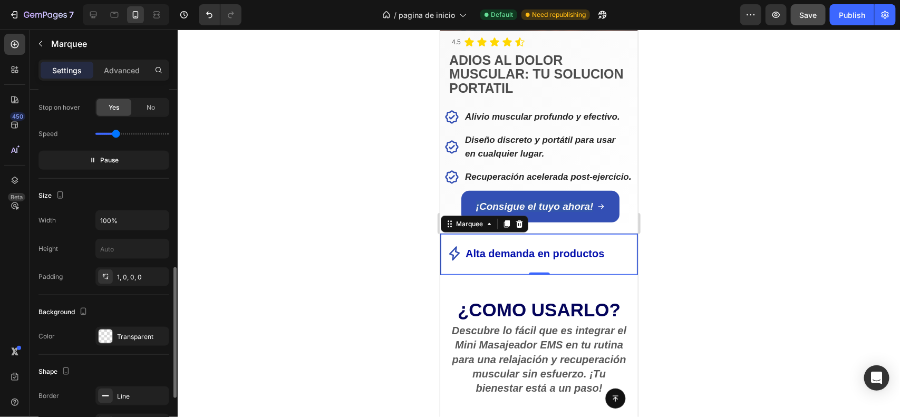
scroll to position [486, 0]
click at [123, 251] on input "text" at bounding box center [132, 247] width 73 height 19
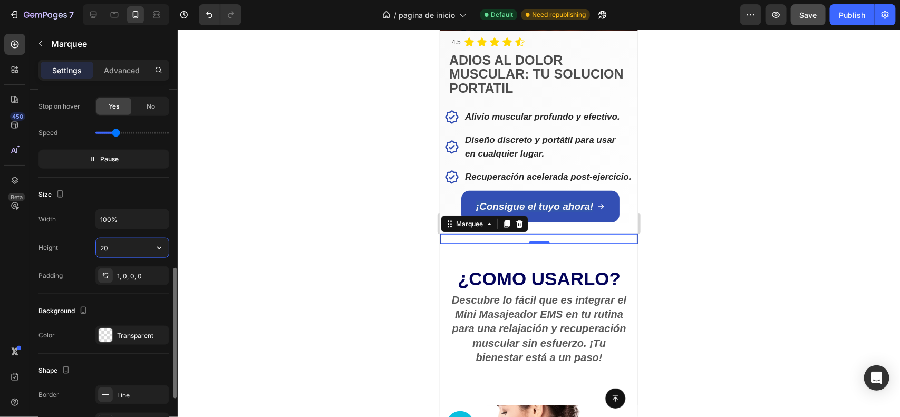
type input "2"
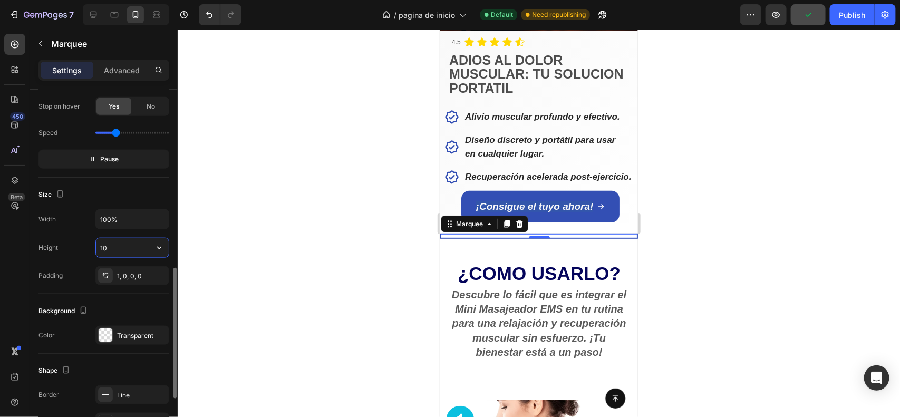
type input "1"
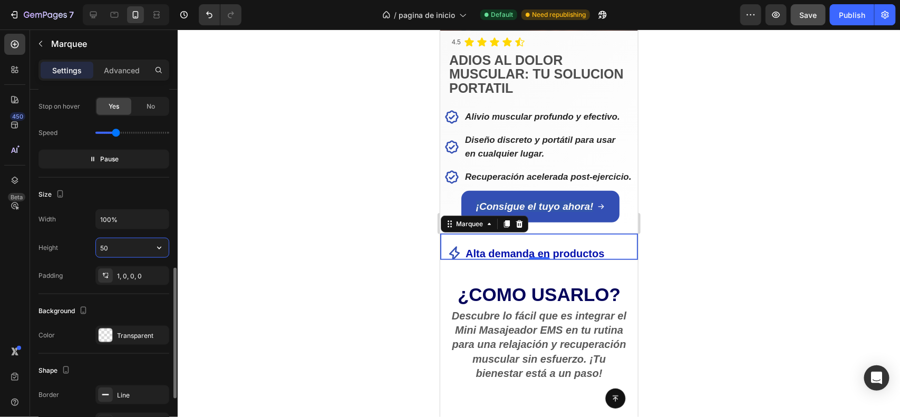
type input "5"
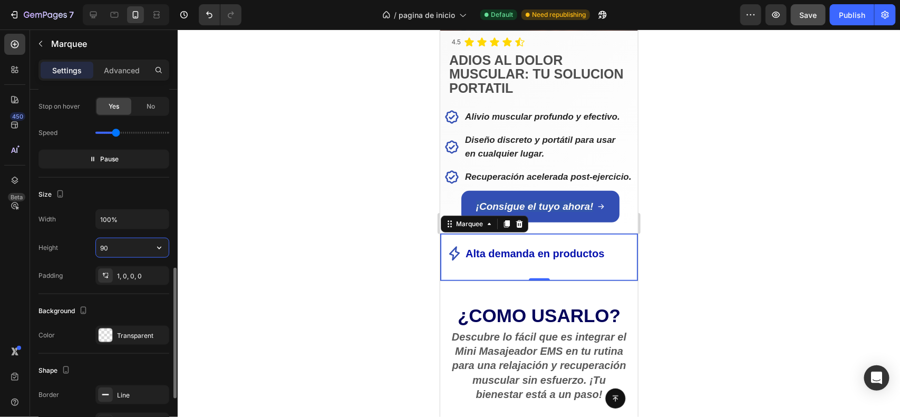
type input "9"
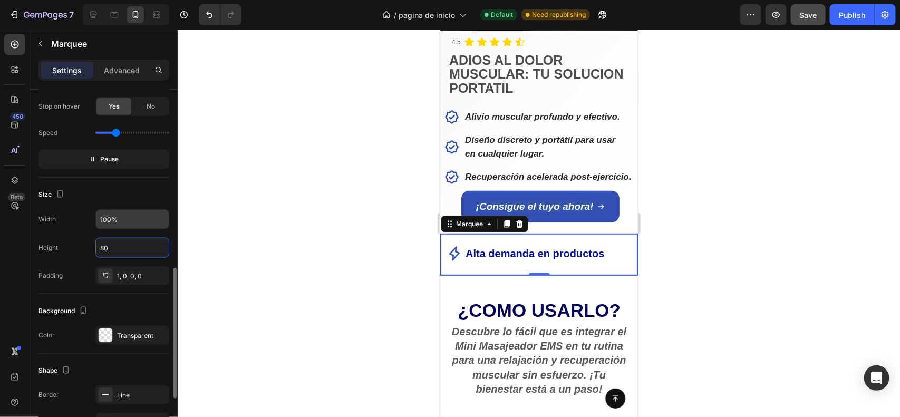
type input "80"
click at [129, 225] on input "100%" at bounding box center [132, 219] width 73 height 19
type input "98%"
click at [738, 193] on div at bounding box center [539, 224] width 723 height 388
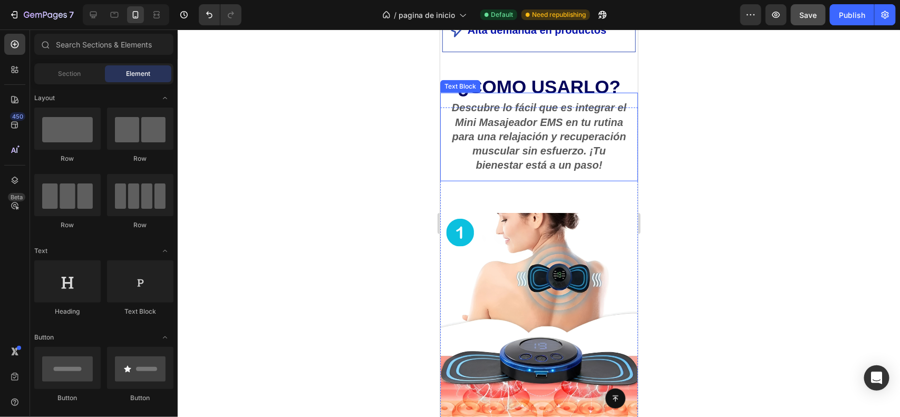
scroll to position [376, 0]
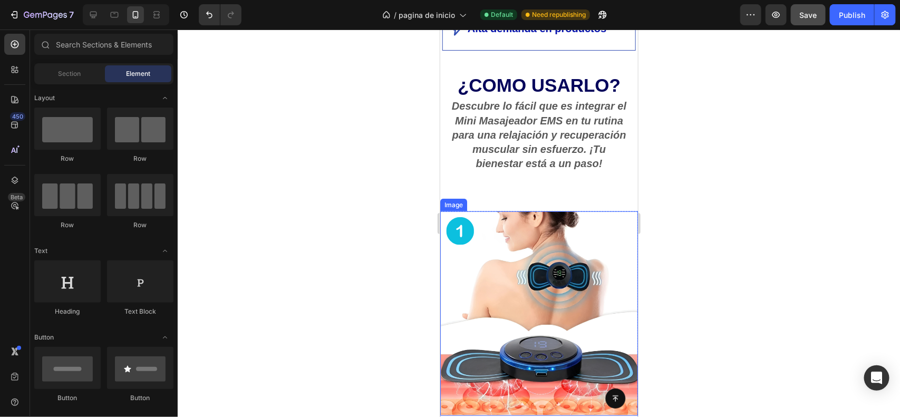
click at [521, 273] on img at bounding box center [539, 313] width 198 height 205
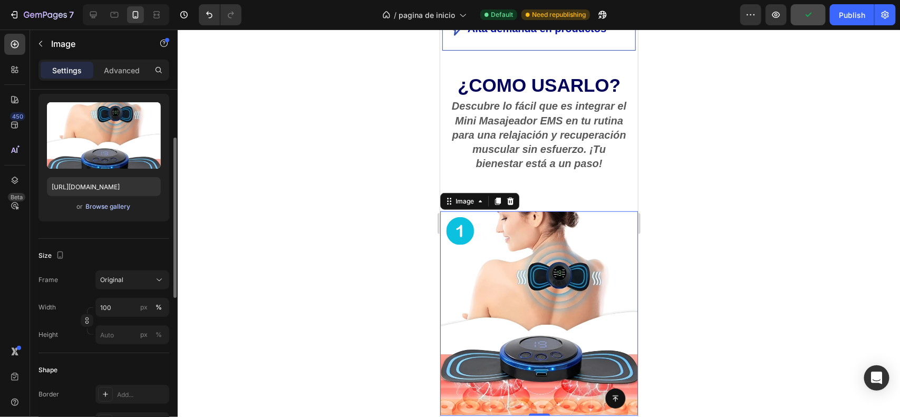
scroll to position [107, 0]
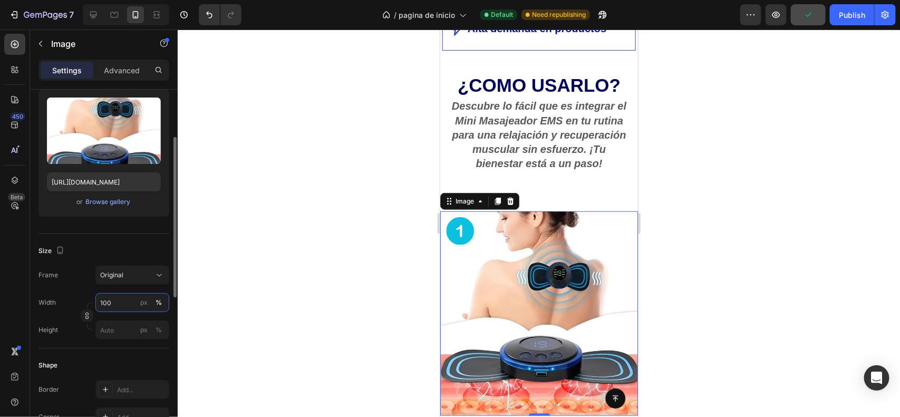
click at [126, 305] on input "100" at bounding box center [132, 302] width 74 height 19
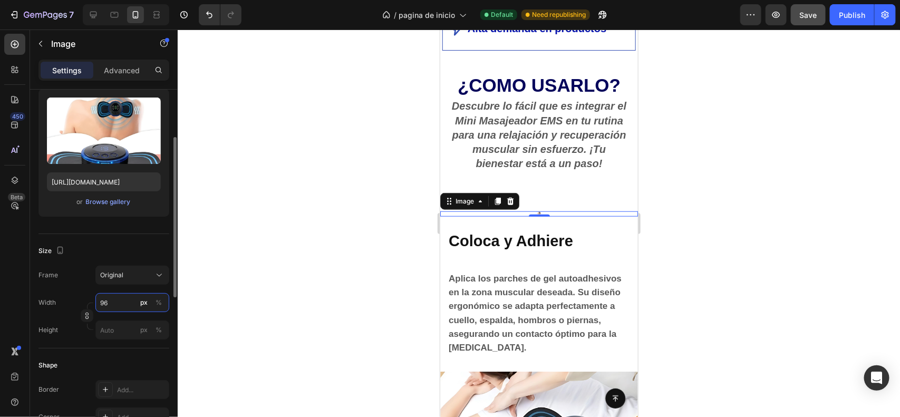
type input "9"
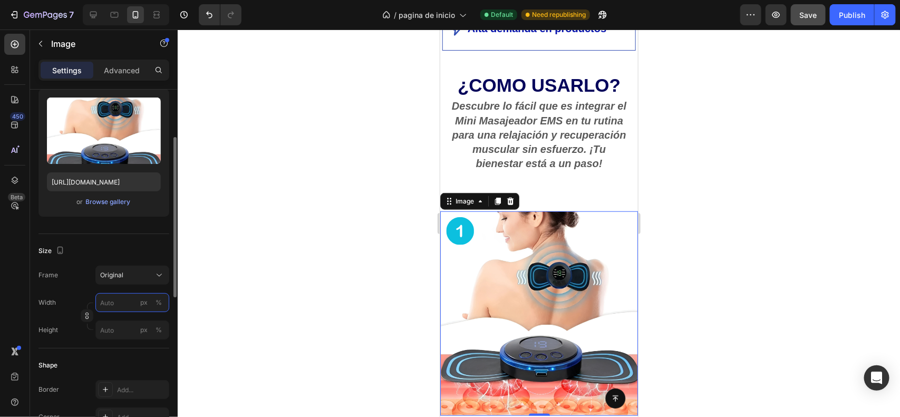
type input "1"
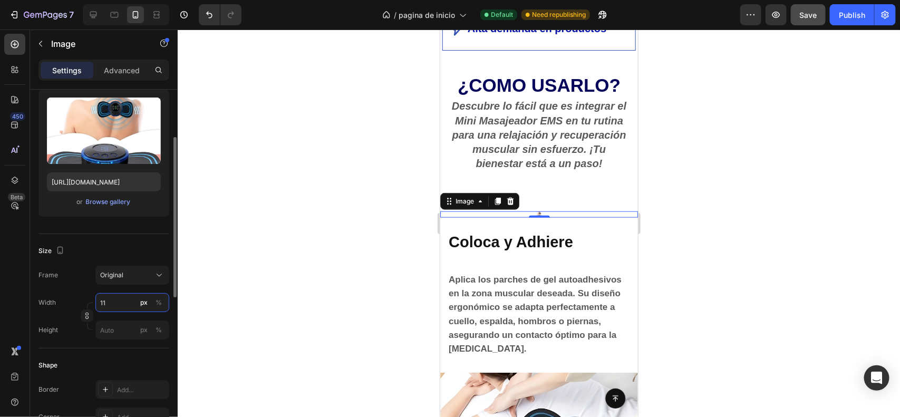
type input "1"
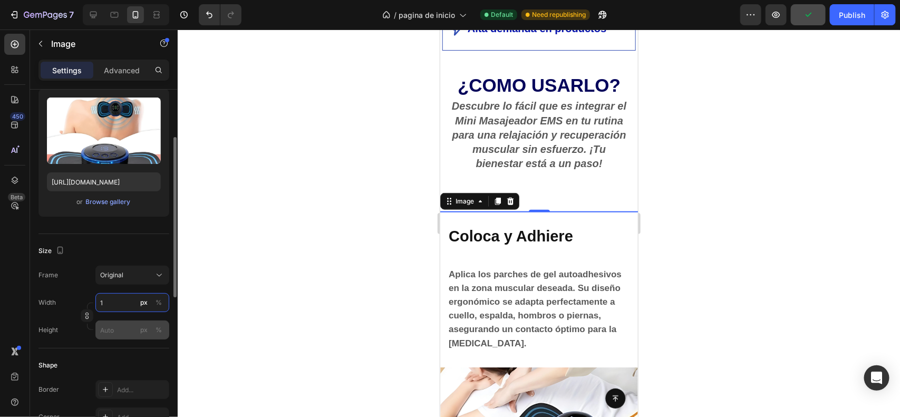
type input "1"
click at [110, 333] on input "px %" at bounding box center [132, 330] width 74 height 19
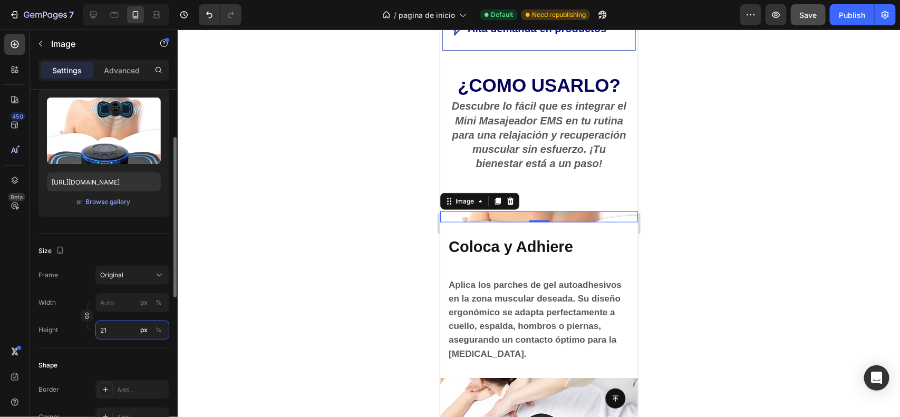
type input "2"
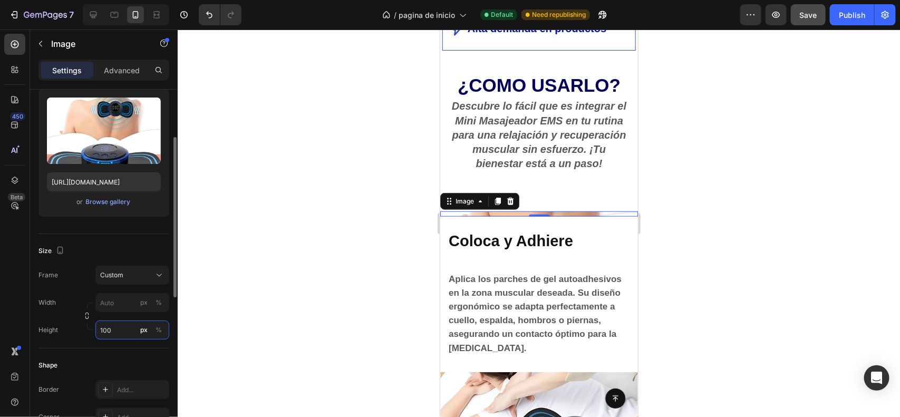
type input "2"
type input "1"
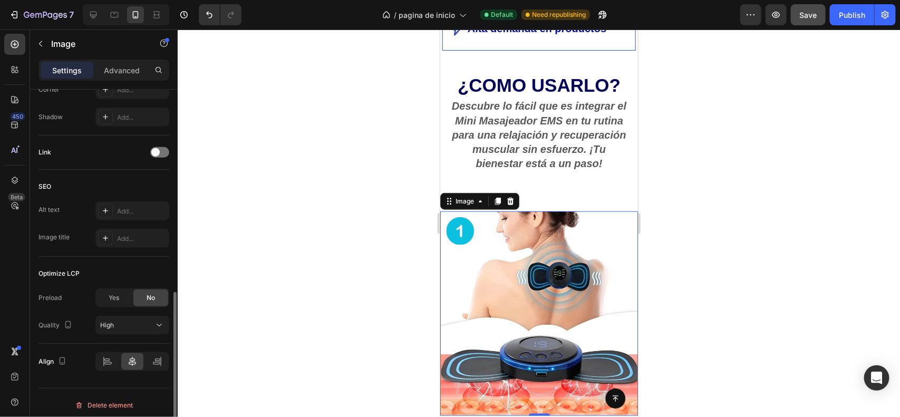
scroll to position [439, 0]
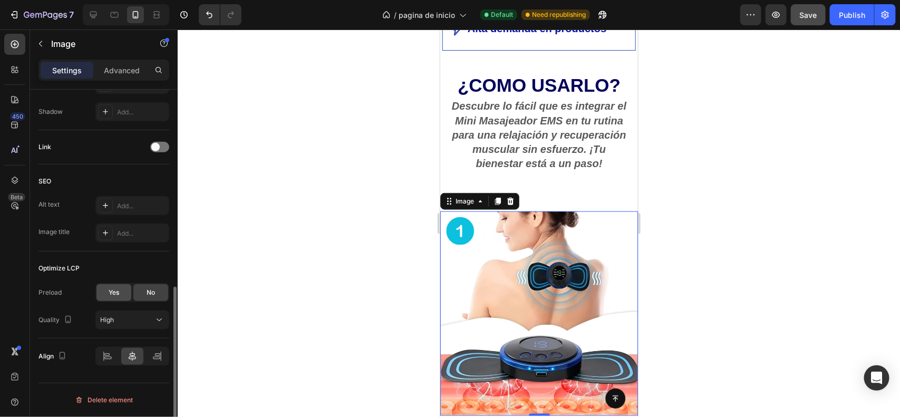
click at [111, 290] on span "Yes" at bounding box center [114, 292] width 11 height 9
type input "2"
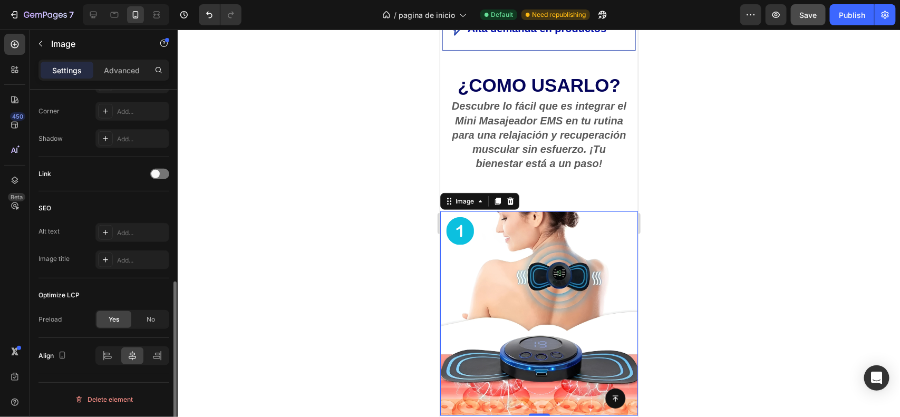
scroll to position [412, 0]
click at [141, 320] on div "No" at bounding box center [150, 319] width 35 height 17
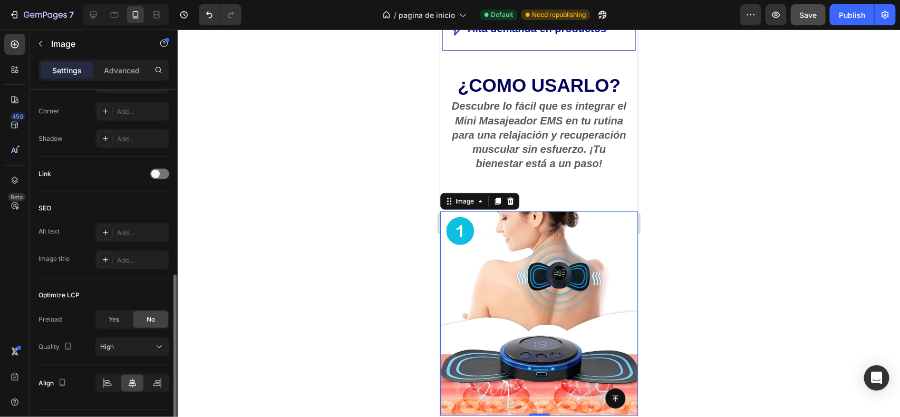
scroll to position [439, 0]
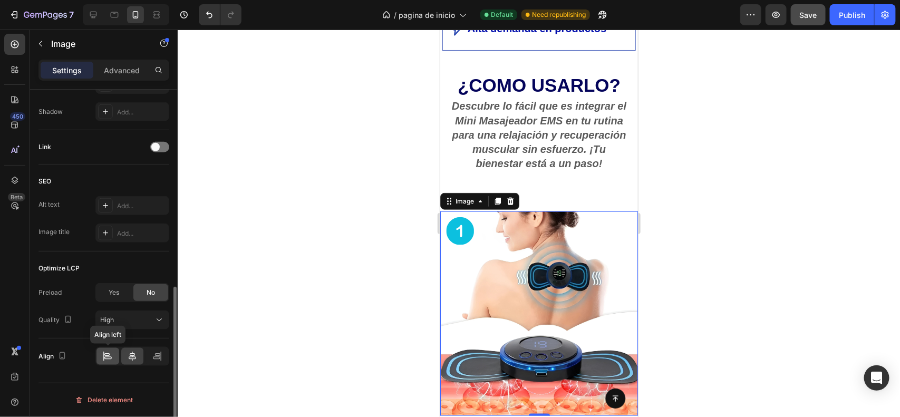
click at [106, 363] on div at bounding box center [108, 356] width 23 height 17
click at [128, 362] on div at bounding box center [132, 356] width 23 height 17
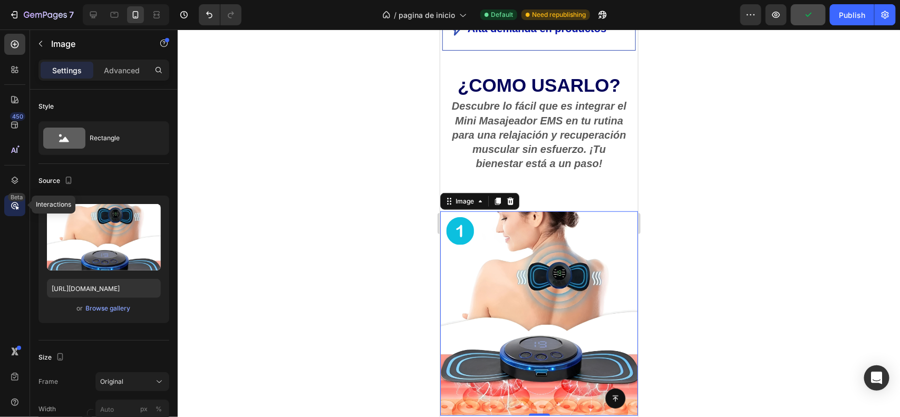
click at [20, 205] on div "Beta" at bounding box center [14, 205] width 21 height 21
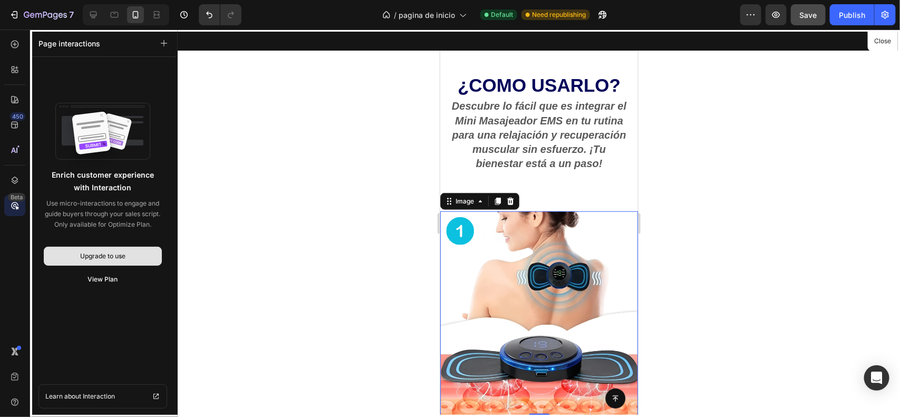
click at [87, 252] on div "Upgrade to use" at bounding box center [102, 256] width 45 height 9
drag, startPoint x: 578, startPoint y: 306, endPoint x: 561, endPoint y: 277, distance: 33.6
click at [561, 277] on div at bounding box center [539, 223] width 198 height 388
click at [886, 41] on button "Close" at bounding box center [883, 41] width 26 height 15
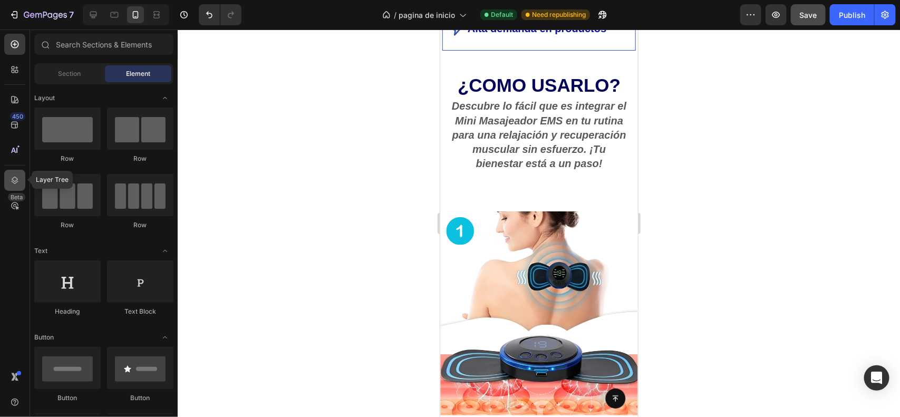
click at [16, 183] on icon at bounding box center [15, 180] width 7 height 7
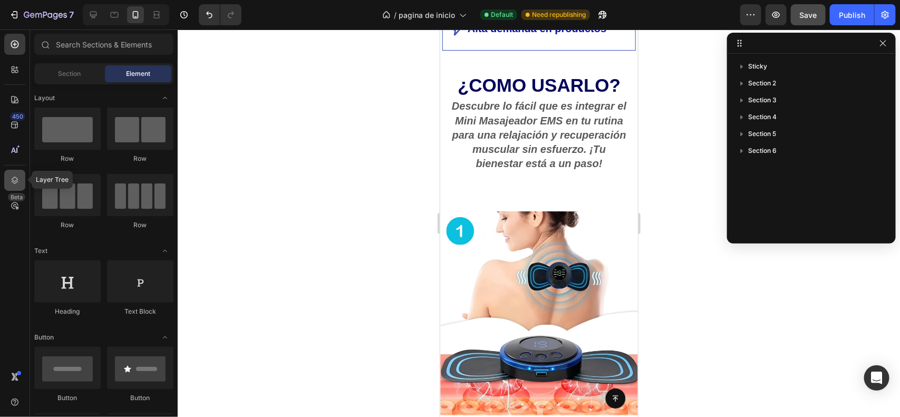
click at [16, 183] on icon at bounding box center [15, 180] width 7 height 7
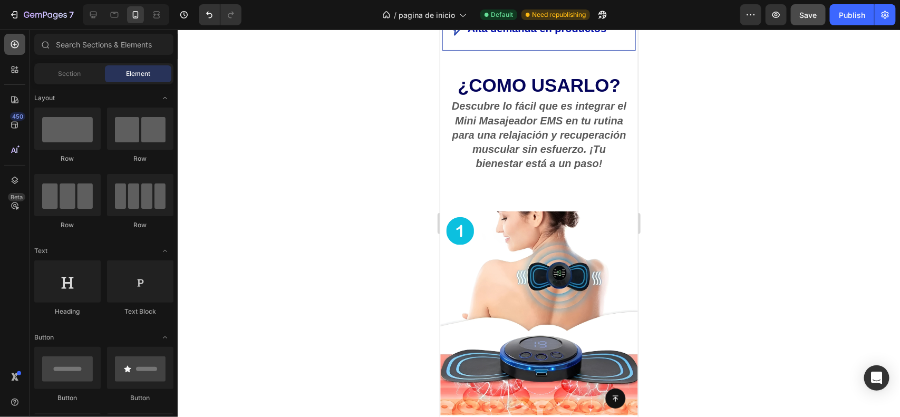
click at [16, 42] on icon at bounding box center [14, 44] width 11 height 11
click at [556, 265] on img at bounding box center [539, 313] width 198 height 205
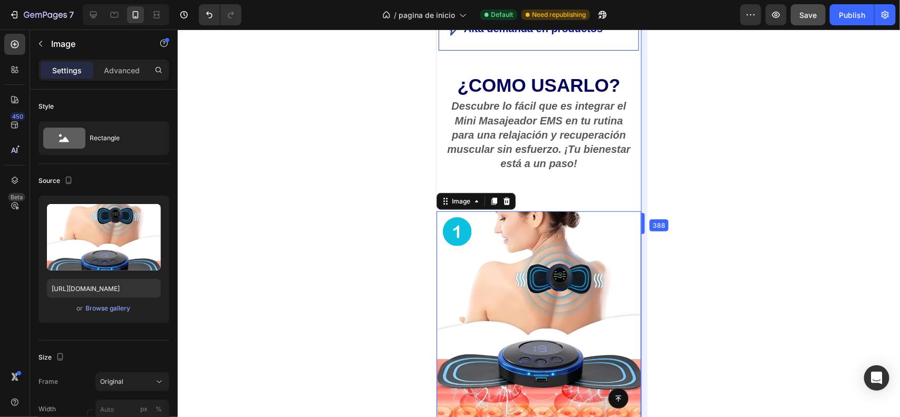
drag, startPoint x: 639, startPoint y: 281, endPoint x: 645, endPoint y: 295, distance: 15.9
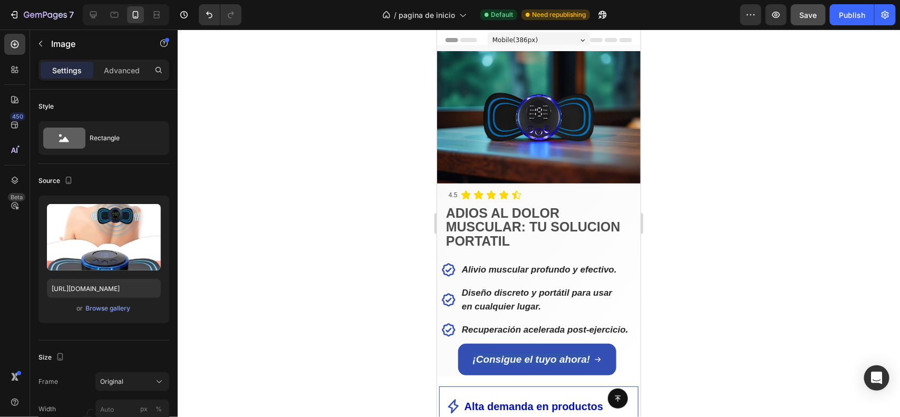
click at [521, 36] on span "Mobile ( 386 px)" at bounding box center [514, 39] width 45 height 11
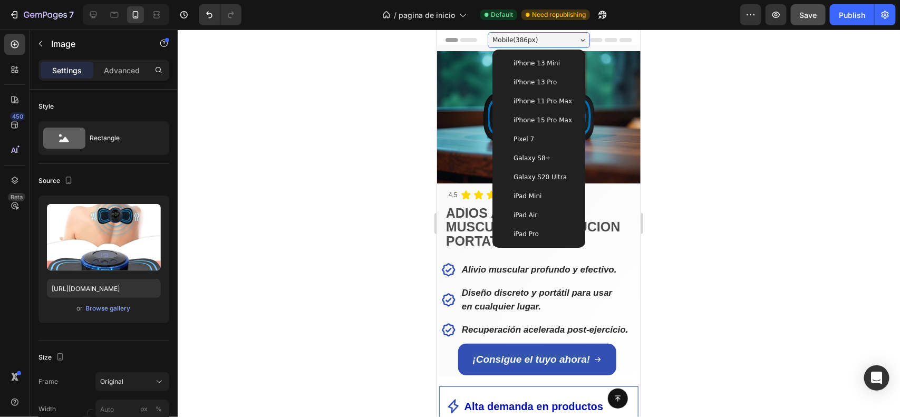
click at [529, 68] on div "iPhone 13 Mini" at bounding box center [538, 62] width 84 height 19
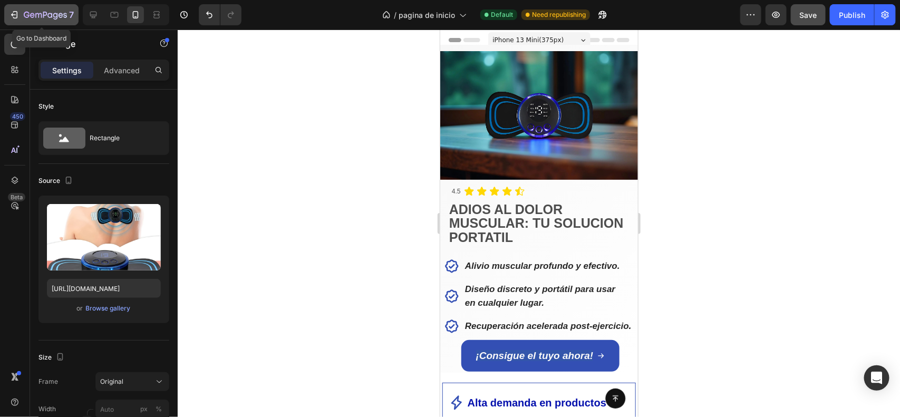
click at [43, 17] on icon "button" at bounding box center [45, 15] width 4 height 6
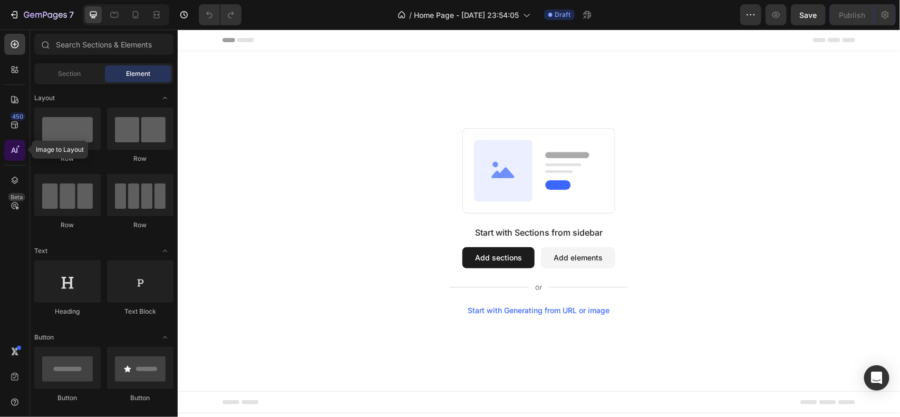
click at [17, 145] on icon at bounding box center [14, 150] width 11 height 11
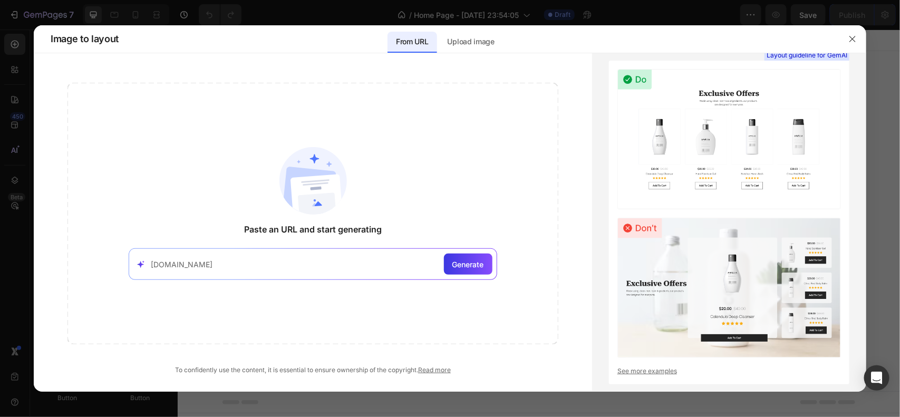
type input "theflexiclip.com"
click at [455, 273] on div "Generate" at bounding box center [468, 264] width 49 height 21
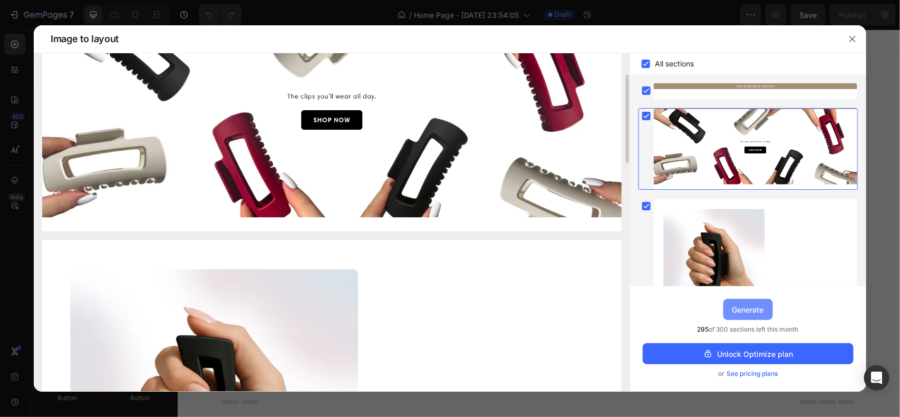
click at [752, 309] on div "Generate" at bounding box center [749, 309] width 32 height 11
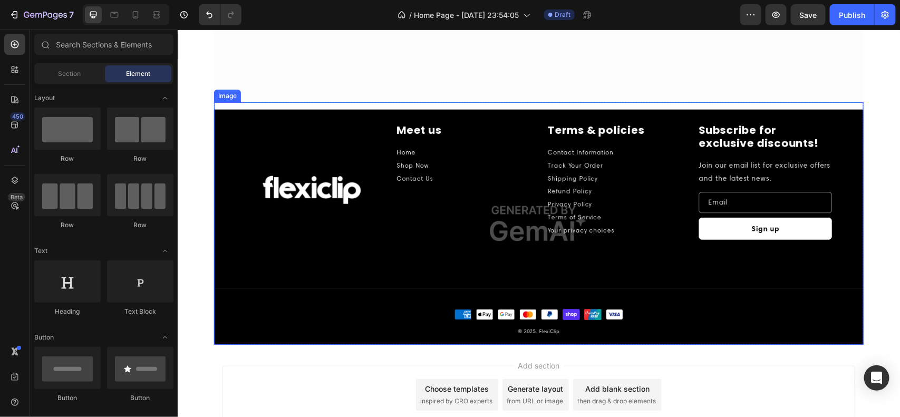
scroll to position [935, 0]
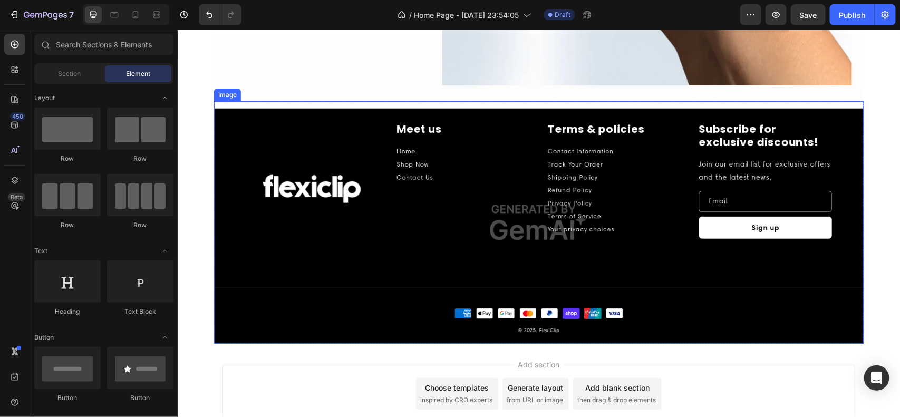
click at [516, 214] on img at bounding box center [539, 222] width 650 height 243
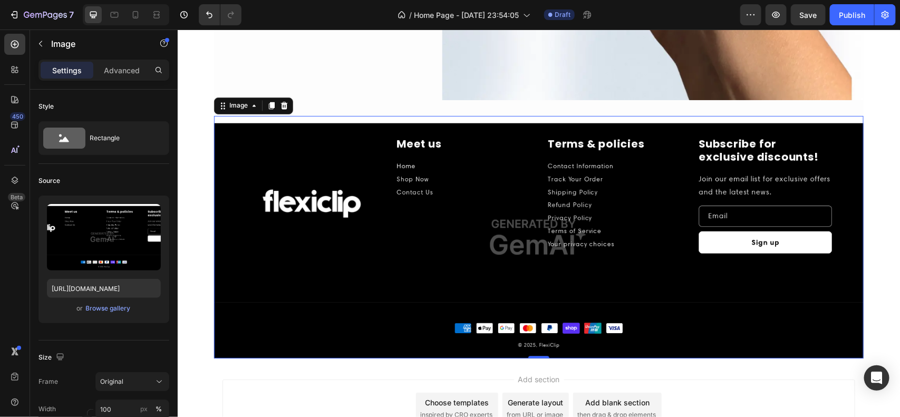
scroll to position [919, 0]
